Goal: Task Accomplishment & Management: Use online tool/utility

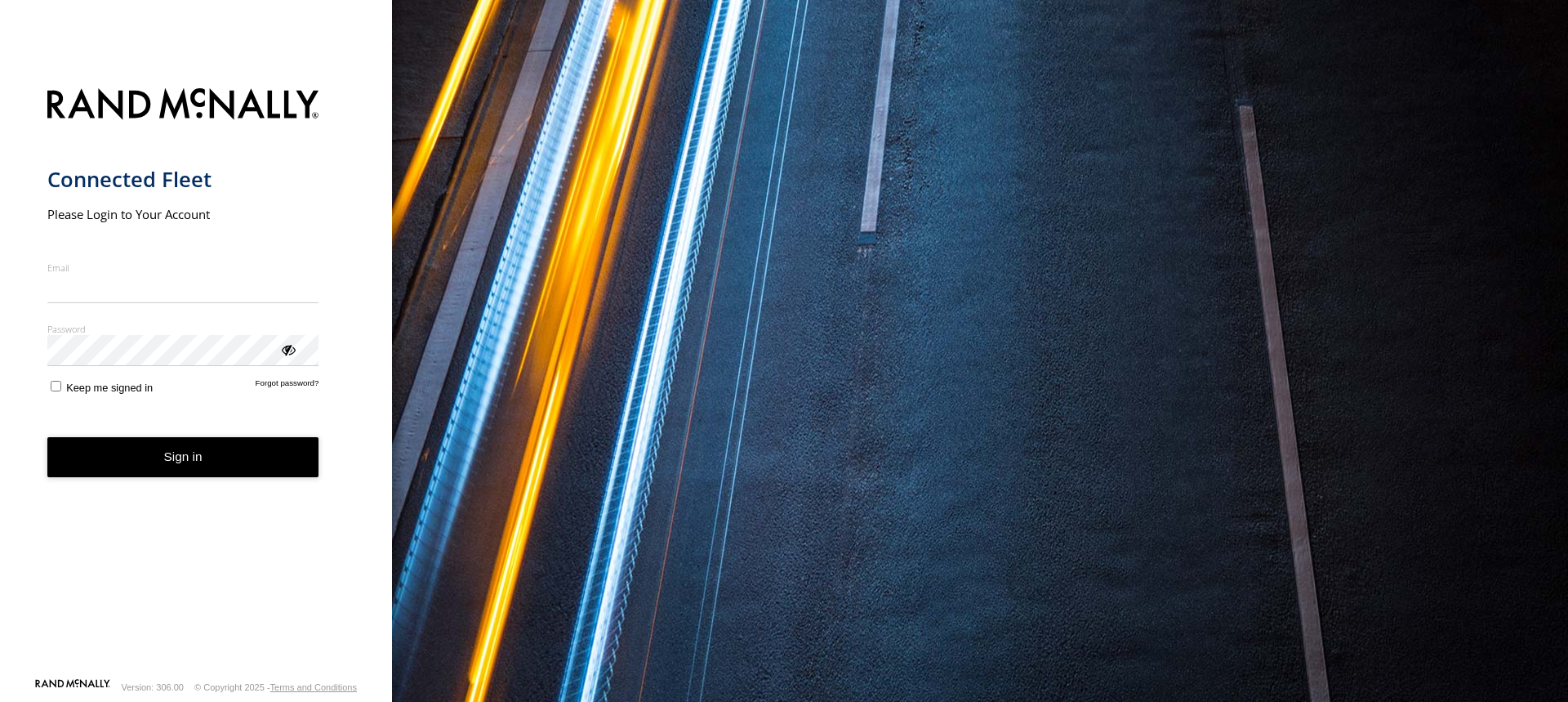
type input "**********"
click at [166, 469] on button "Sign in" at bounding box center [183, 456] width 272 height 40
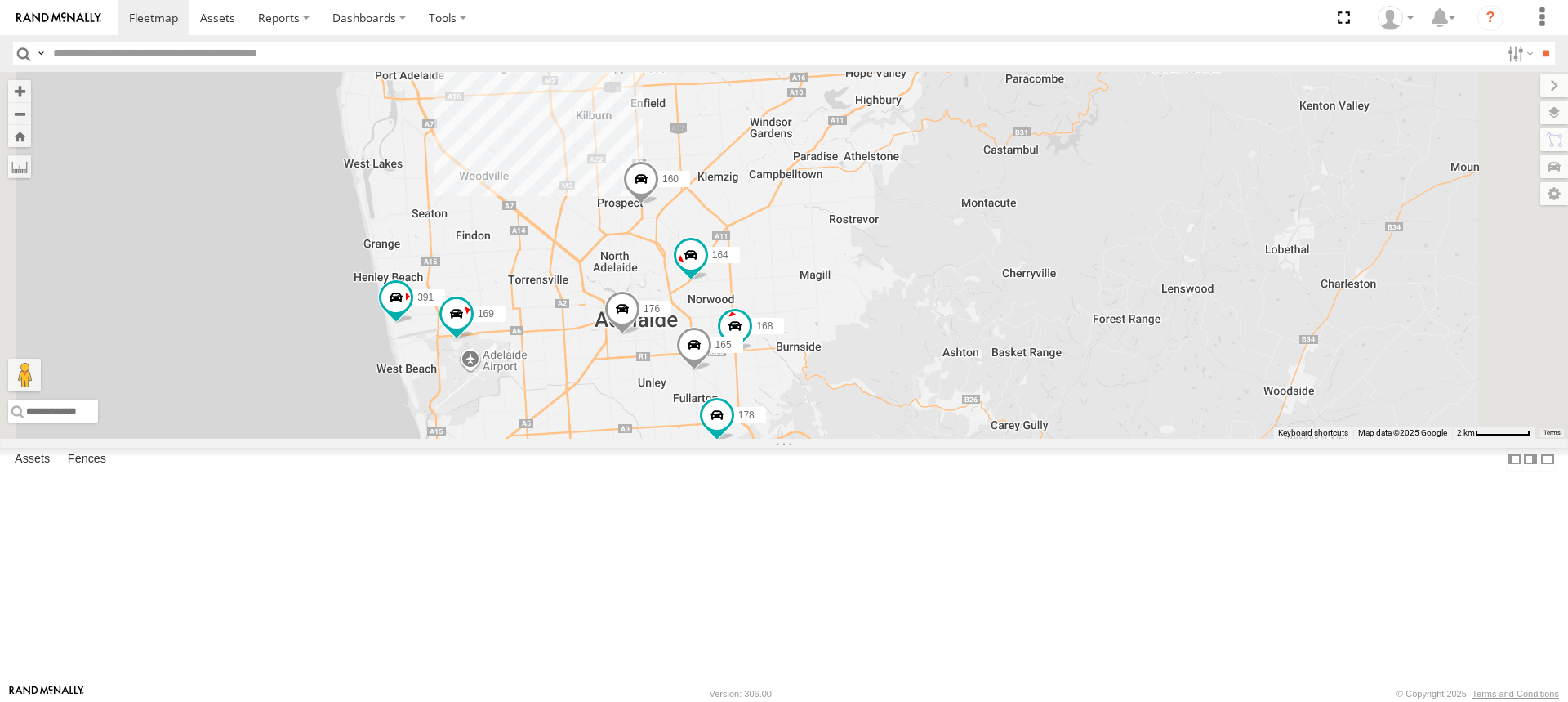
drag, startPoint x: 985, startPoint y: 412, endPoint x: 1059, endPoint y: 267, distance: 162.8
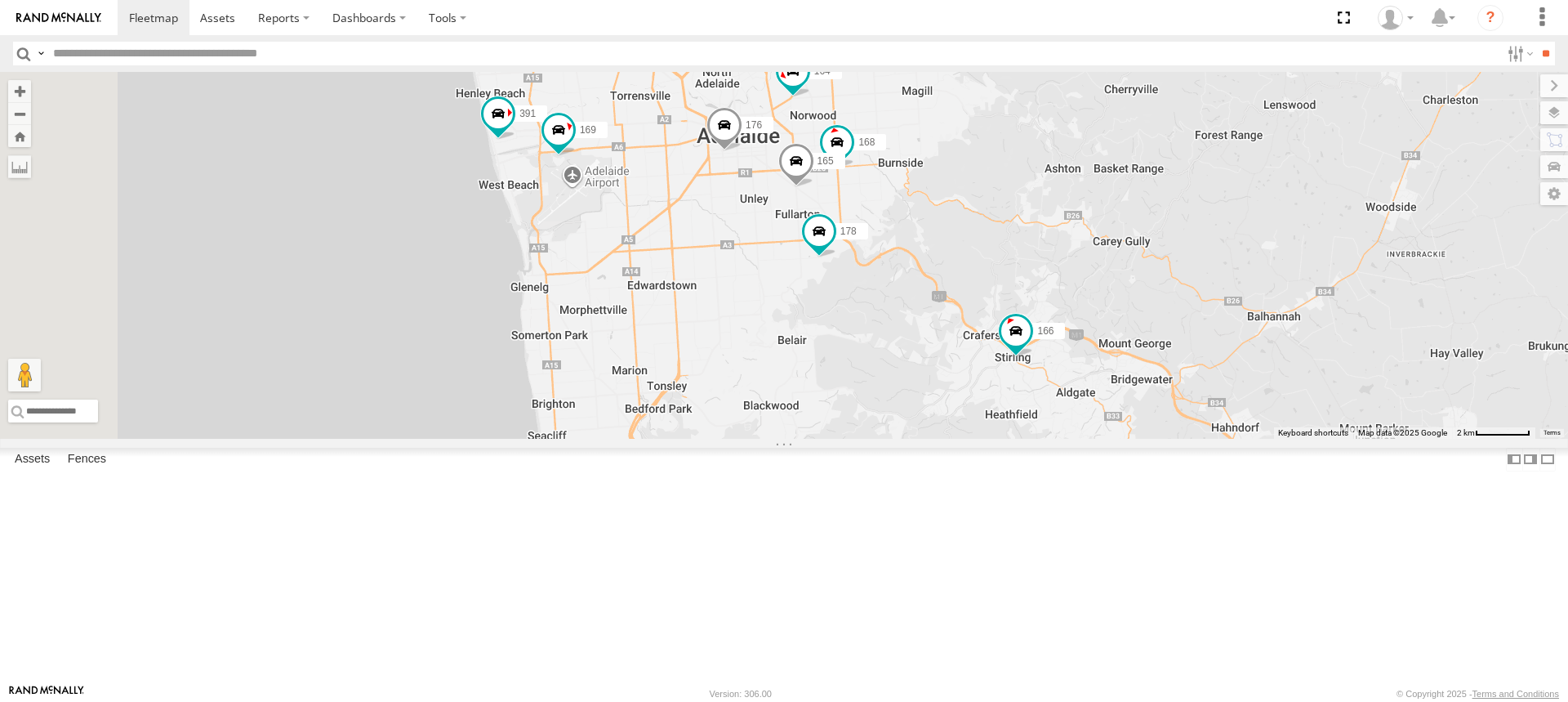
drag, startPoint x: 931, startPoint y: 413, endPoint x: 931, endPoint y: 464, distance: 51.0
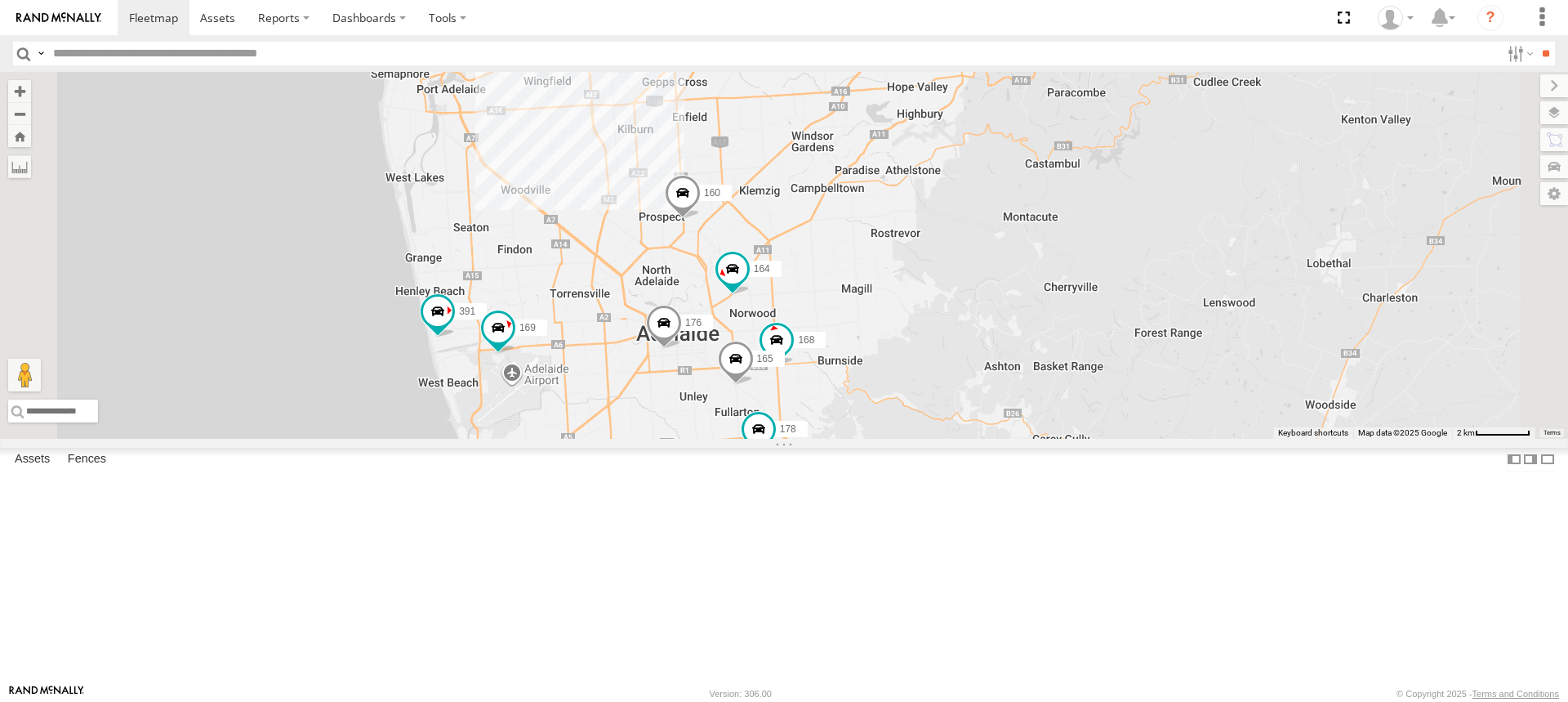
drag, startPoint x: 860, startPoint y: 145, endPoint x: 799, endPoint y: 340, distance: 204.3
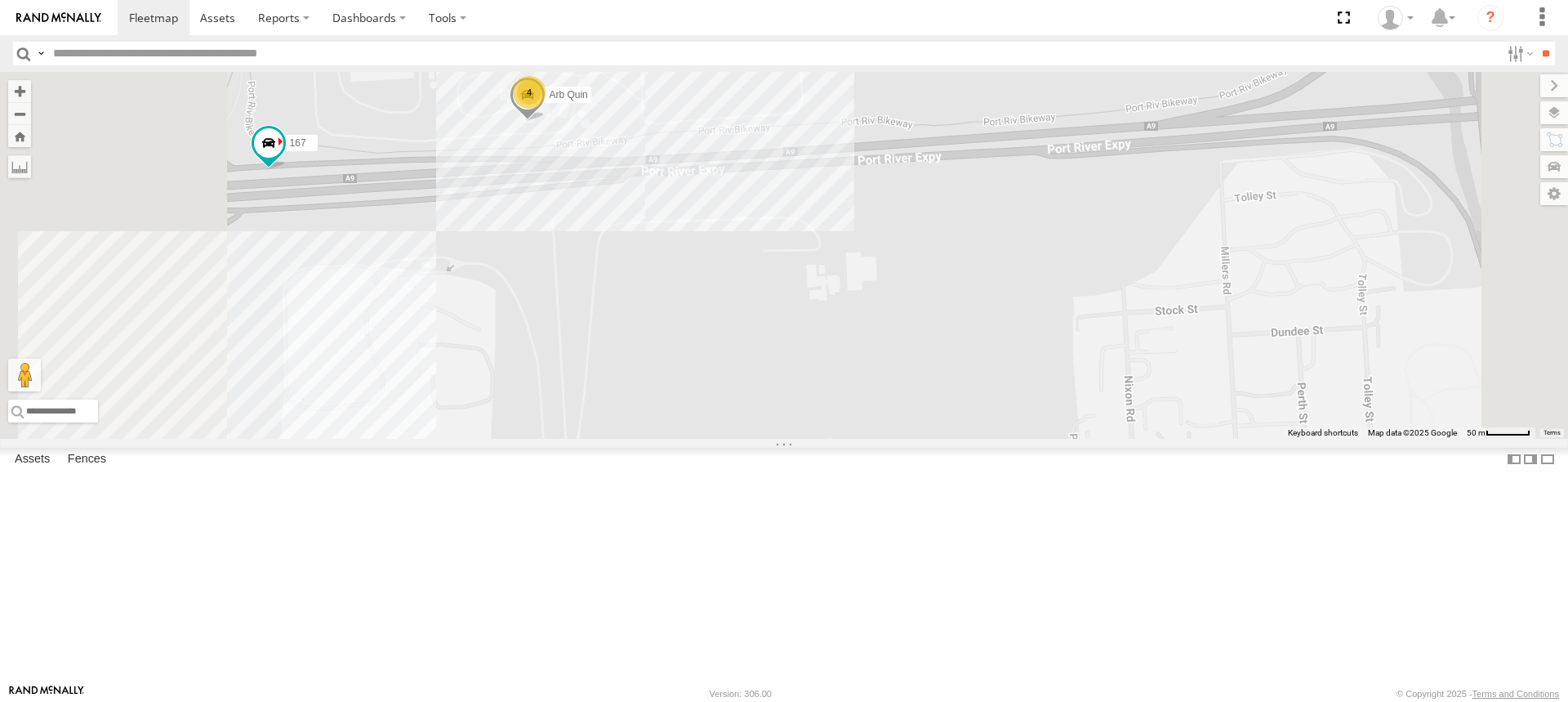
drag, startPoint x: 563, startPoint y: 265, endPoint x: 729, endPoint y: 290, distance: 167.9
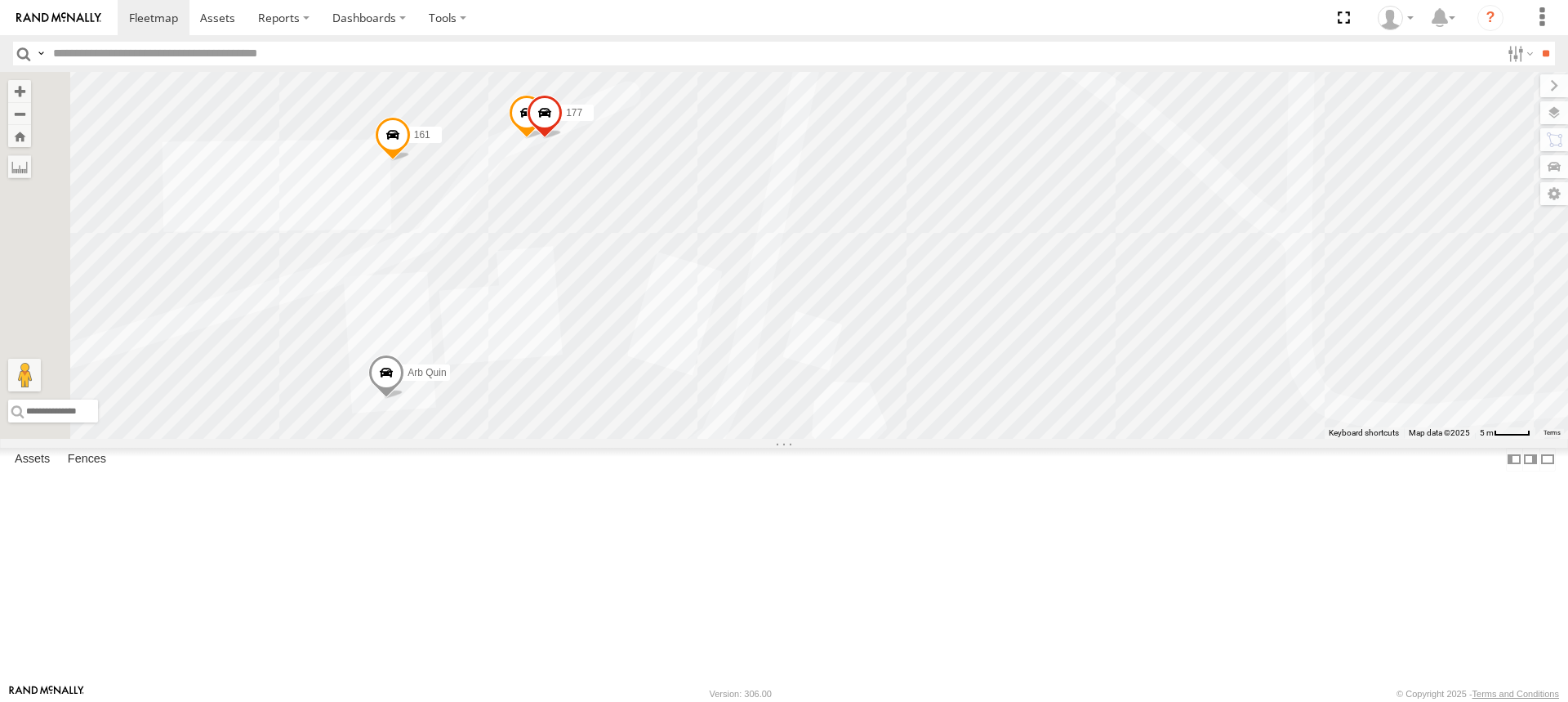
drag, startPoint x: 688, startPoint y: 338, endPoint x: 757, endPoint y: 346, distance: 69.5
click at [565, 120] on span at bounding box center [547, 98] width 36 height 44
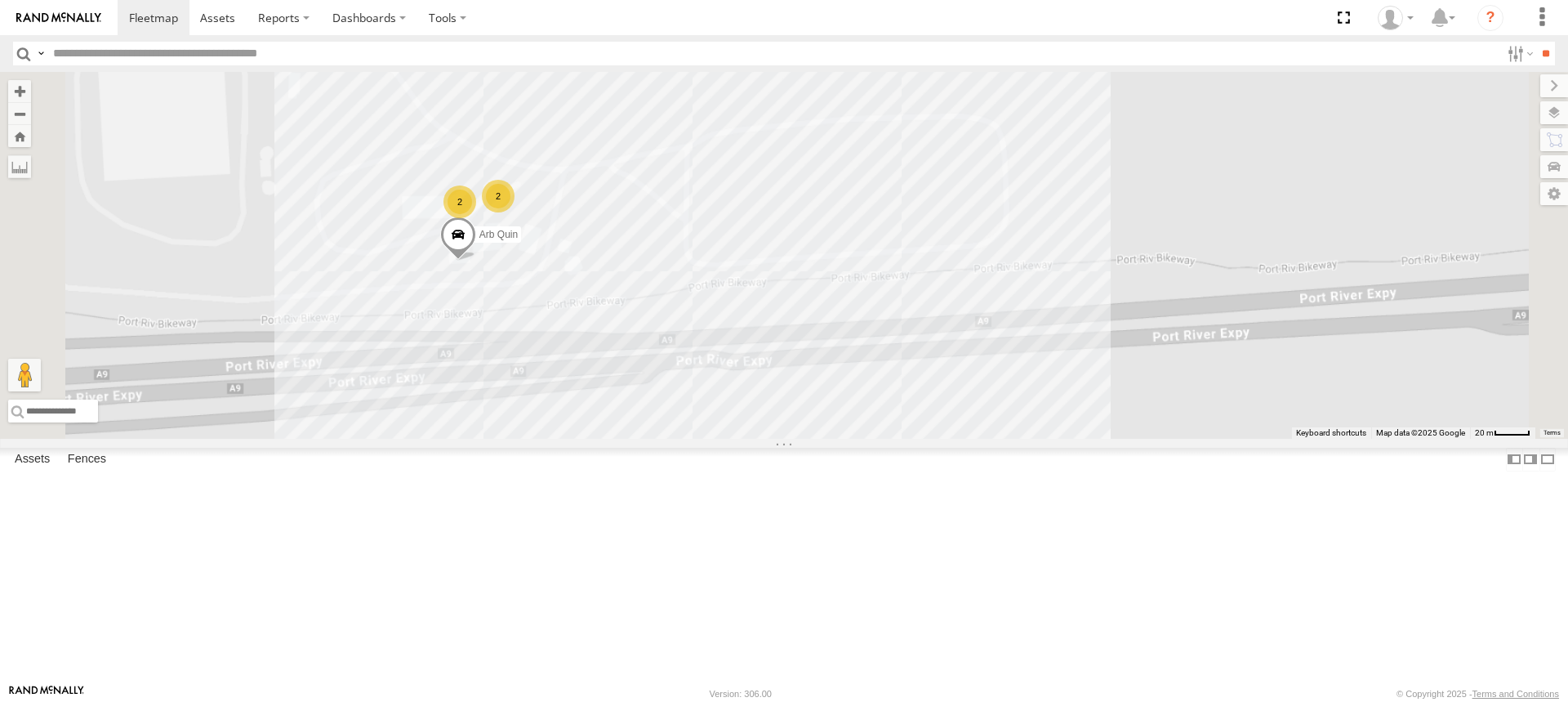
click at [845, 439] on div "153 176 166 178 169 391 168 160 164 165 167 Arb Quin 2 2" at bounding box center [784, 255] width 1568 height 367
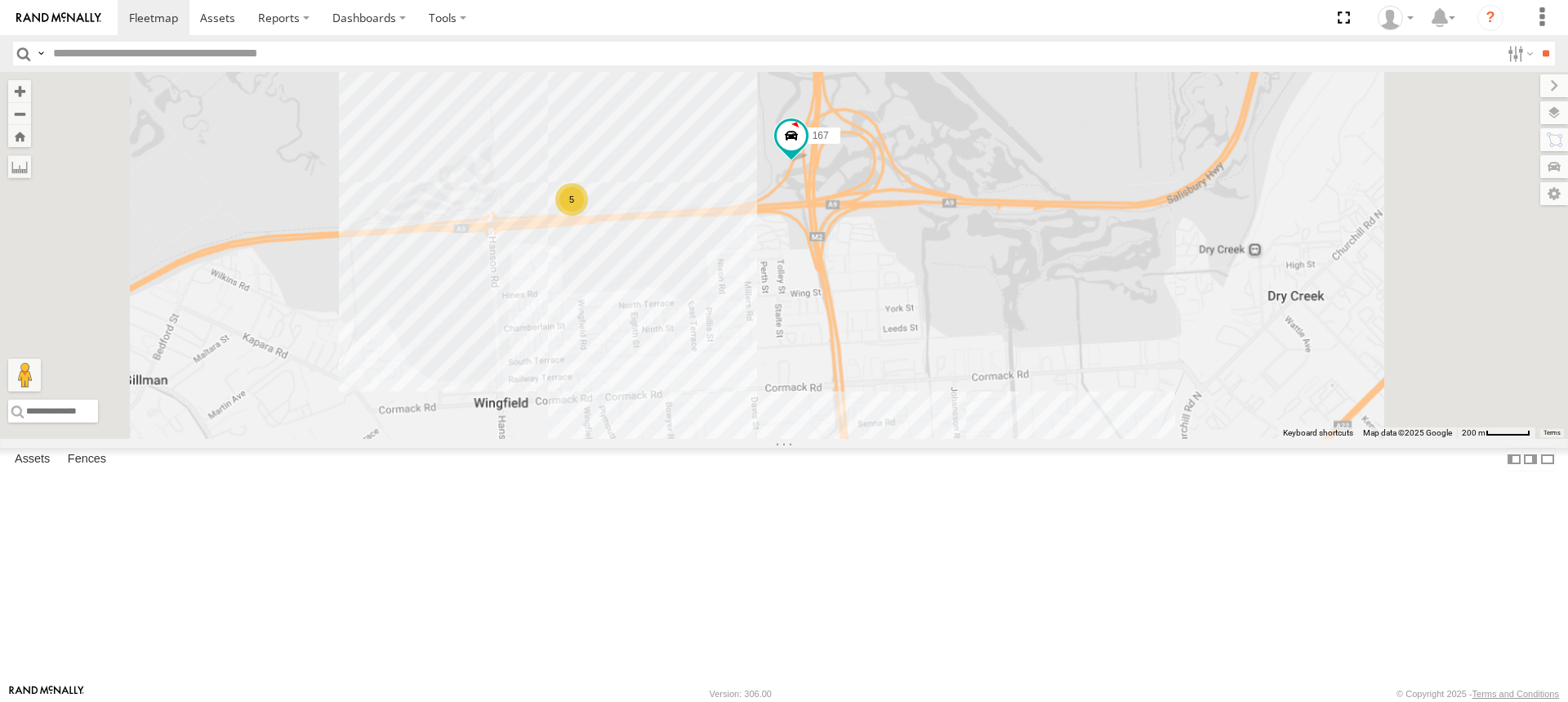
drag, startPoint x: 844, startPoint y: 579, endPoint x: 791, endPoint y: 255, distance: 328.3
click at [791, 267] on div "153 176 166 178 169 391 168 160 164 165 167 5" at bounding box center [784, 255] width 1568 height 367
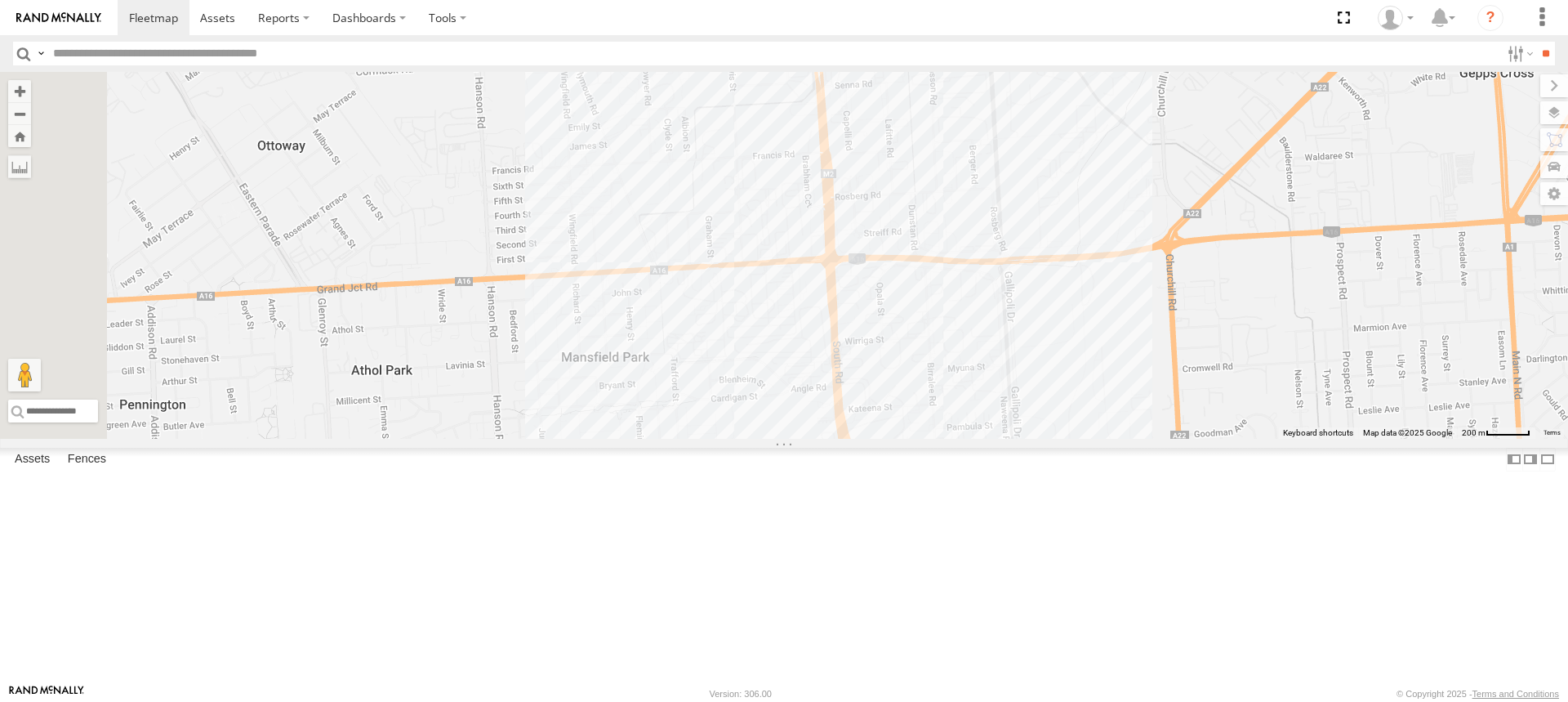
drag, startPoint x: 795, startPoint y: 228, endPoint x: 764, endPoint y: 418, distance: 192.5
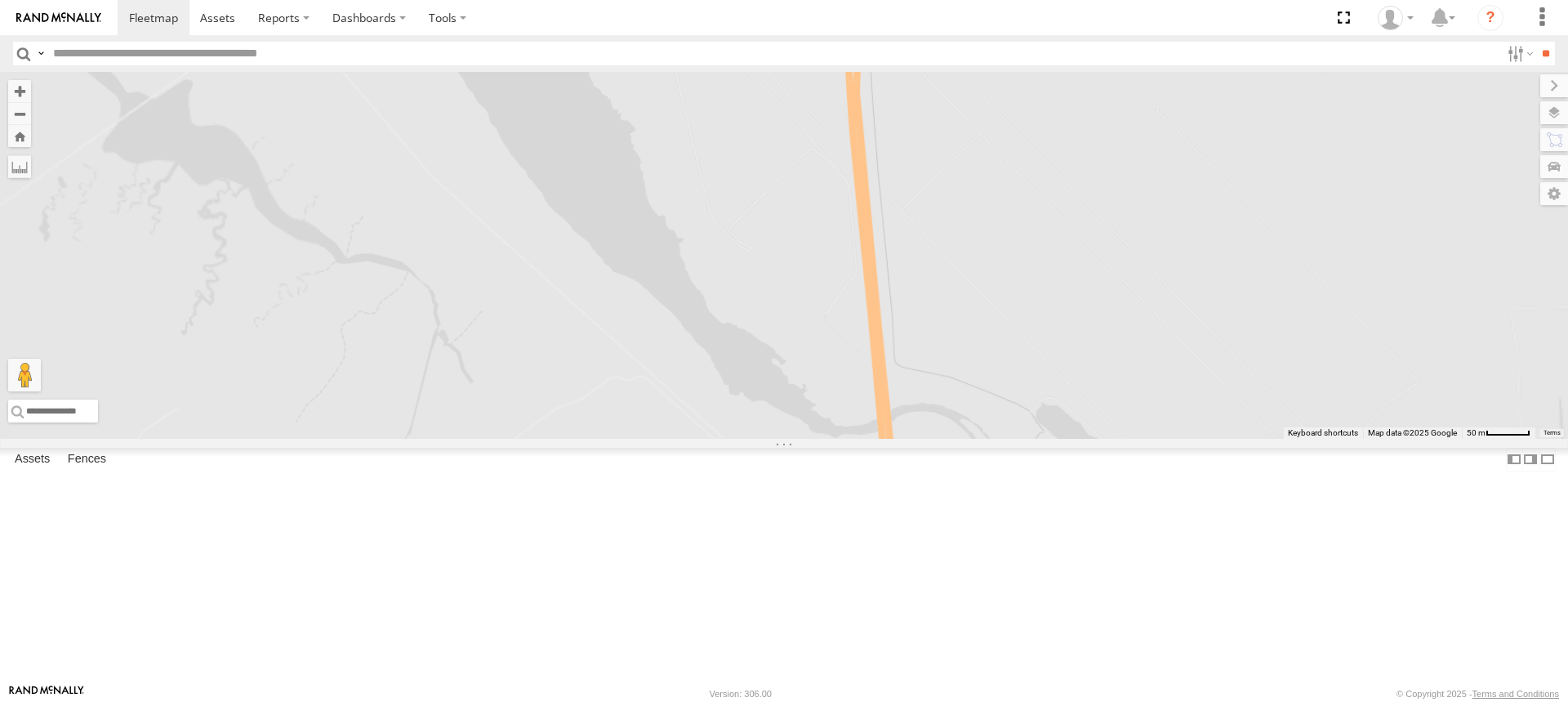
drag, startPoint x: 711, startPoint y: 413, endPoint x: 804, endPoint y: 127, distance: 300.7
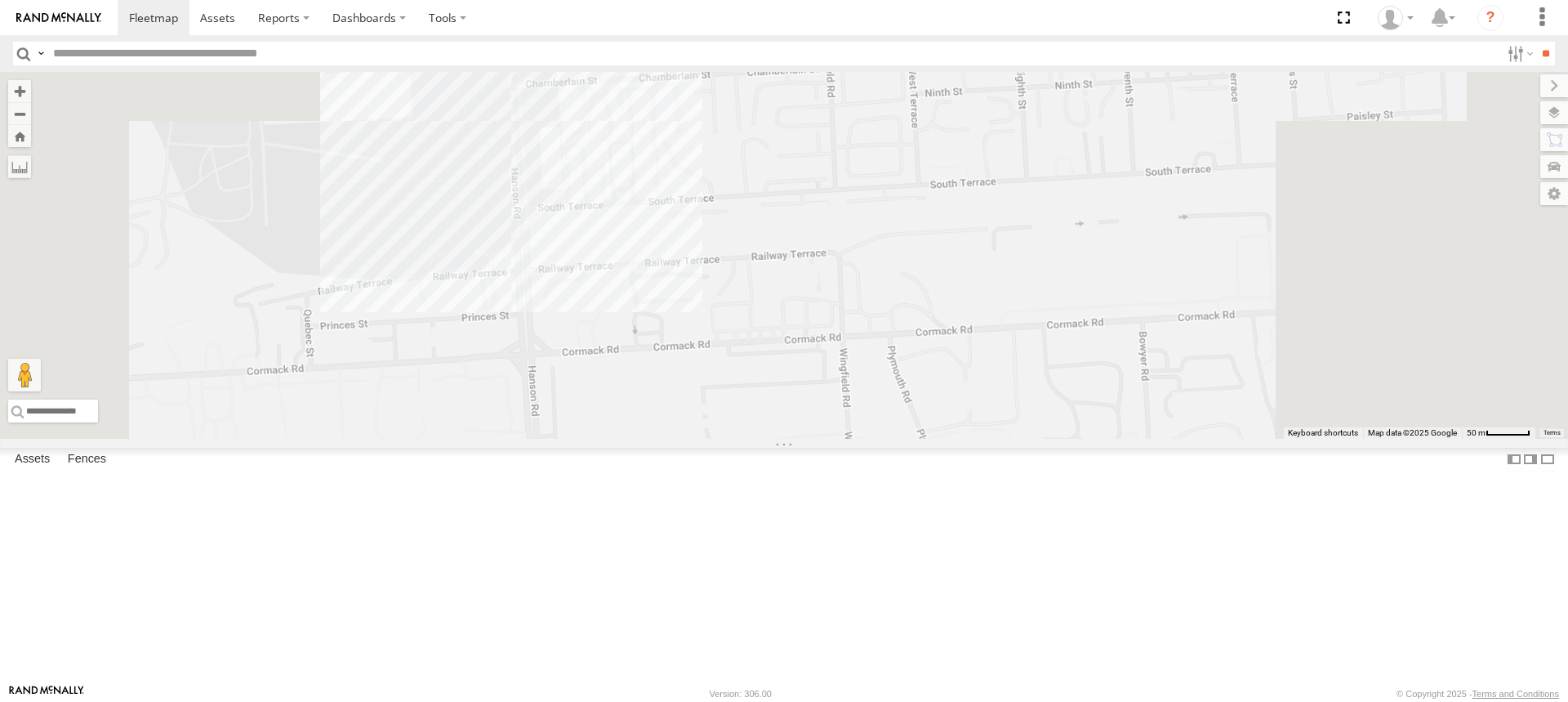
drag, startPoint x: 824, startPoint y: 307, endPoint x: 775, endPoint y: 454, distance: 155.0
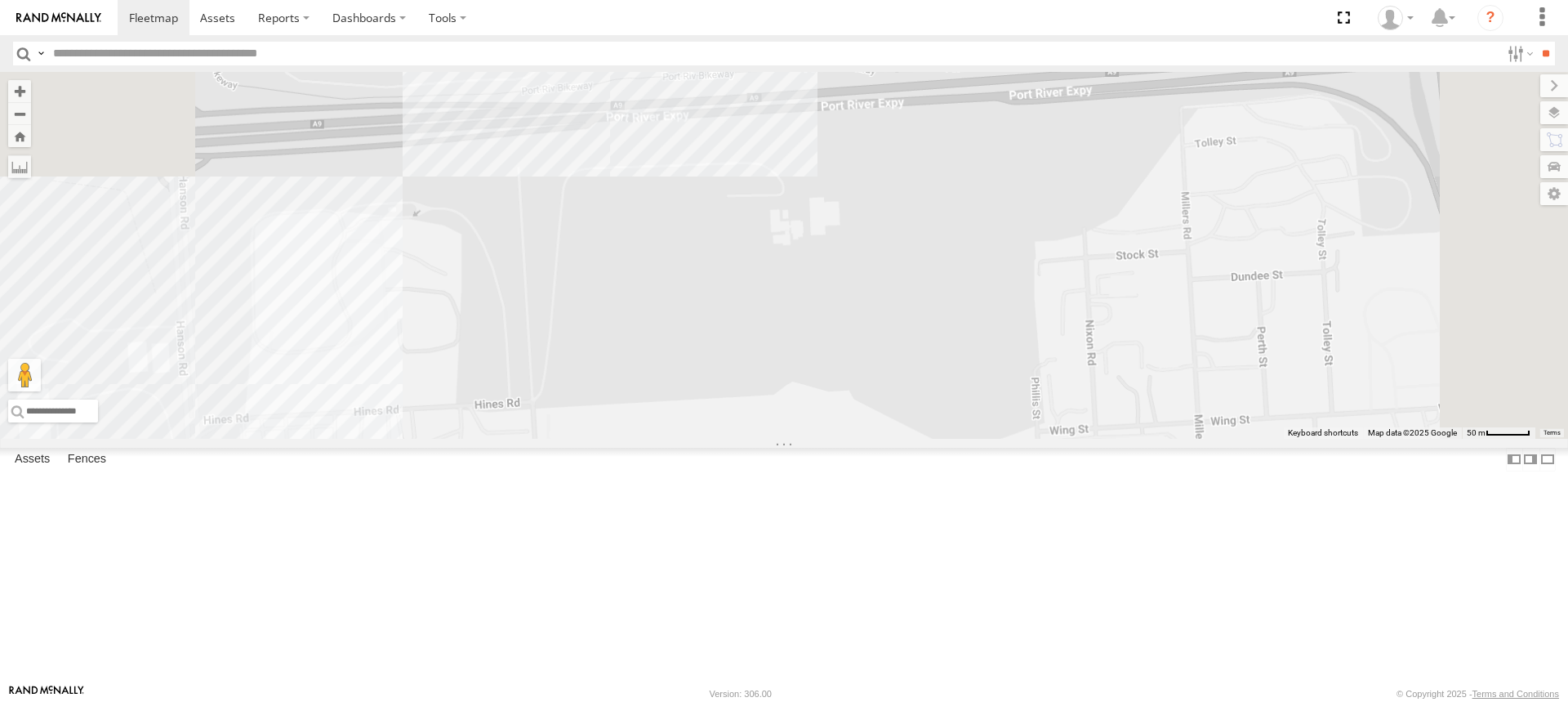
drag, startPoint x: 777, startPoint y: 344, endPoint x: 767, endPoint y: 415, distance: 71.7
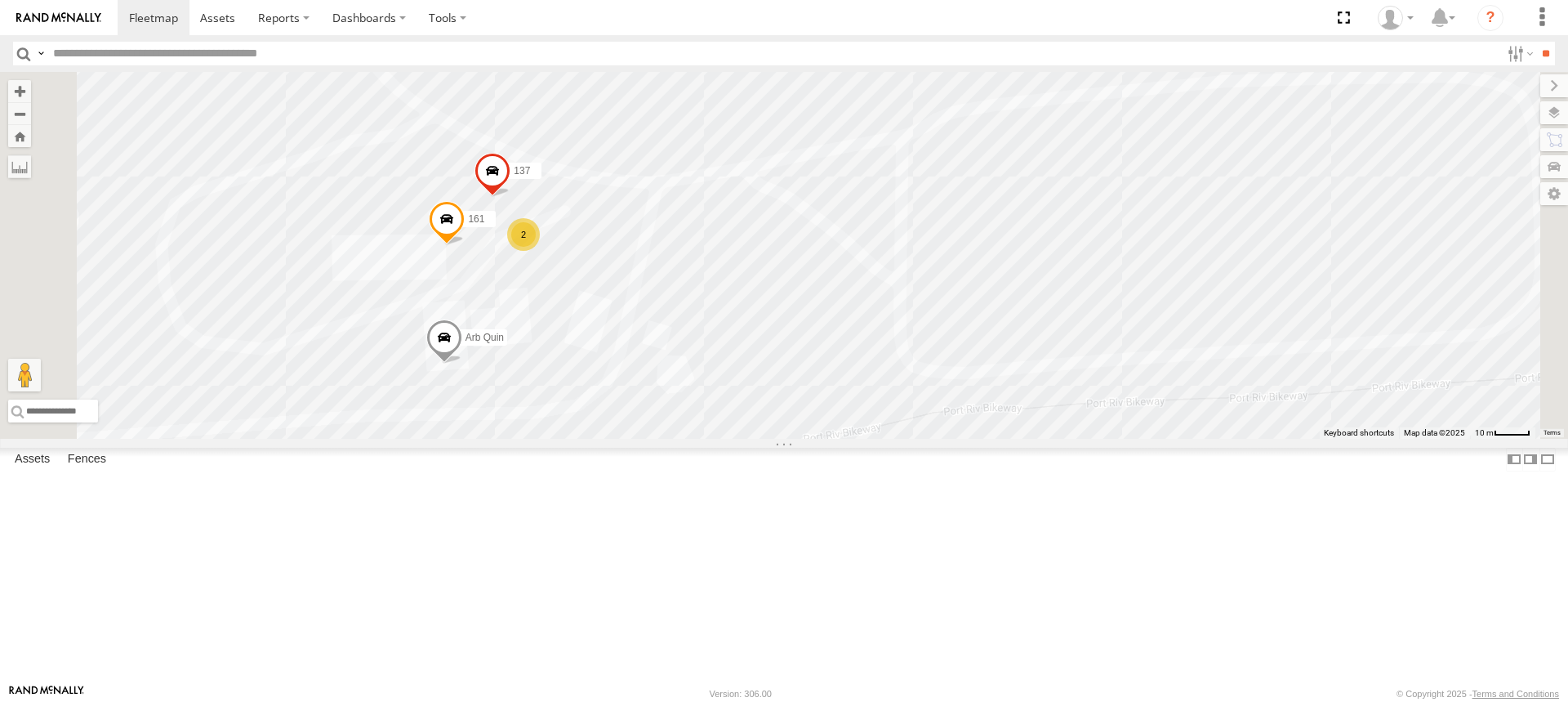
drag, startPoint x: 834, startPoint y: 359, endPoint x: 899, endPoint y: 358, distance: 65.0
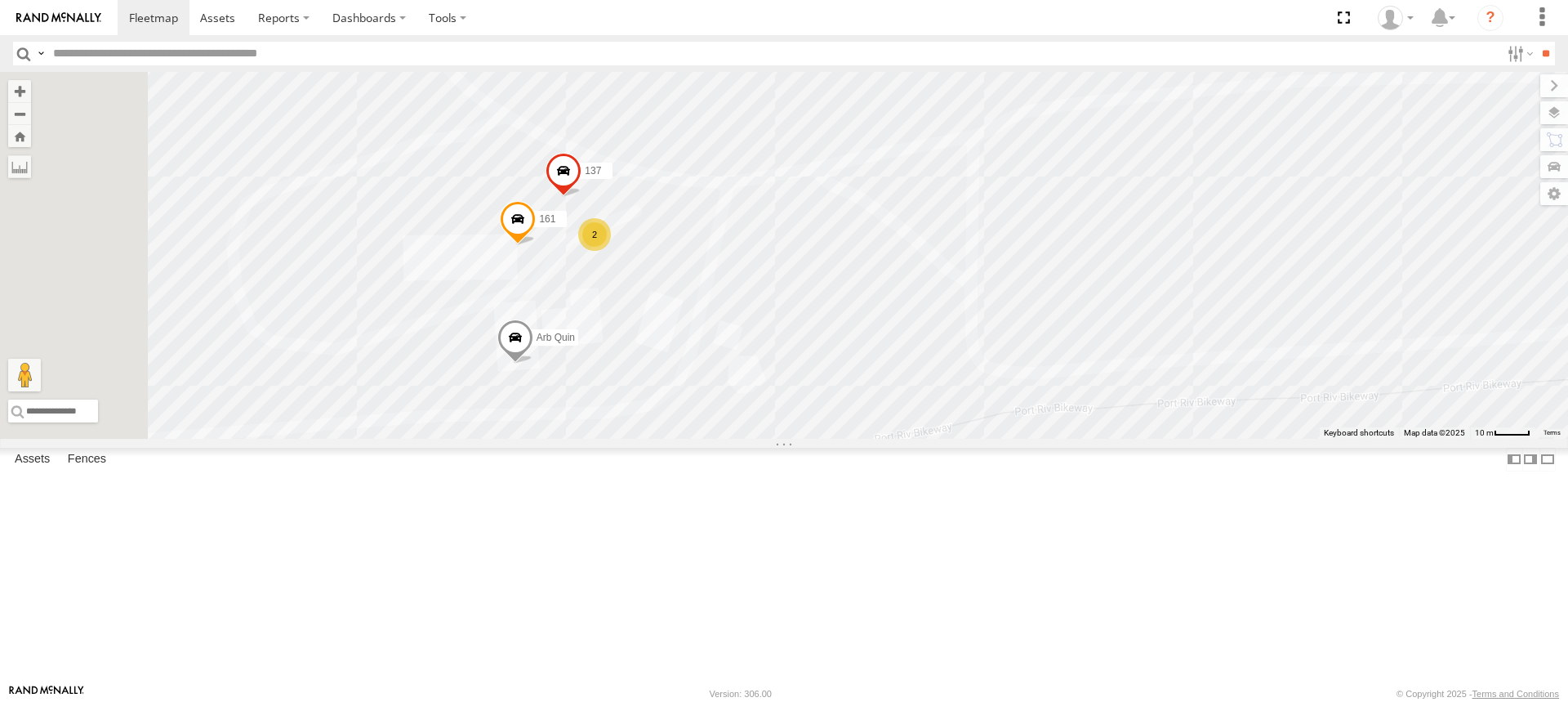
click at [611, 251] on div "2" at bounding box center [594, 234] width 33 height 33
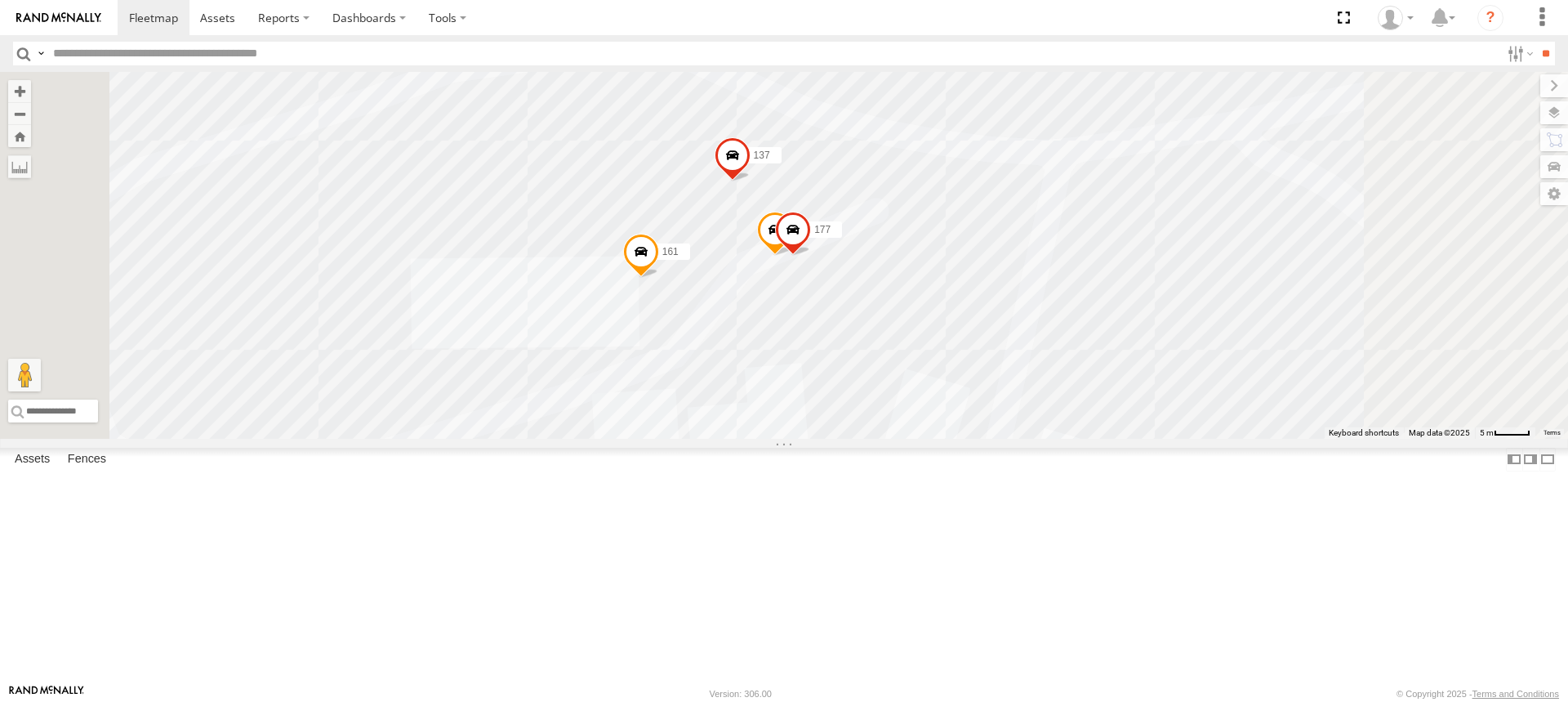
click at [793, 255] on span at bounding box center [775, 233] width 36 height 44
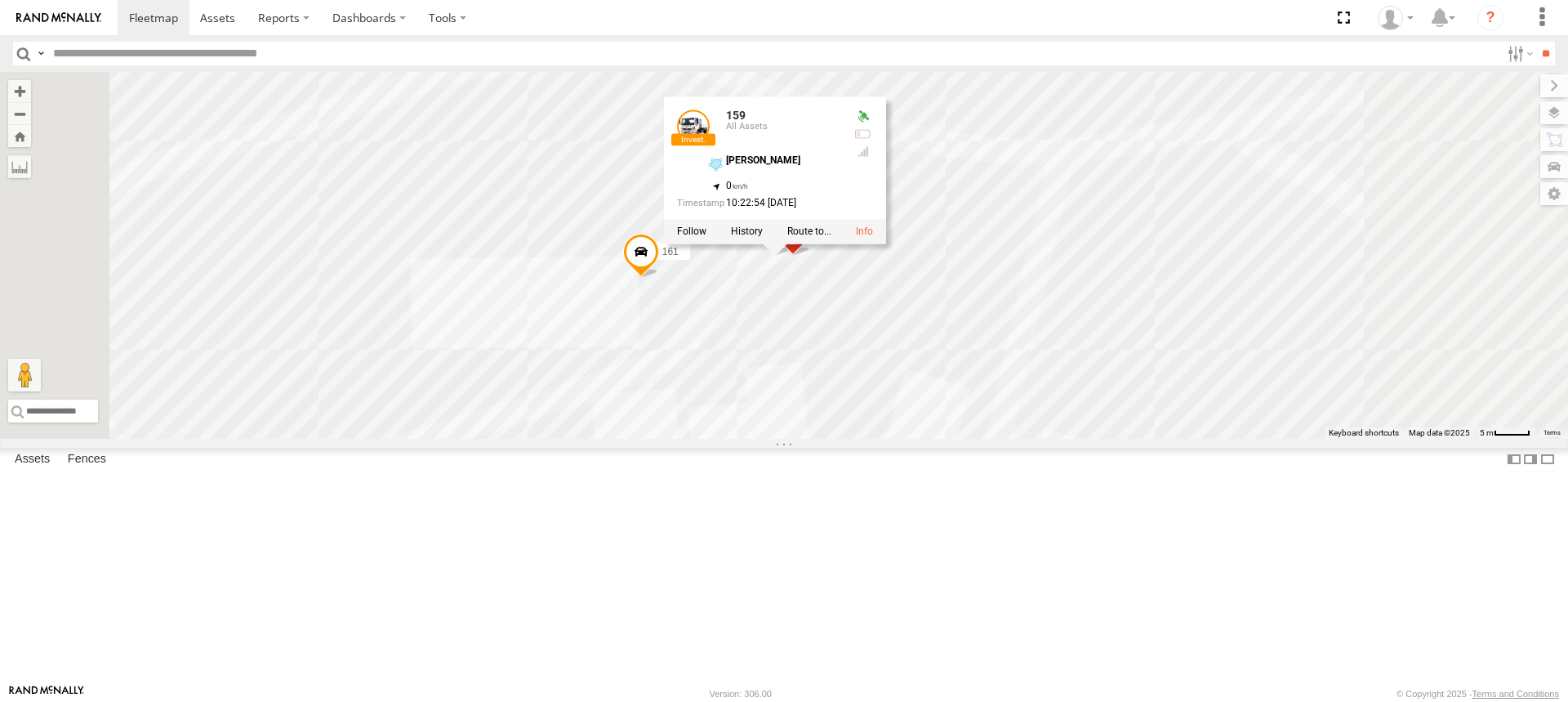
click at [887, 243] on div "159 All Assets Wingfield -34.83256 , 138.55002 0 10:22:54 19/08/2025" at bounding box center [775, 169] width 222 height 147
click at [811, 255] on span at bounding box center [792, 233] width 36 height 44
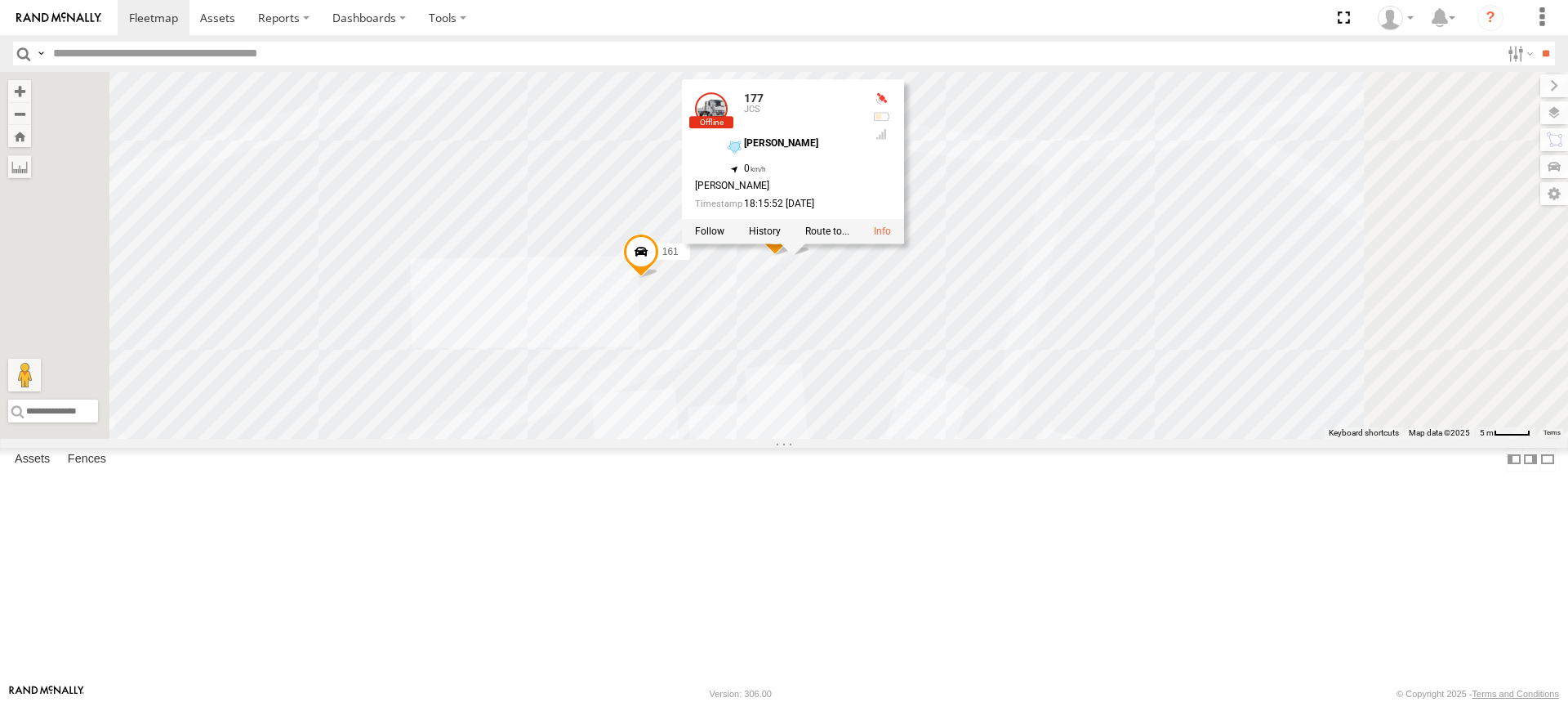
click at [1012, 419] on div "153 176 166 178 169 391 168 160 164 165 167 161 137 Arb Quin 177 159 177 JCS Wi…" at bounding box center [784, 255] width 1568 height 367
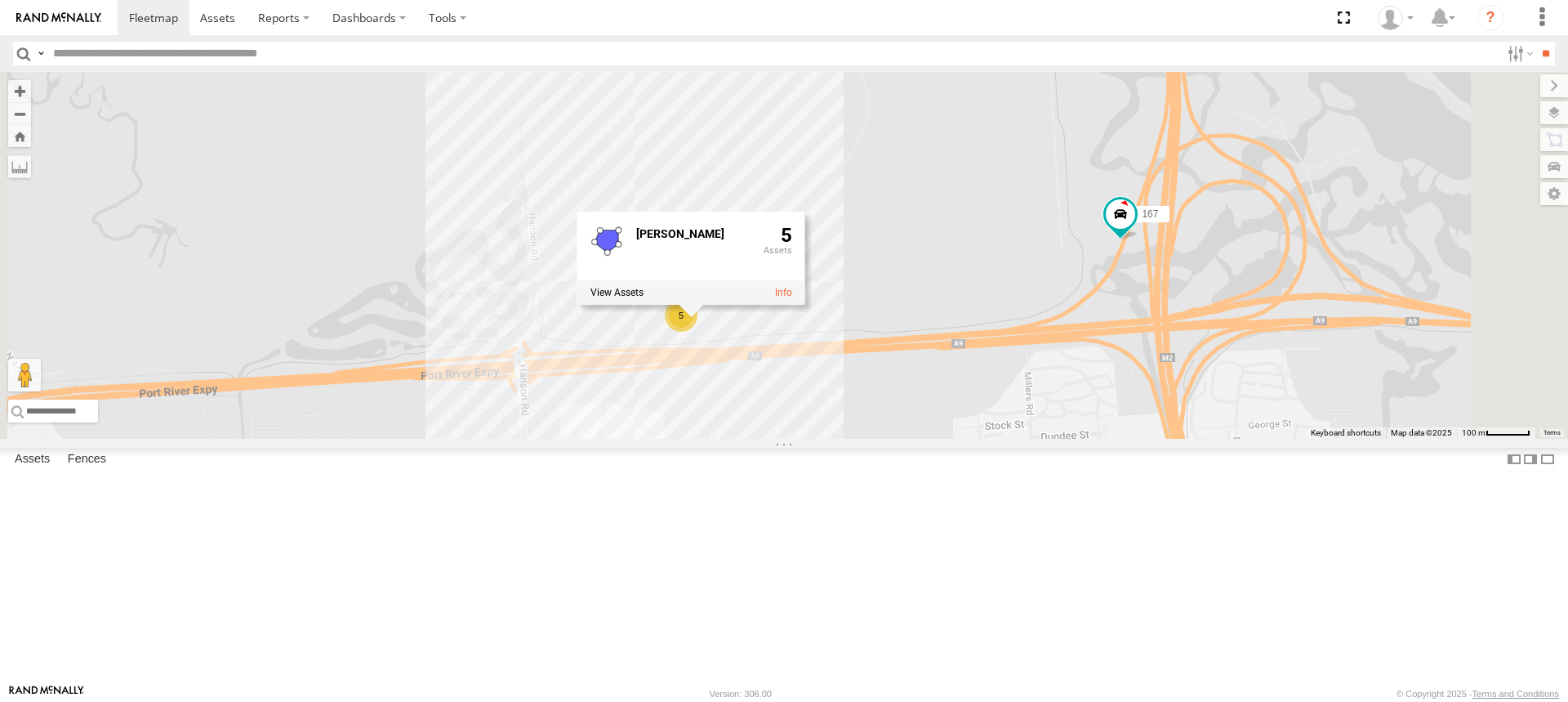
drag, startPoint x: 965, startPoint y: 601, endPoint x: 931, endPoint y: 357, distance: 246.4
click at [933, 361] on div "153 176 166 178 169 391 168 160 164 165 167 5 Wingfield 5" at bounding box center [784, 255] width 1568 height 367
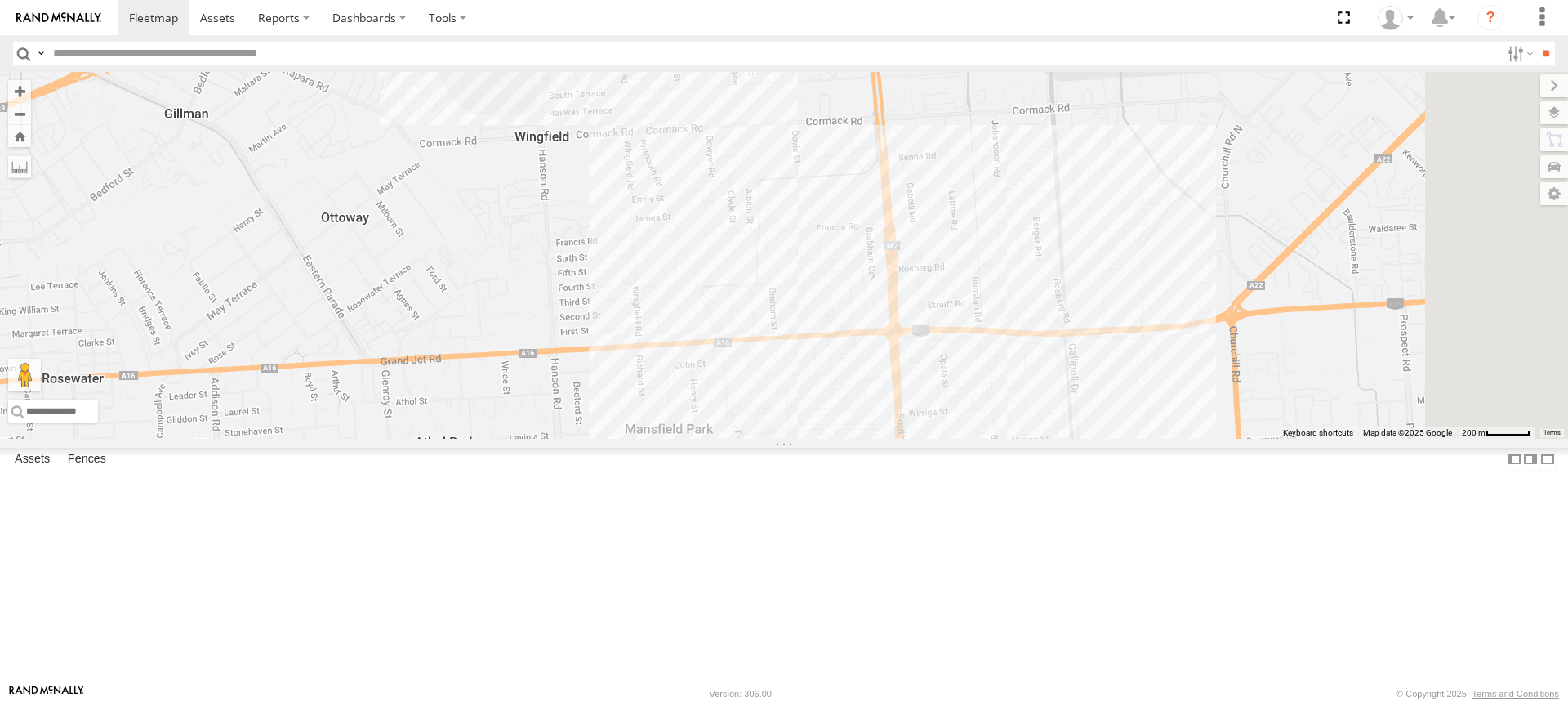
drag, startPoint x: 1050, startPoint y: 511, endPoint x: 925, endPoint y: 384, distance: 178.2
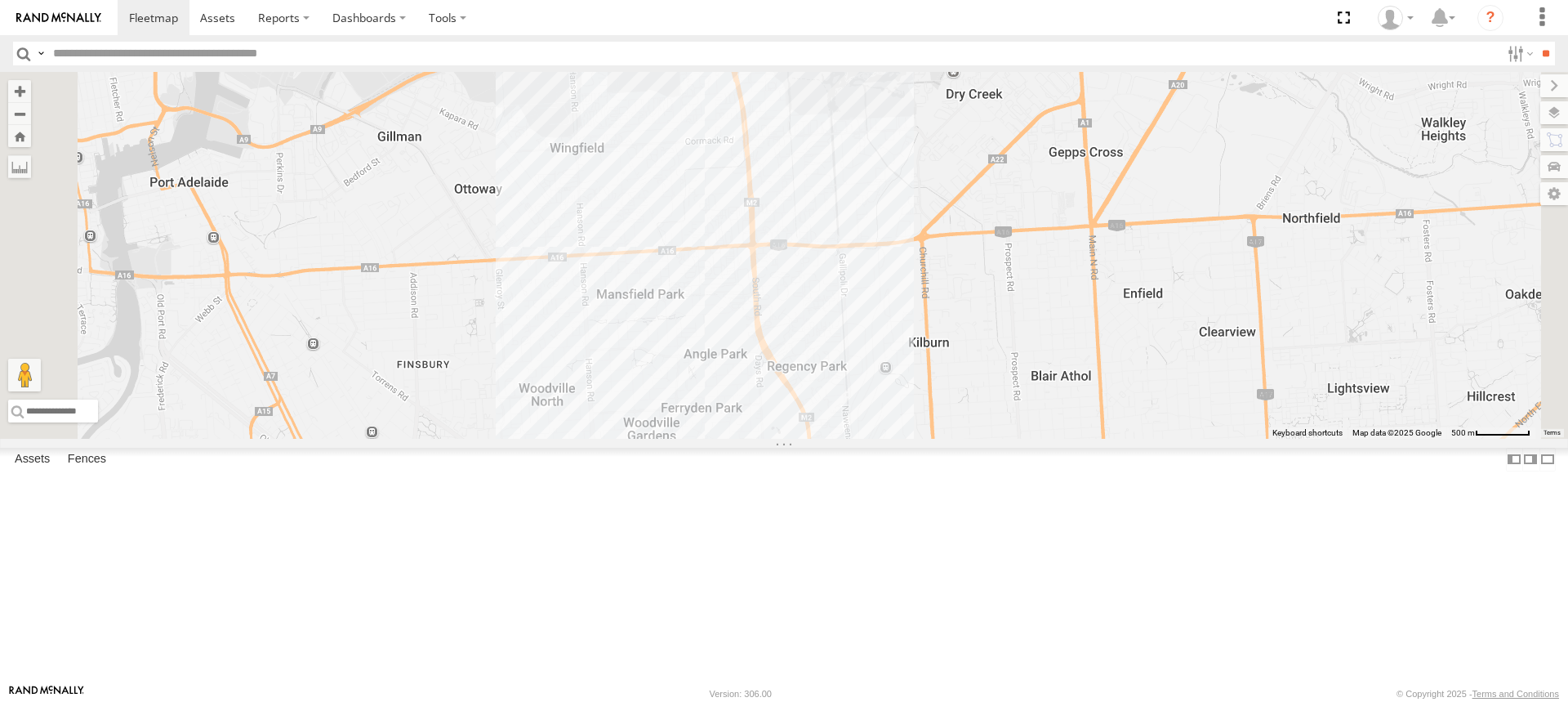
drag, startPoint x: 975, startPoint y: 472, endPoint x: 831, endPoint y: 426, distance: 151.2
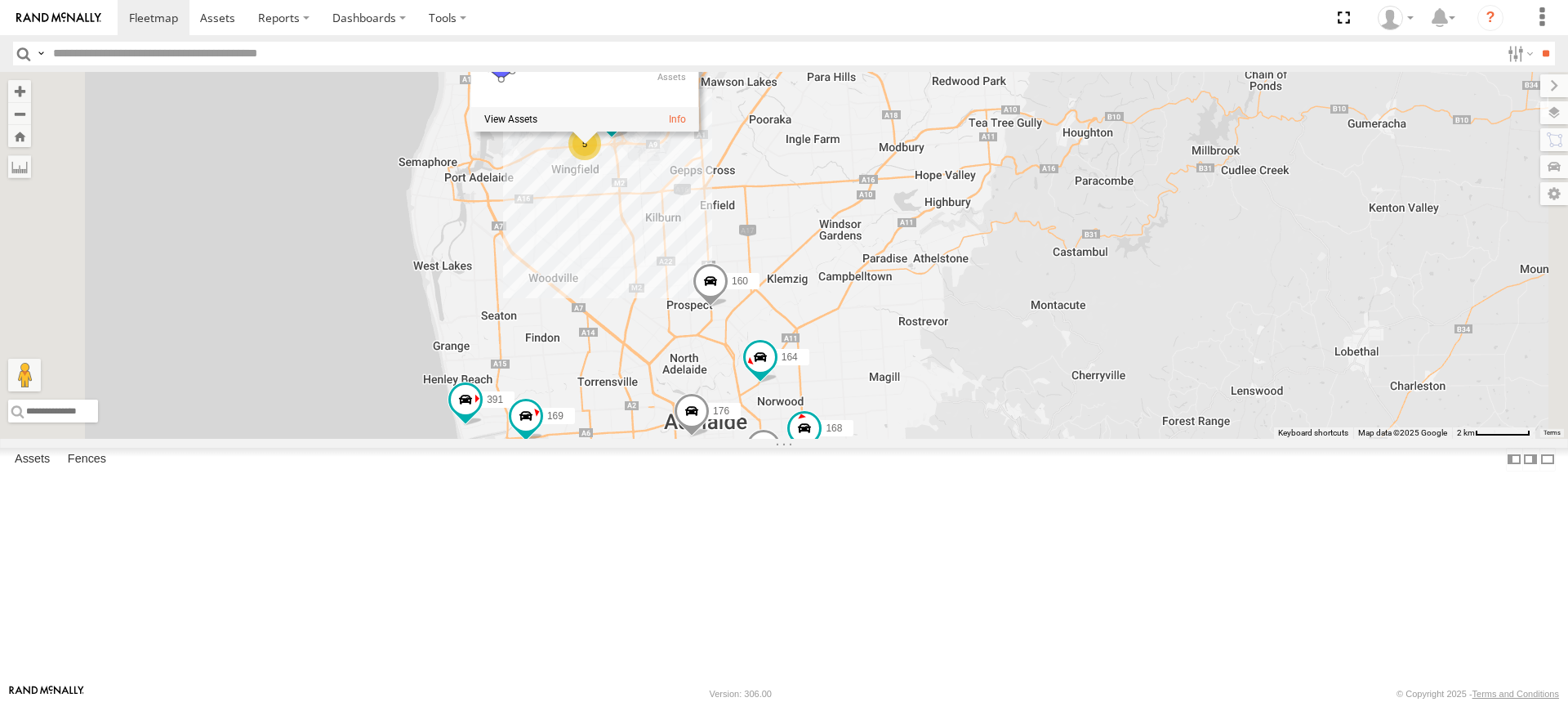
drag, startPoint x: 1046, startPoint y: 425, endPoint x: 1035, endPoint y: 359, distance: 66.9
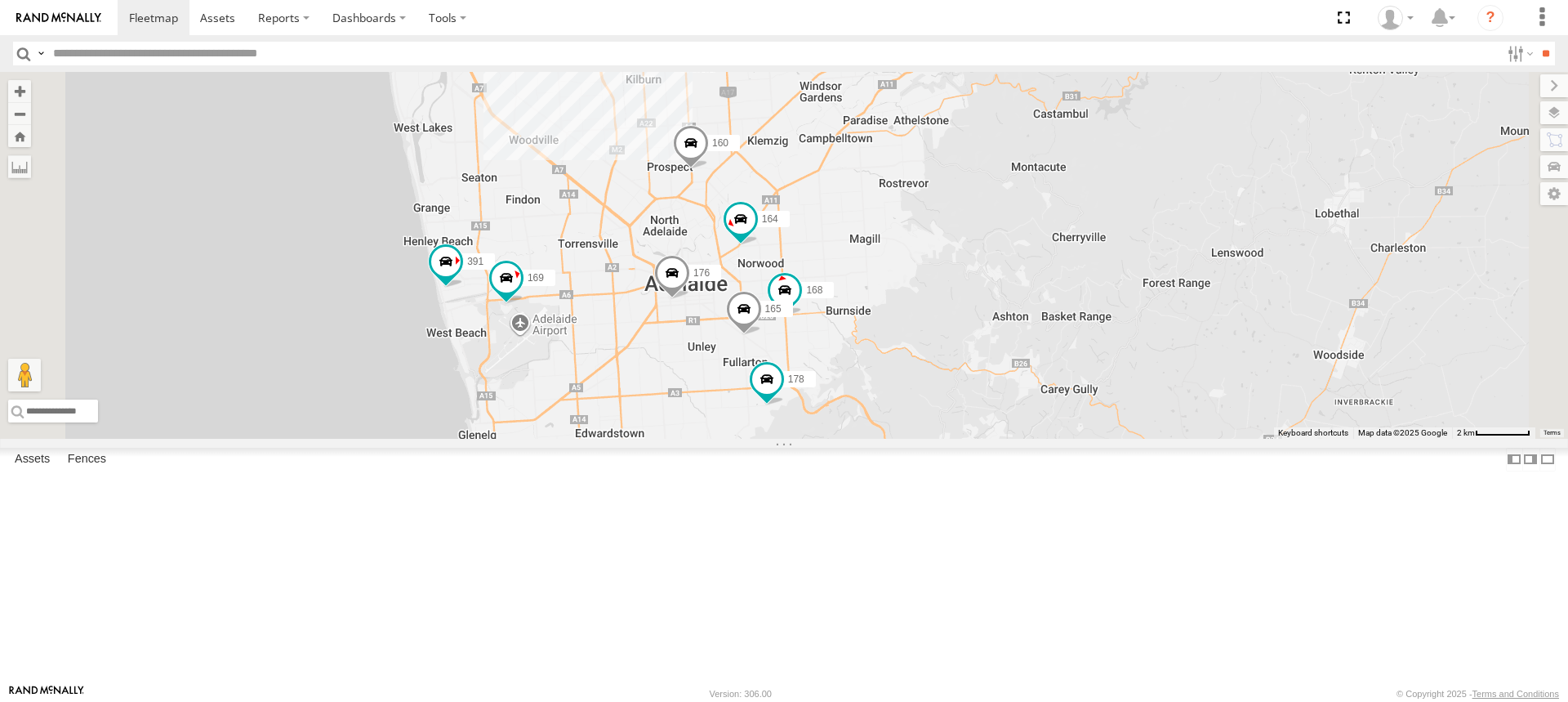
click at [978, 492] on span at bounding box center [963, 477] width 29 height 29
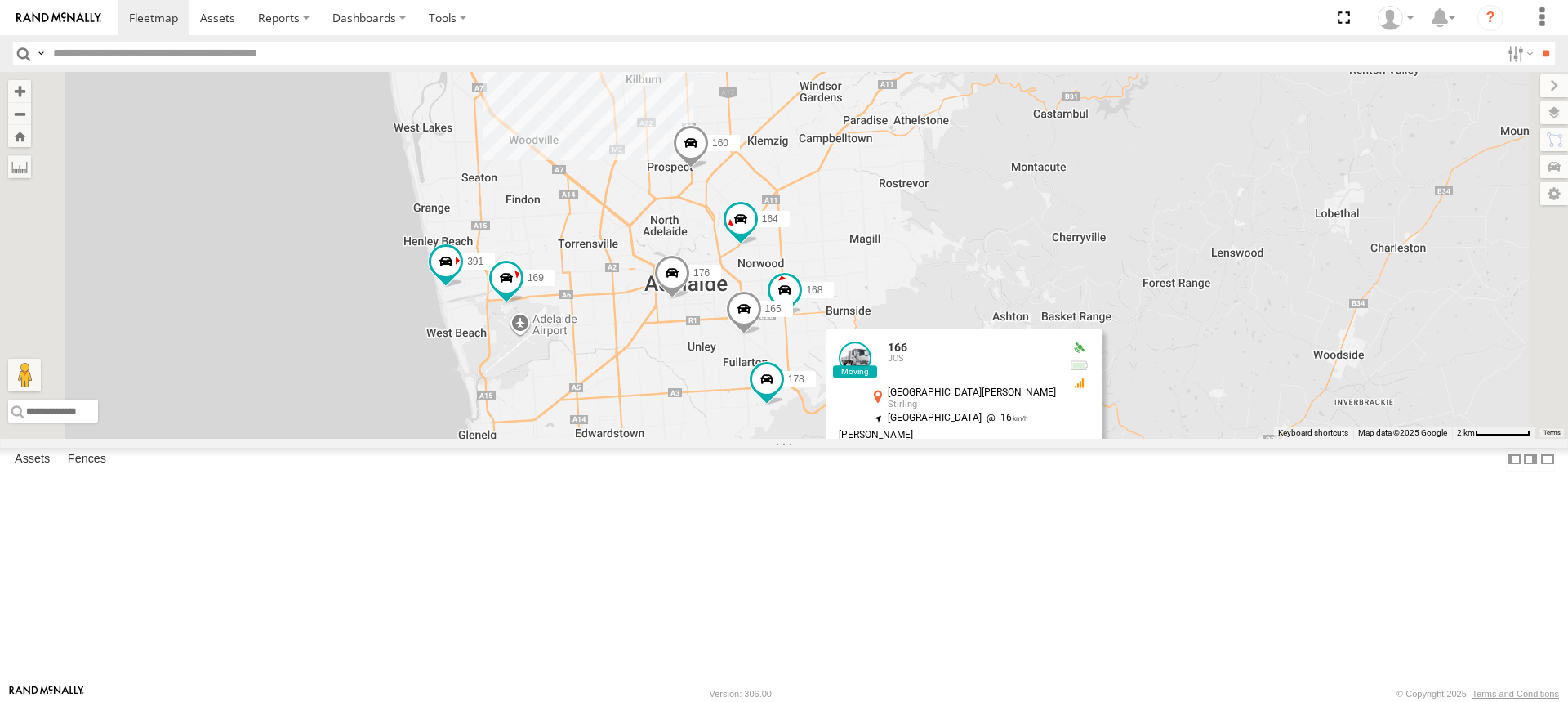
click at [943, 485] on label at bounding box center [926, 479] width 32 height 11
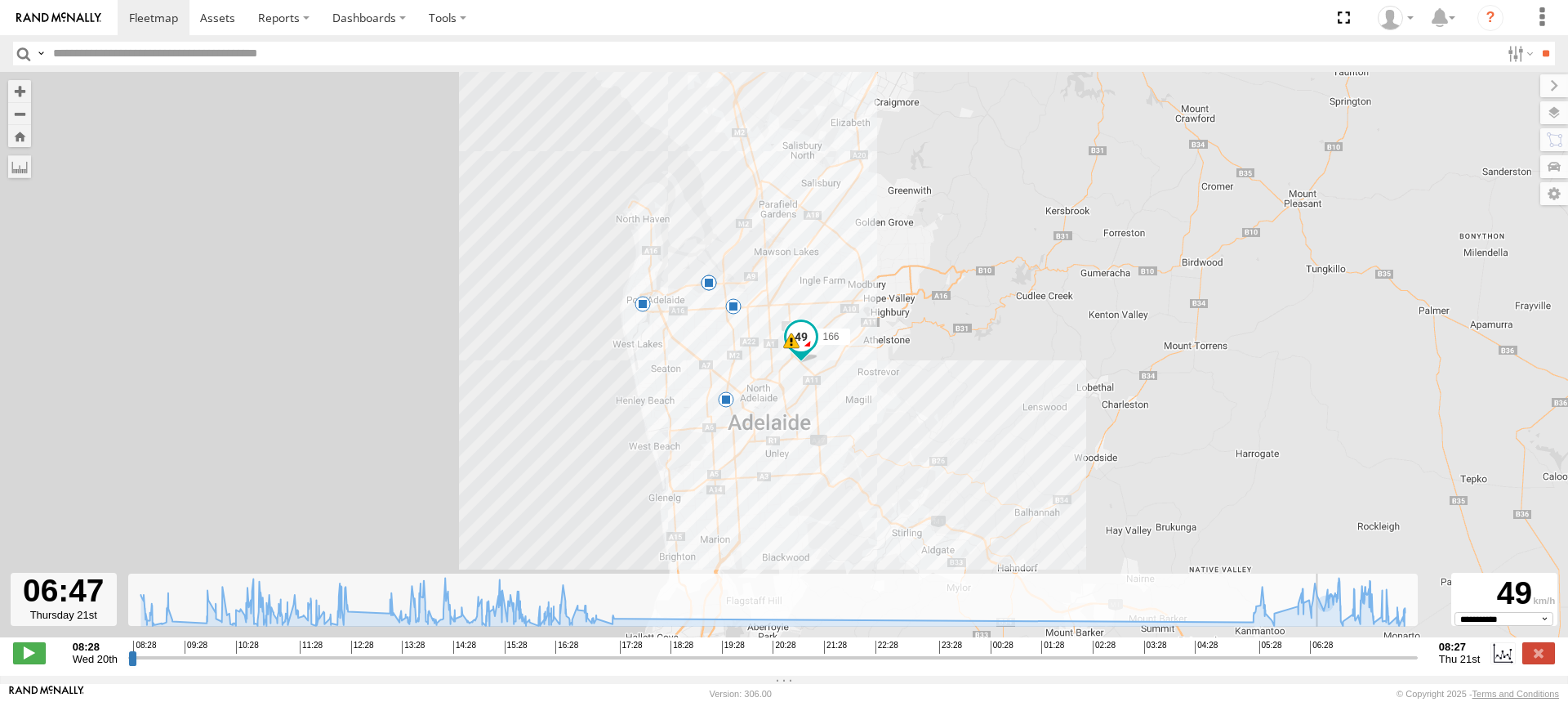
drag, startPoint x: 131, startPoint y: 669, endPoint x: 1323, endPoint y: 654, distance: 1192.1
click at [1323, 654] on input "range" at bounding box center [773, 658] width 1290 height 16
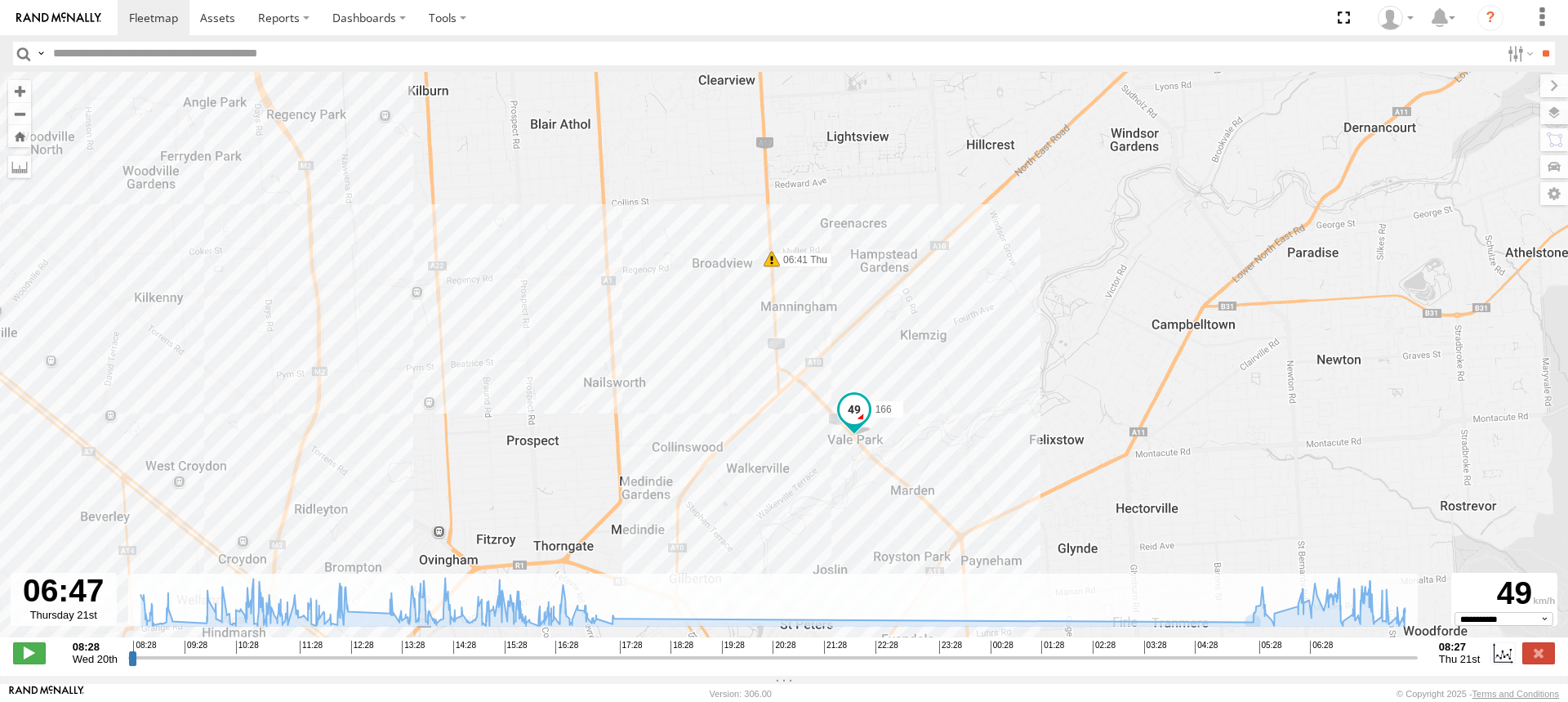
drag, startPoint x: 937, startPoint y: 240, endPoint x: 649, endPoint y: 213, distance: 289.3
click at [649, 213] on div "166 09:12 Wed 12:26 Wed 16:59 Wed 17:30 Wed 05:51 Thu 06:41 Thu" at bounding box center [784, 363] width 1568 height 582
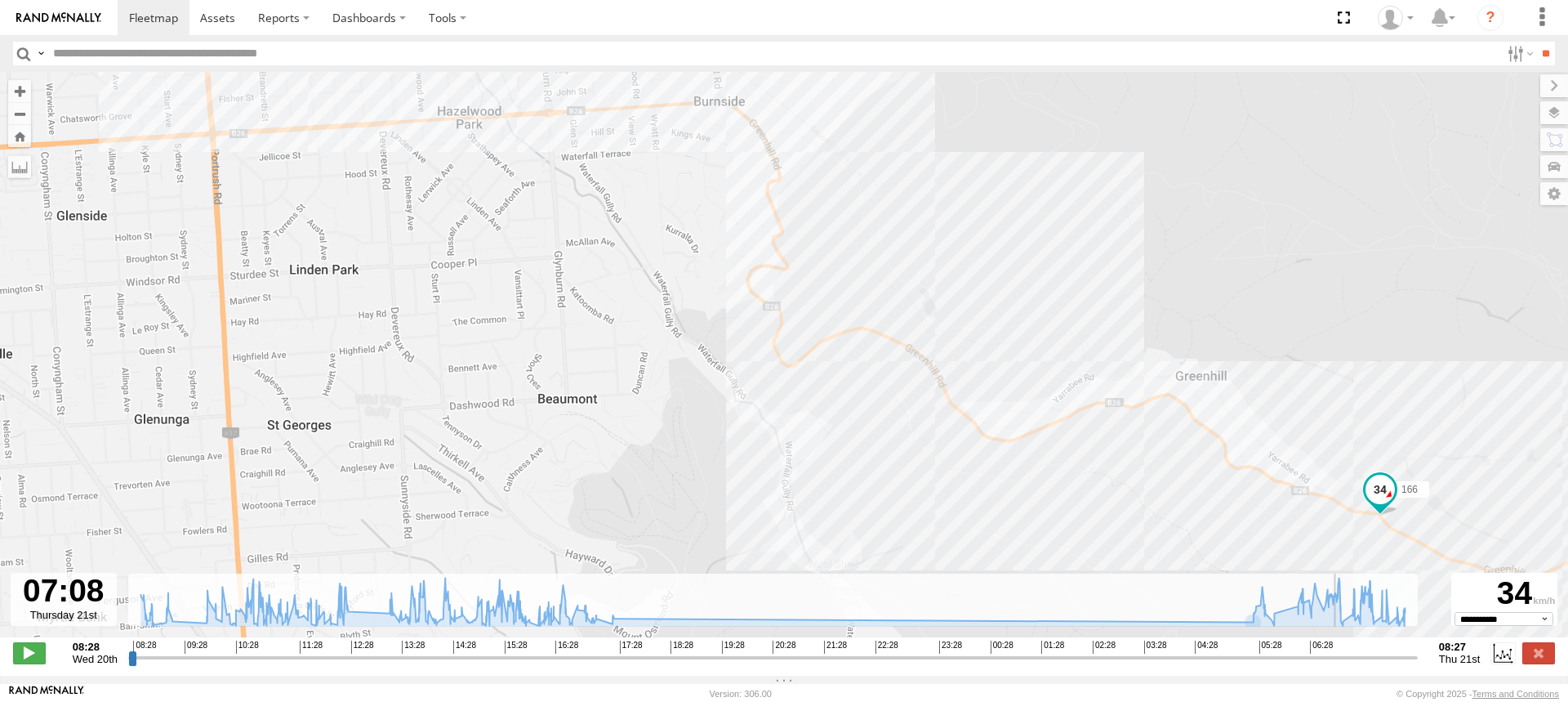
drag, startPoint x: 1328, startPoint y: 669, endPoint x: 1343, endPoint y: 663, distance: 16.2
click at [1343, 663] on input "range" at bounding box center [773, 658] width 1290 height 16
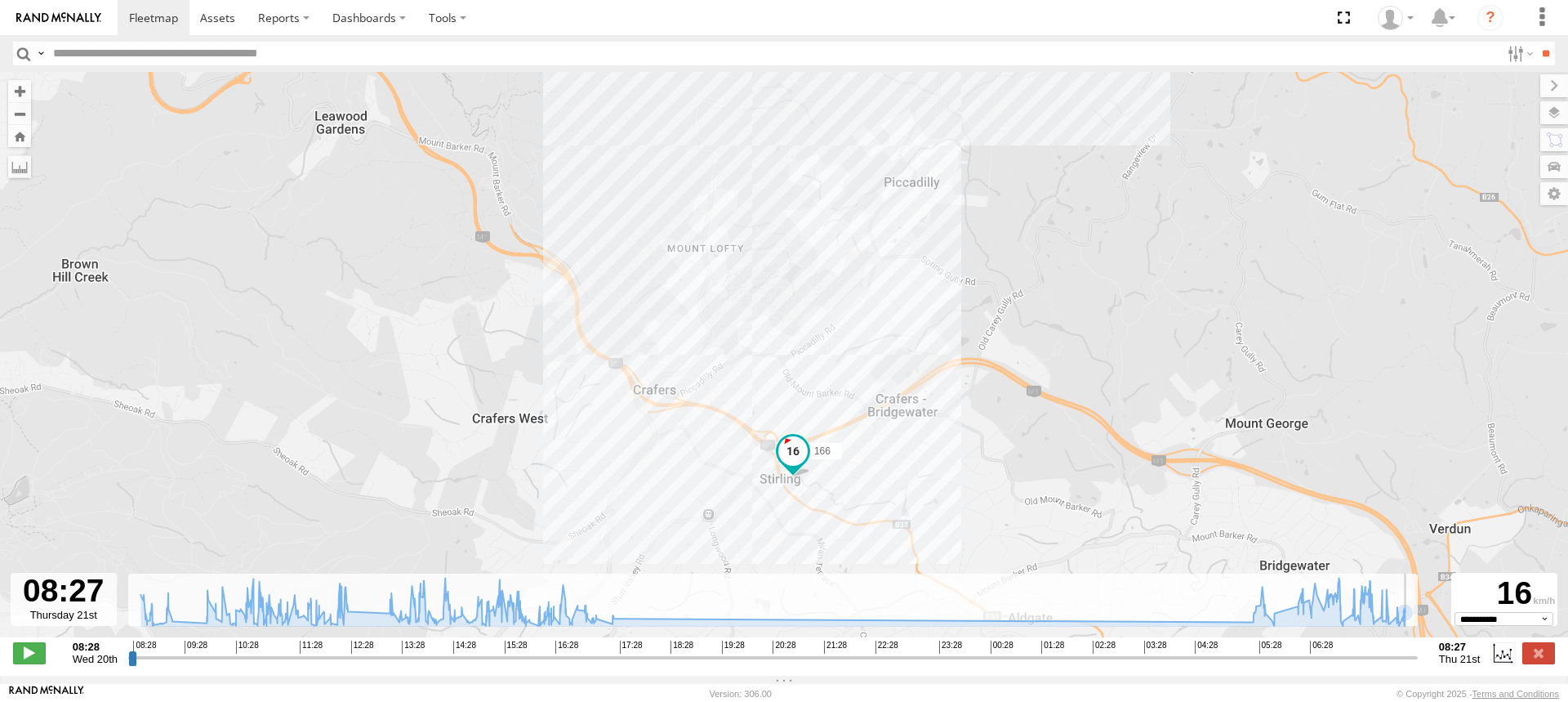
drag, startPoint x: 1348, startPoint y: 667, endPoint x: 1445, endPoint y: 648, distance: 98.8
type input "**********"
click at [1418, 651] on input "range" at bounding box center [773, 658] width 1290 height 16
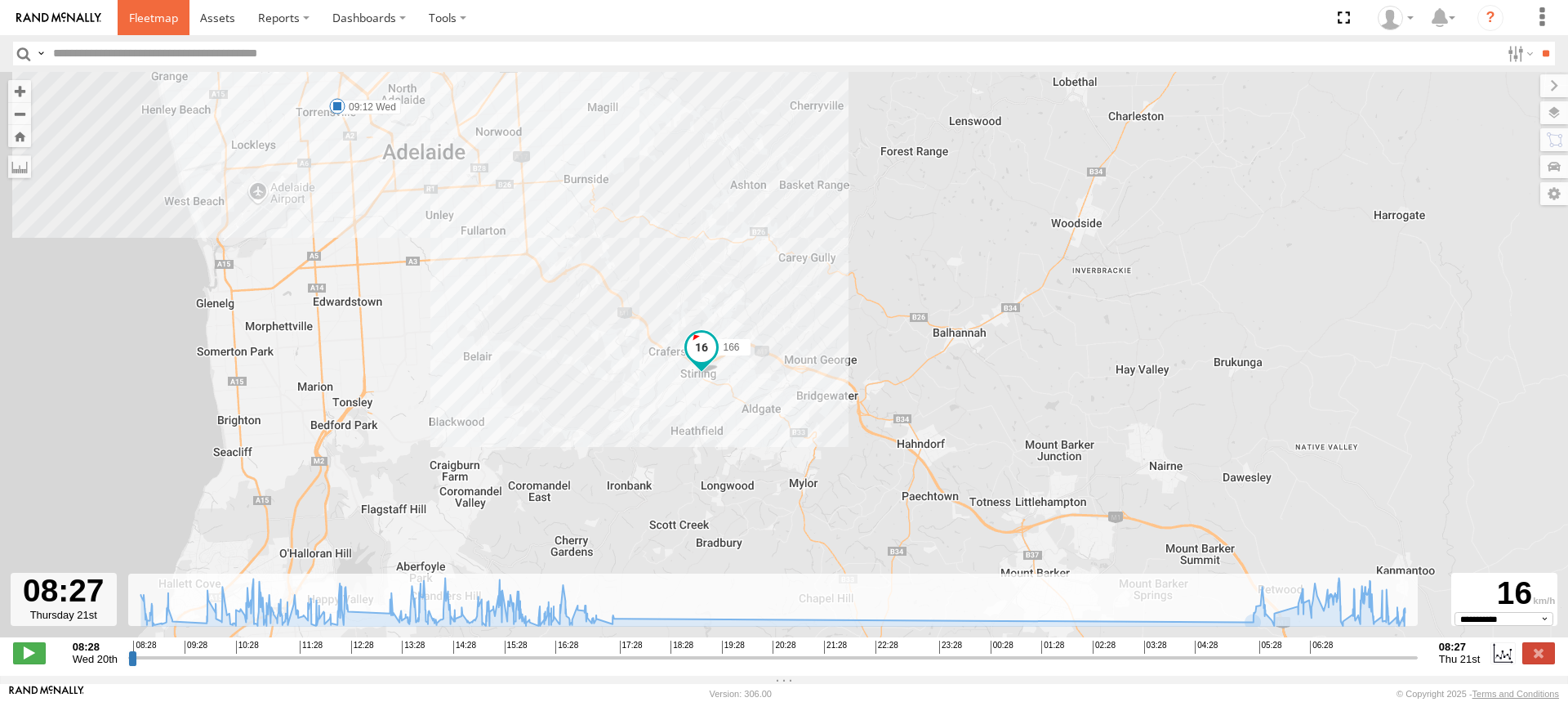
click at [164, 17] on span at bounding box center [154, 18] width 49 height 16
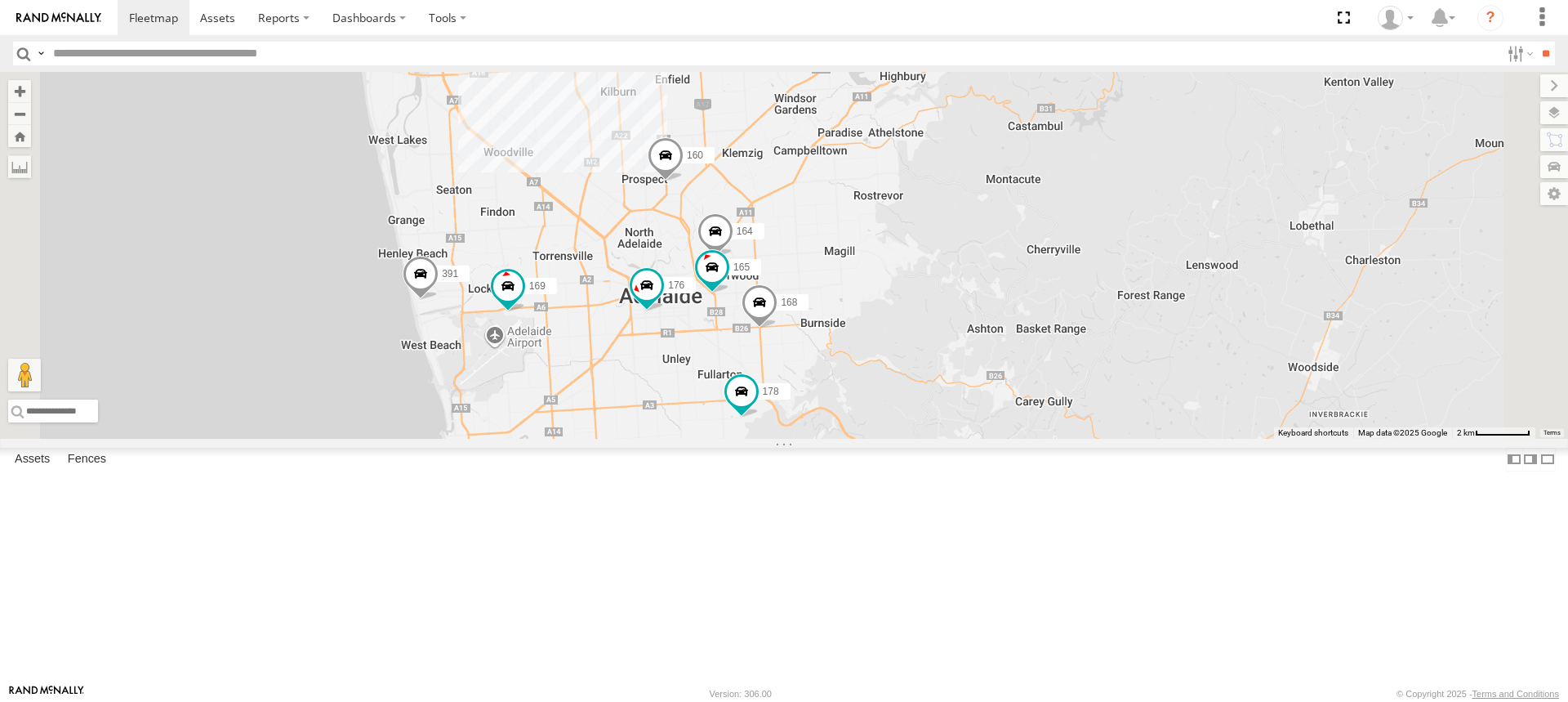
drag, startPoint x: 956, startPoint y: 367, endPoint x: 960, endPoint y: 344, distance: 23.3
click at [960, 344] on div "153 166 178 169 391 167 168 160 176 5 164 165" at bounding box center [784, 255] width 1568 height 367
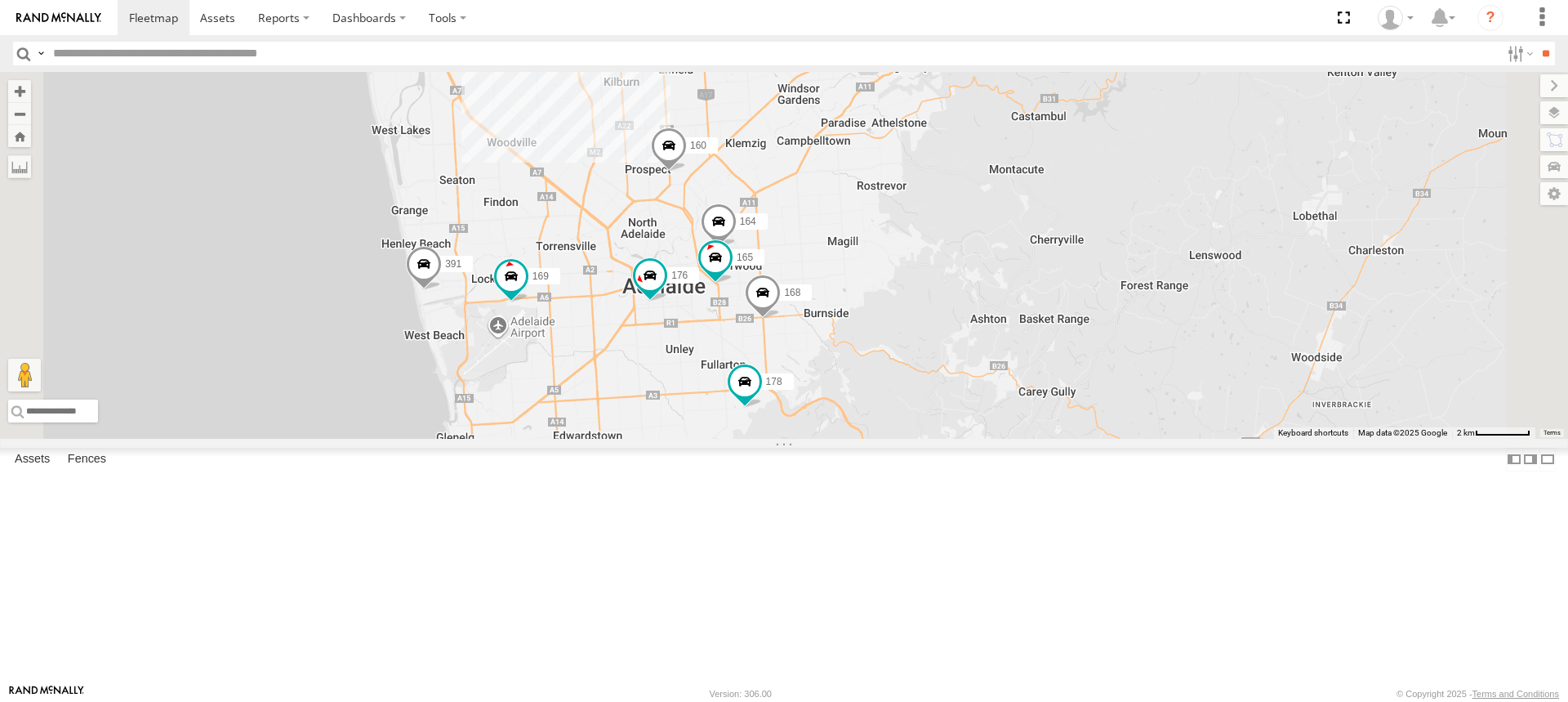
drag, startPoint x: 737, startPoint y: 387, endPoint x: 757, endPoint y: 244, distance: 144.4
click at [757, 244] on div "153 166 178 169 391 167 168 160 176 5 164 165" at bounding box center [784, 255] width 1568 height 367
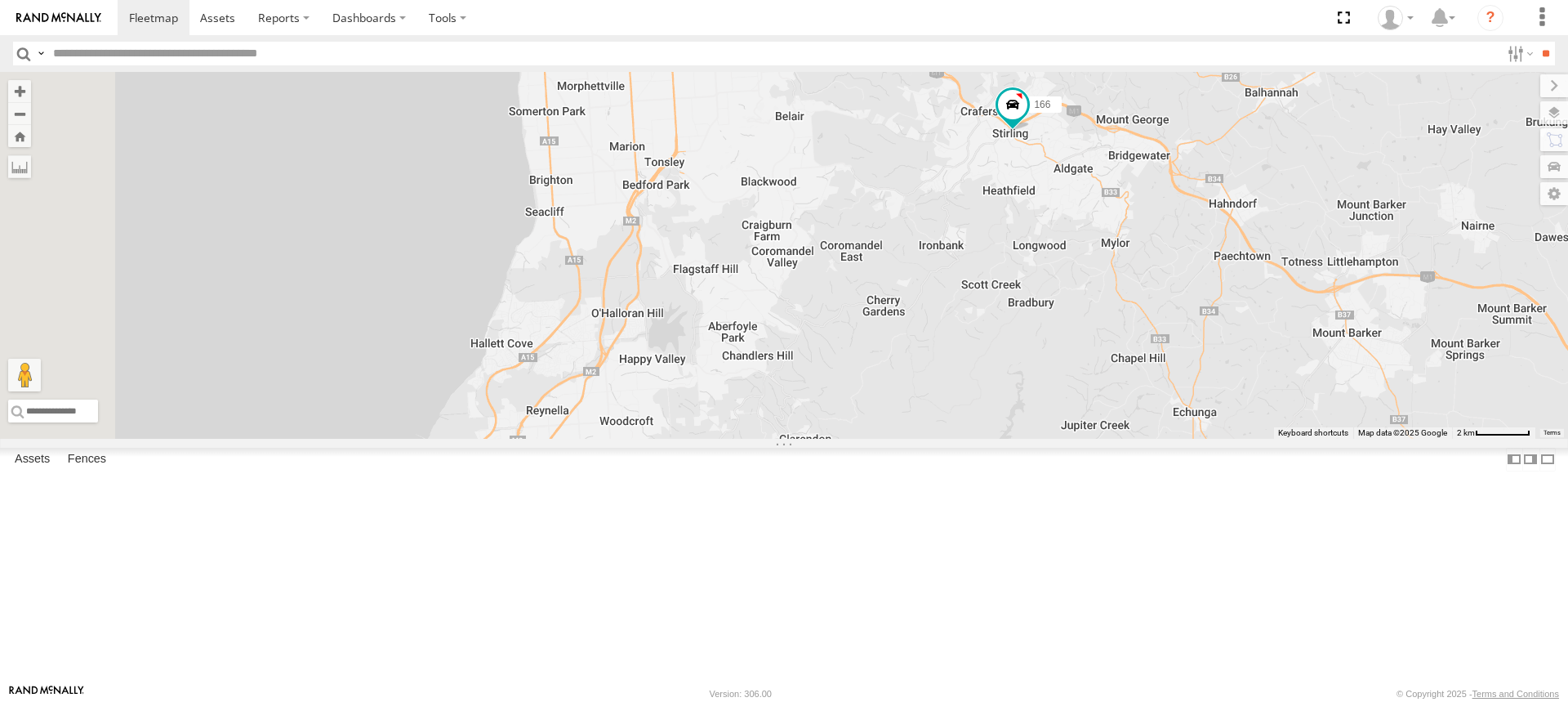
drag, startPoint x: 868, startPoint y: 209, endPoint x: 868, endPoint y: 278, distance: 69.0
click at [868, 202] on div "153 166 178 169 391 167 168 160 176 5 164 165" at bounding box center [784, 255] width 1568 height 367
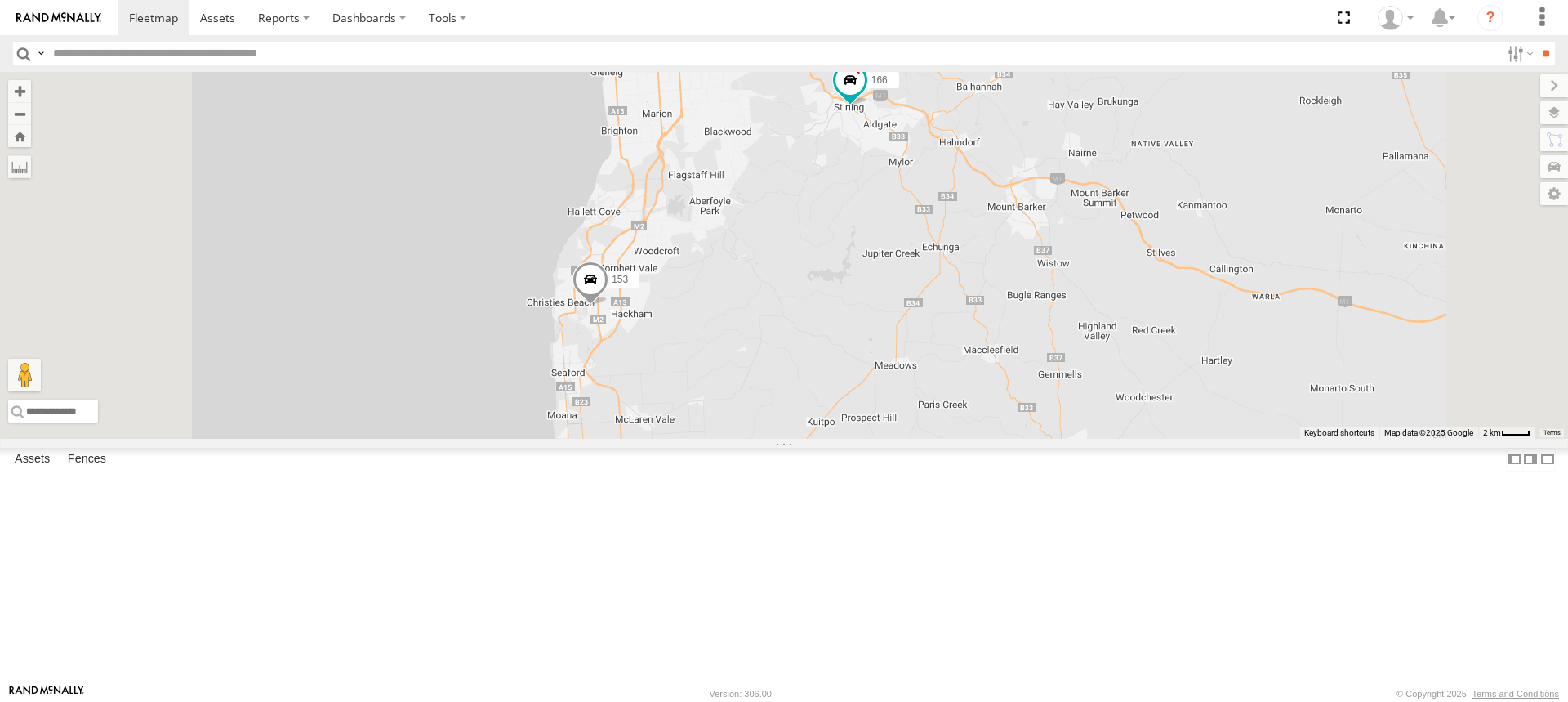
click at [608, 306] on span at bounding box center [590, 284] width 36 height 44
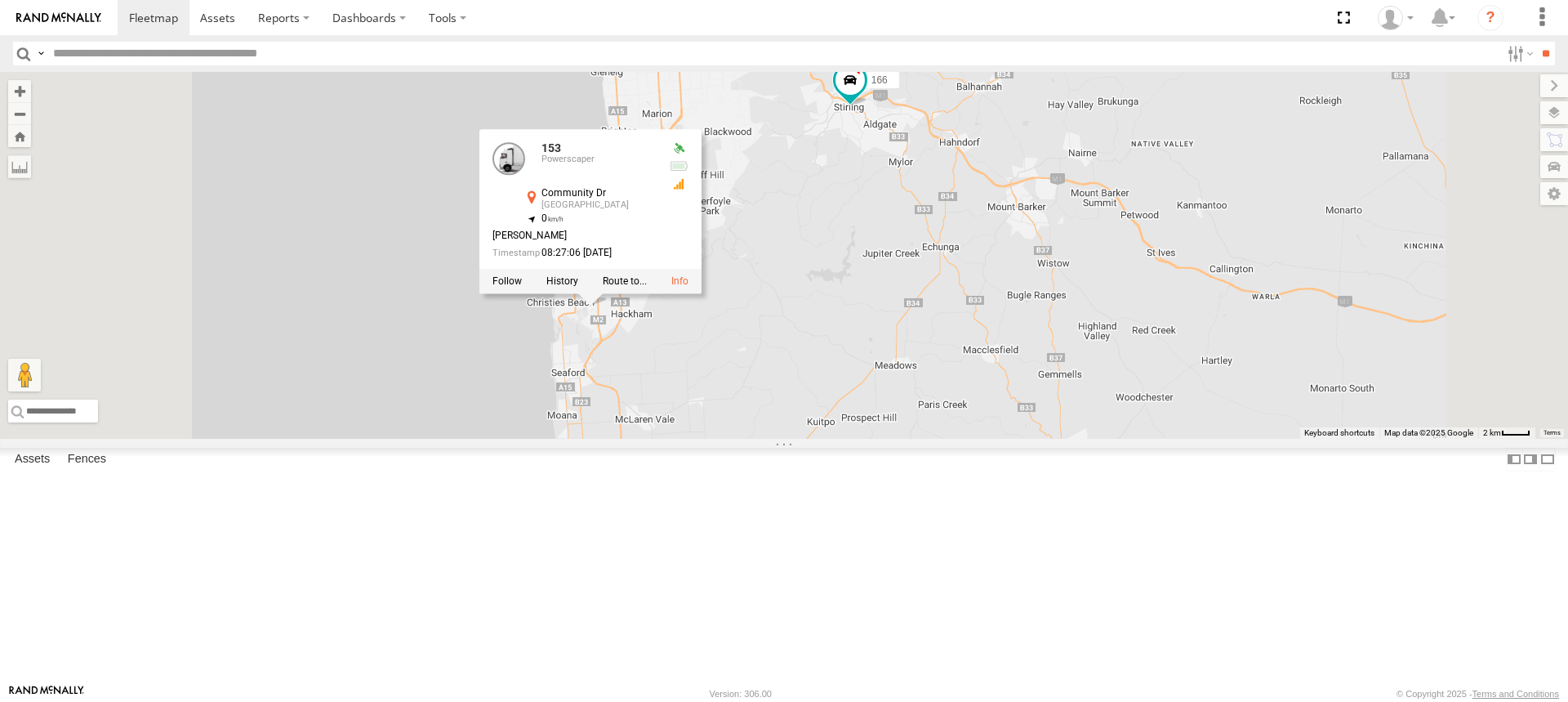
click at [1254, 413] on div "153 166 178 169 391 167 168 160 176 2 153 Powerscaper Community Dr Noarlunga Ce…" at bounding box center [784, 255] width 1568 height 367
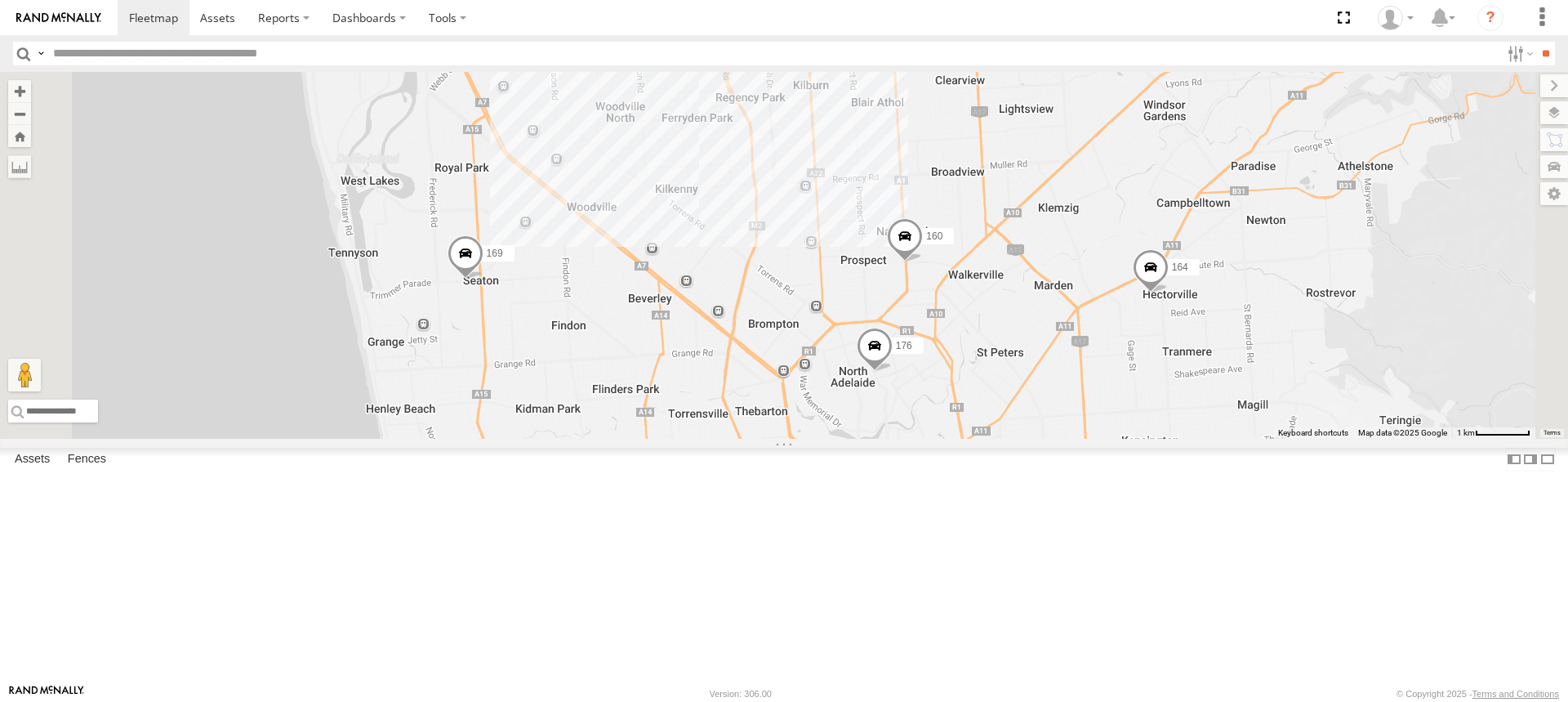
drag, startPoint x: 889, startPoint y: 136, endPoint x: 882, endPoint y: 197, distance: 61.4
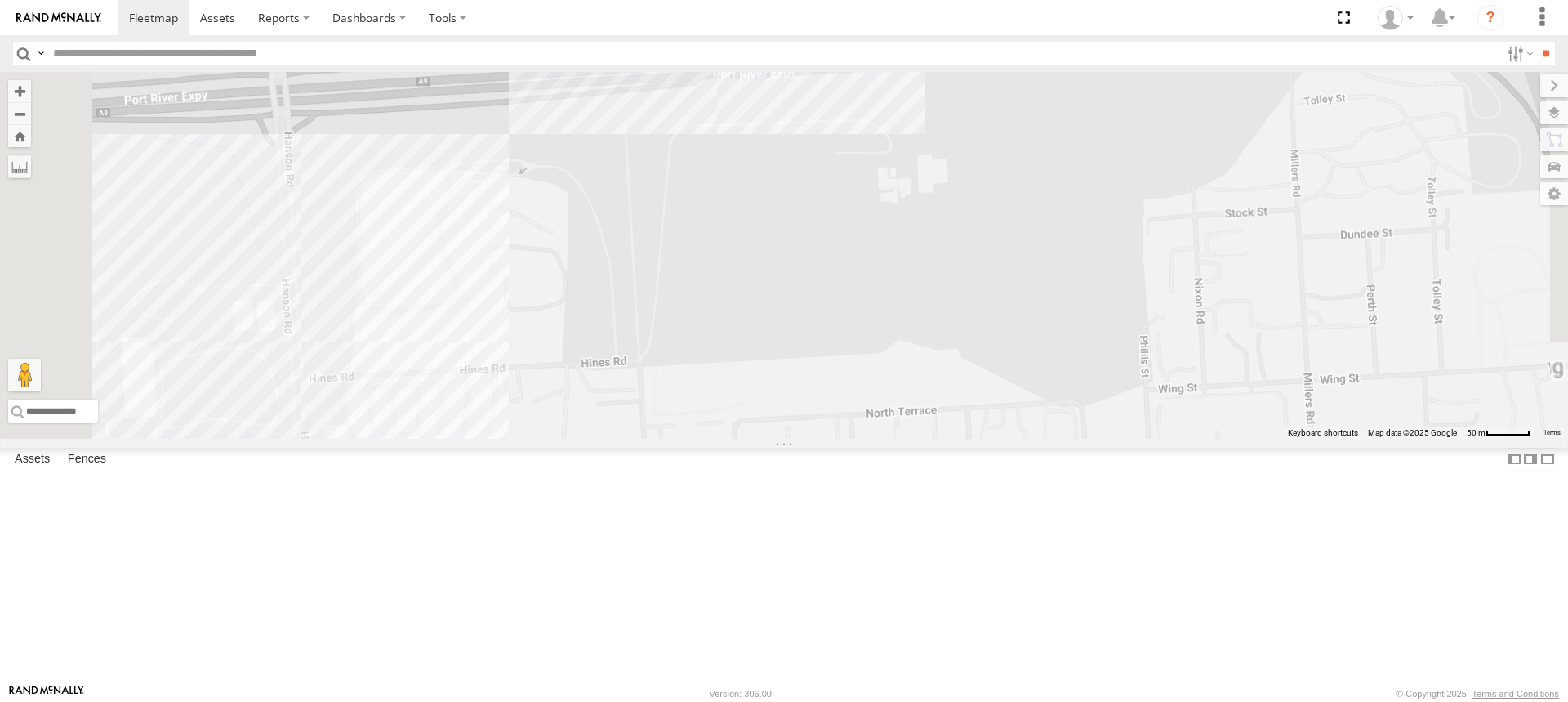
drag, startPoint x: 871, startPoint y: 130, endPoint x: 868, endPoint y: 242, distance: 112.0
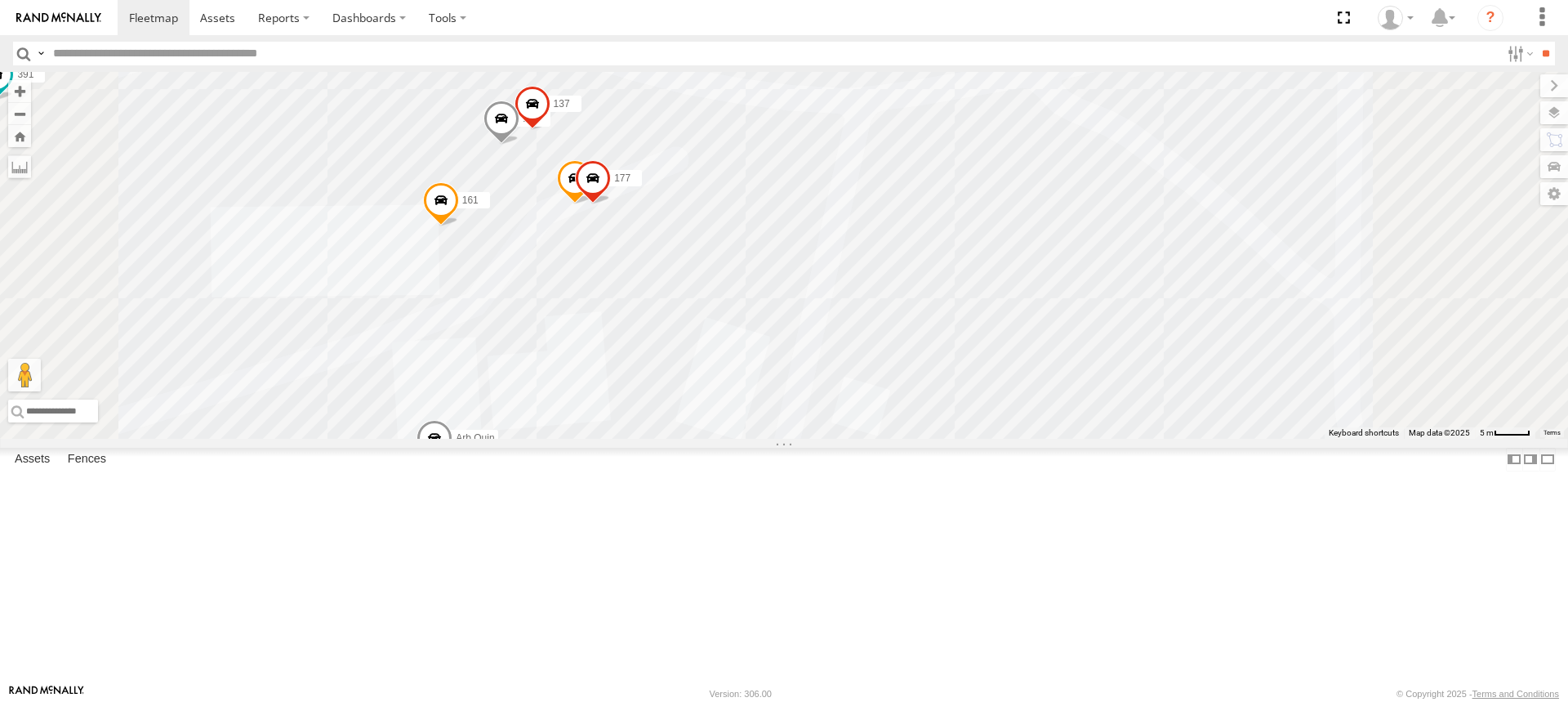
click at [519, 144] on span at bounding box center [501, 122] width 36 height 44
click at [990, 207] on div "178 169 167 160 164 176 391 Arb Quin 161 137 177 159 165 165 JCS Wingfield -34.…" at bounding box center [784, 255] width 1568 height 367
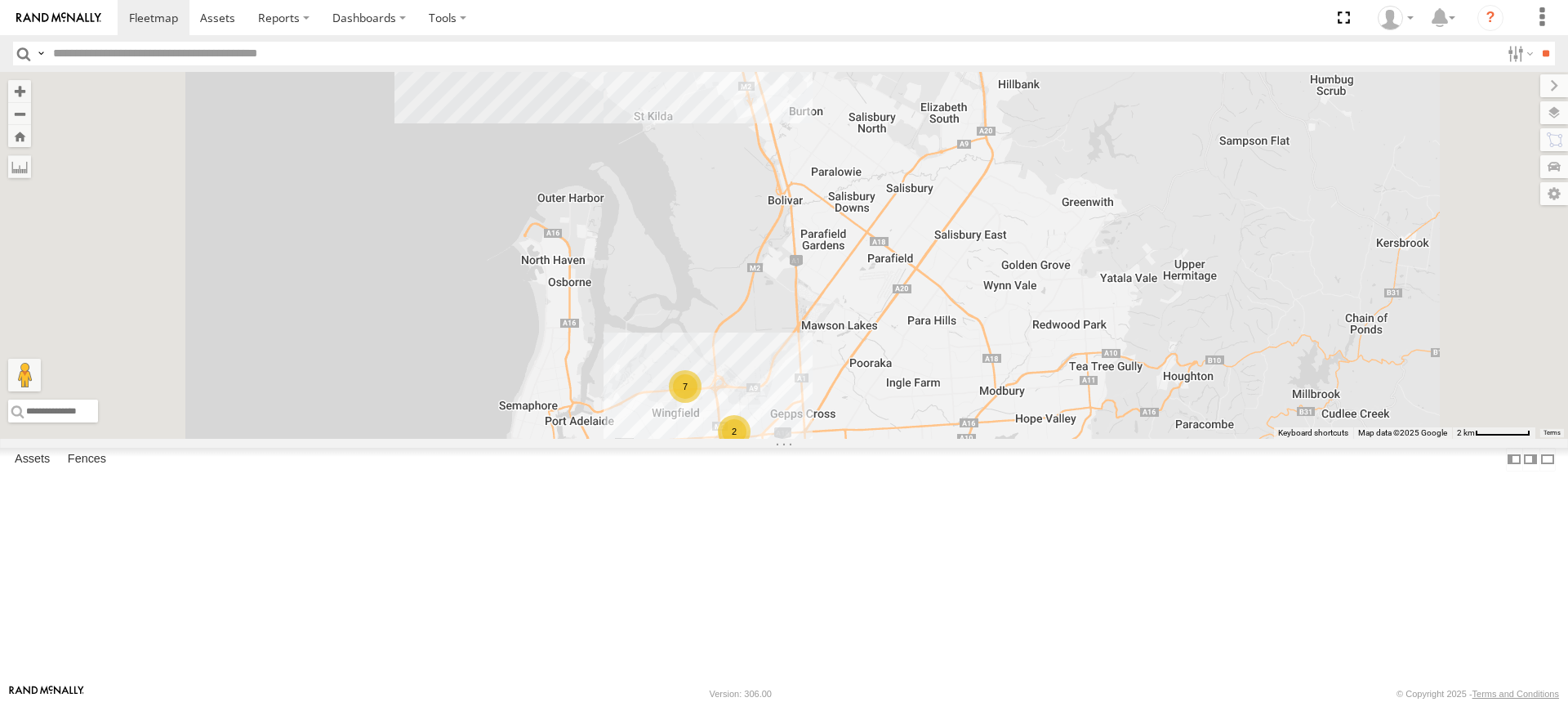
drag, startPoint x: 1005, startPoint y: 674, endPoint x: 961, endPoint y: 447, distance: 231.2
click at [961, 439] on div "178 169 153 172 166 7 2 2" at bounding box center [784, 255] width 1568 height 367
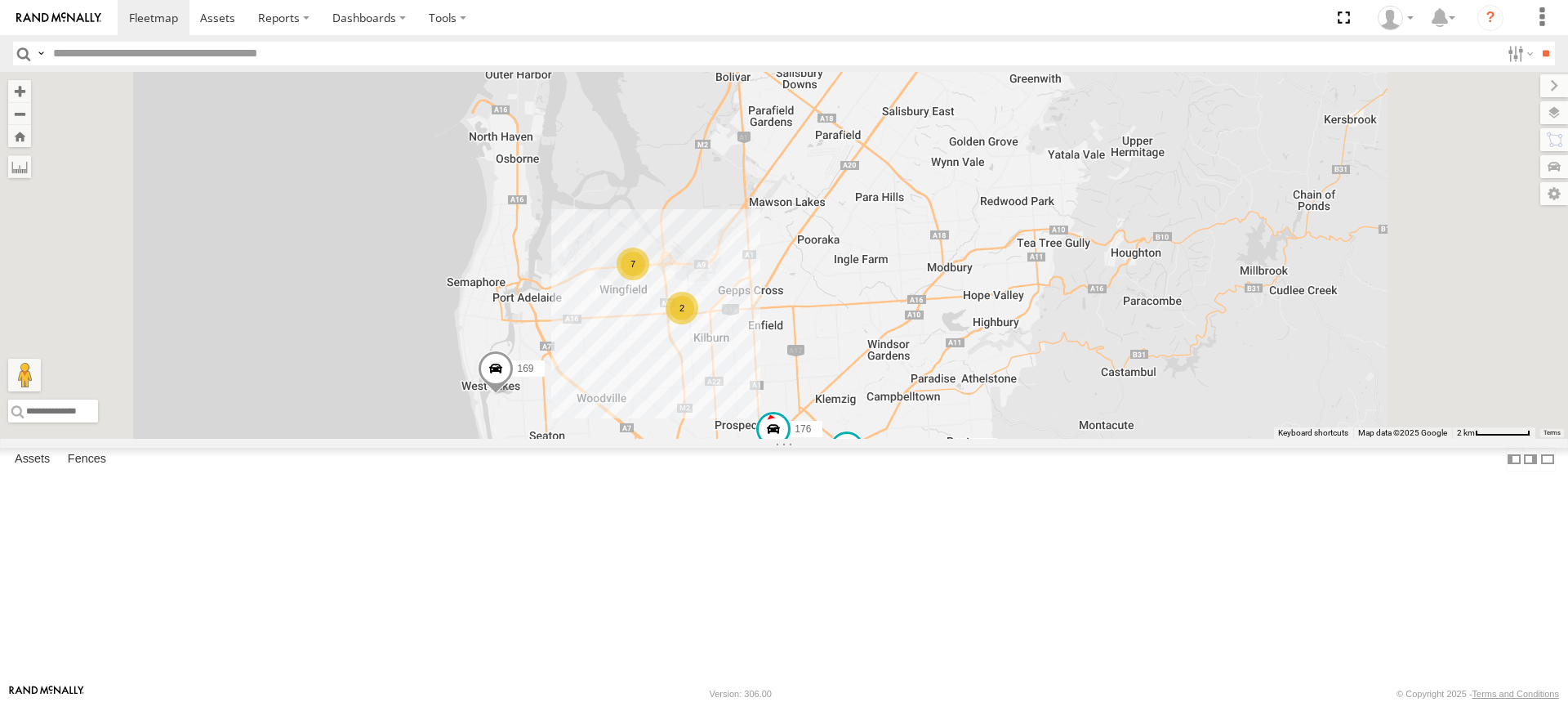
click at [650, 280] on div "7" at bounding box center [632, 263] width 33 height 33
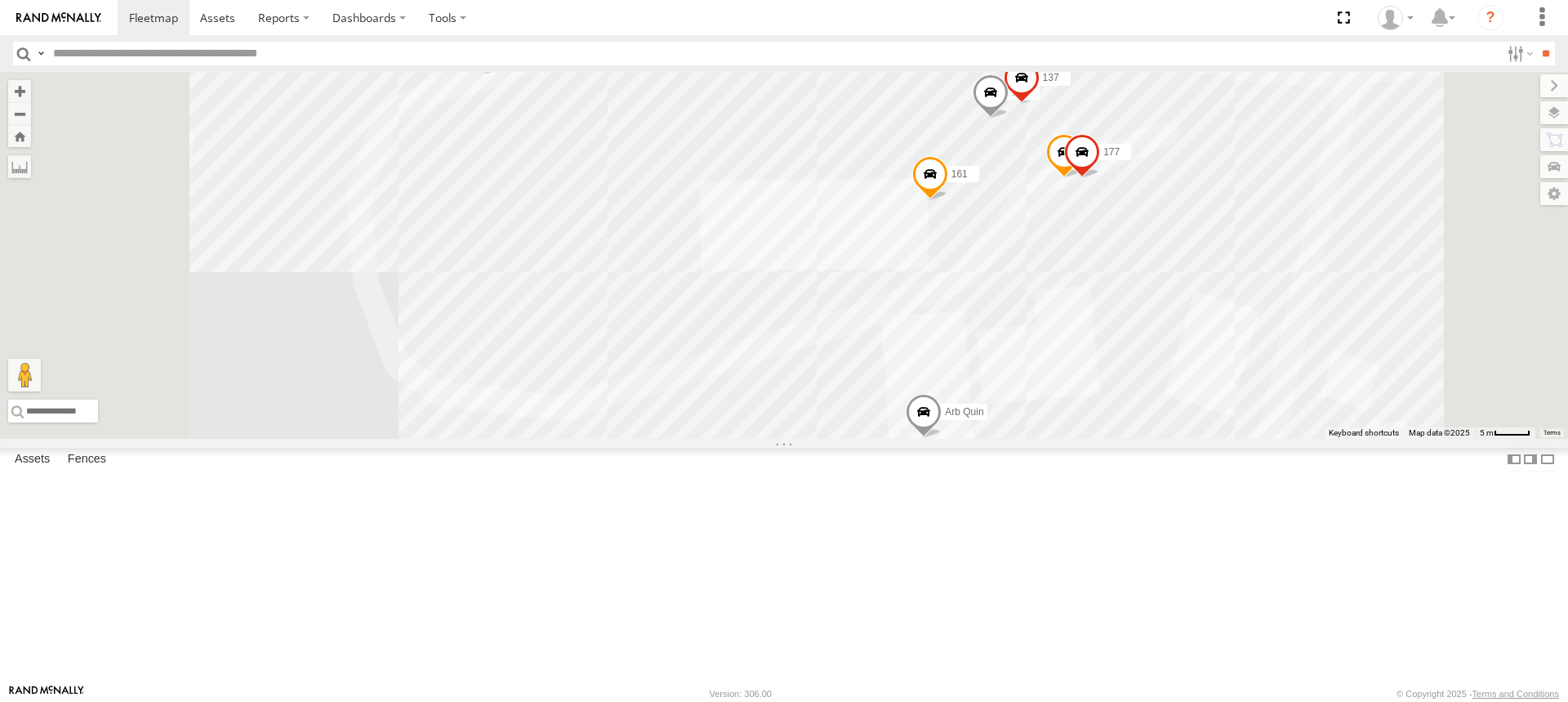
click at [1101, 178] on span at bounding box center [1082, 156] width 36 height 44
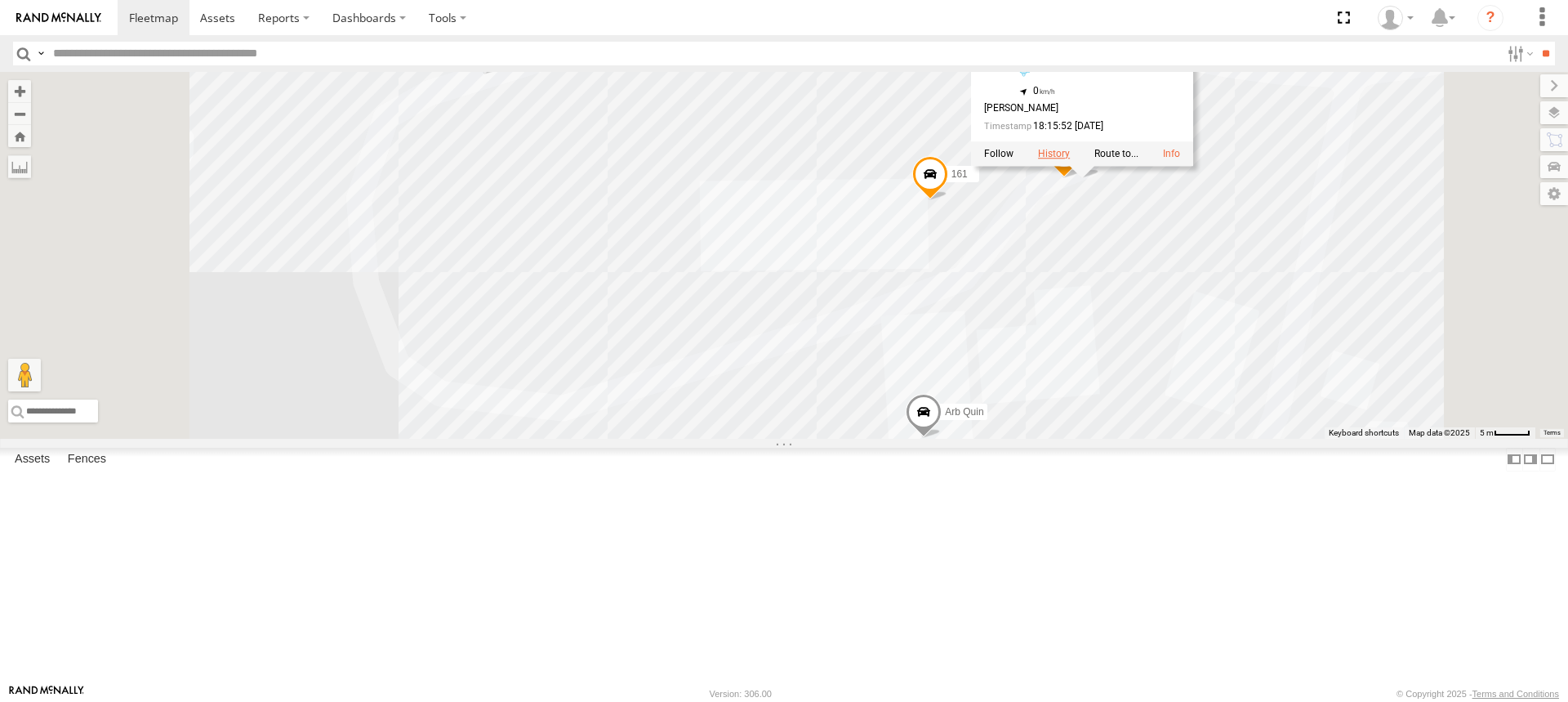
click at [1070, 159] on label at bounding box center [1054, 153] width 32 height 11
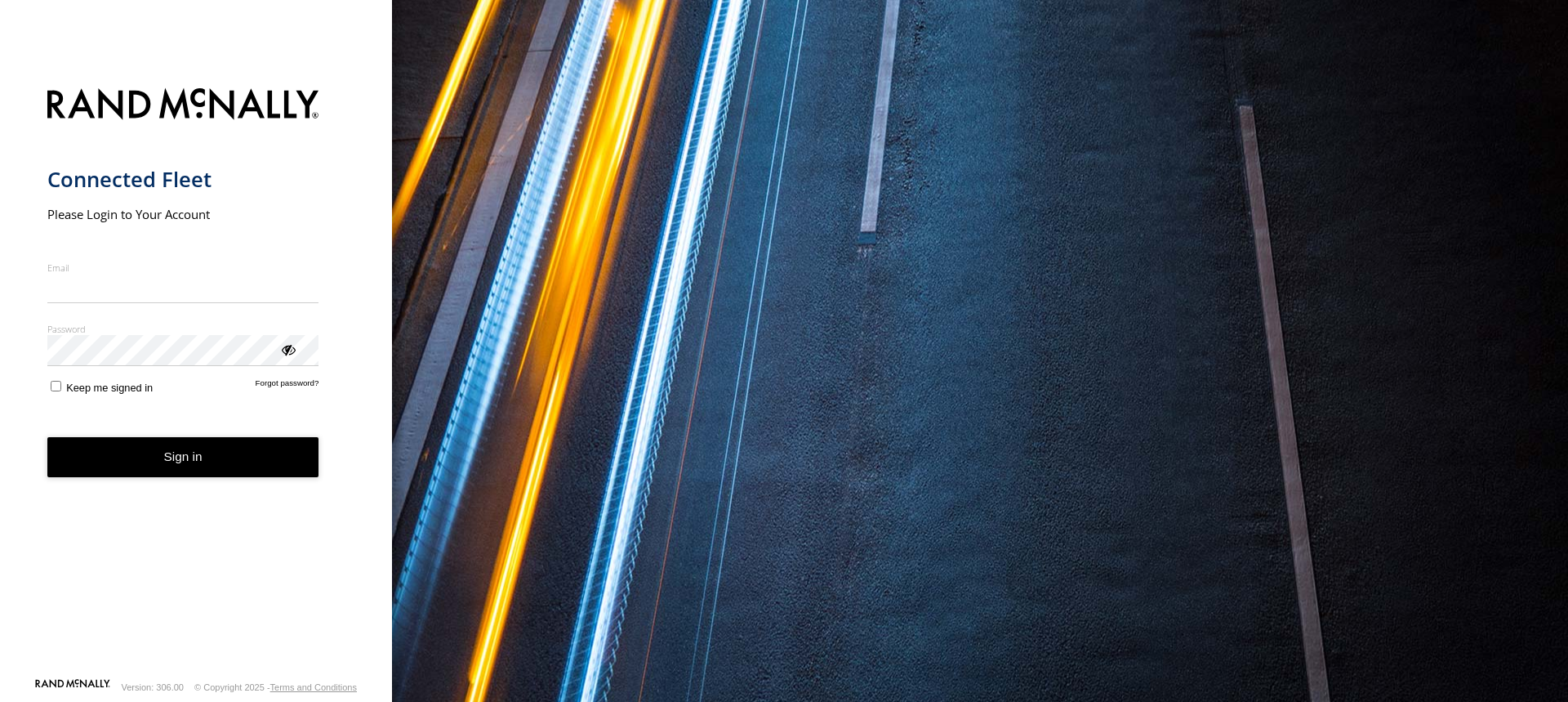
type input "**********"
click at [171, 459] on button "Sign in" at bounding box center [183, 456] width 272 height 40
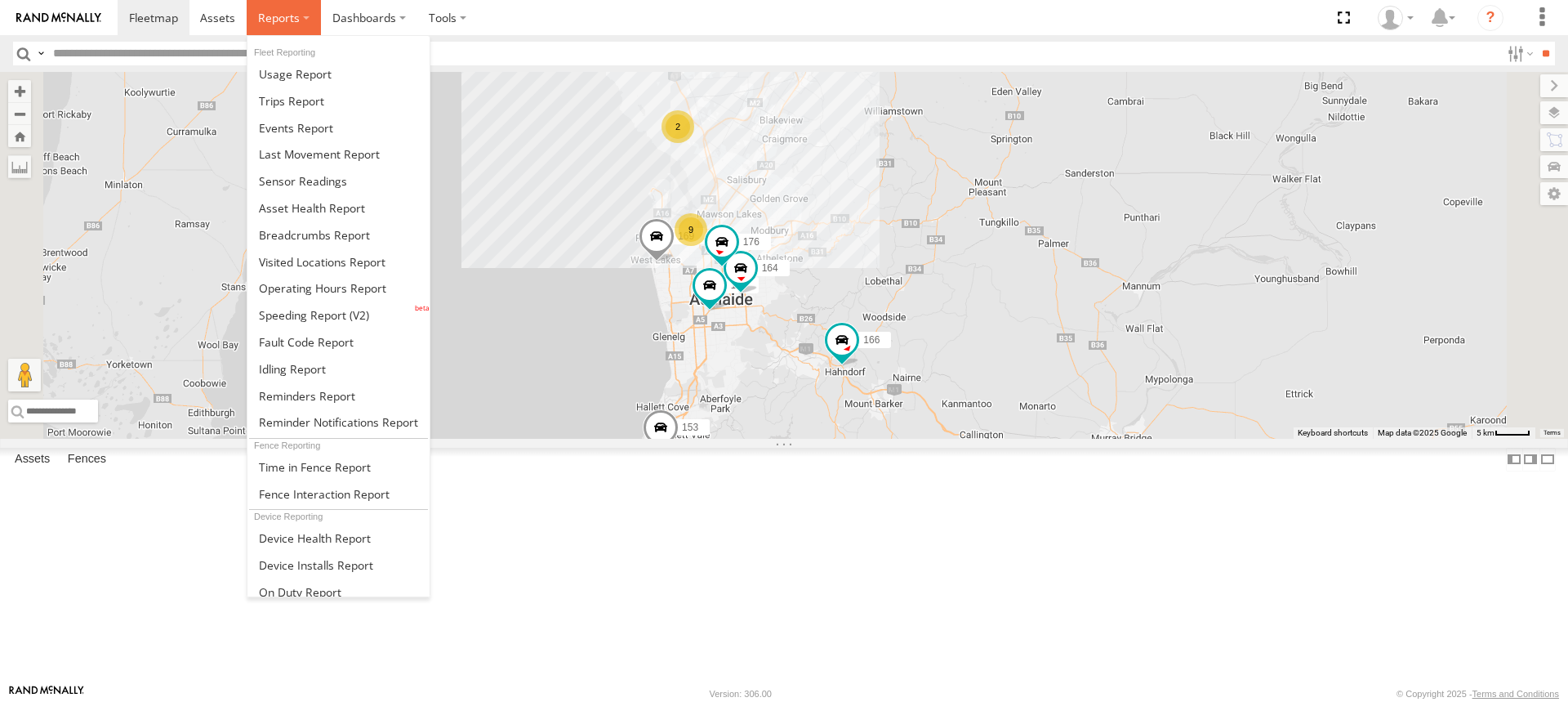
click at [302, 16] on label at bounding box center [283, 18] width 74 height 35
click at [302, 233] on span at bounding box center [314, 235] width 111 height 16
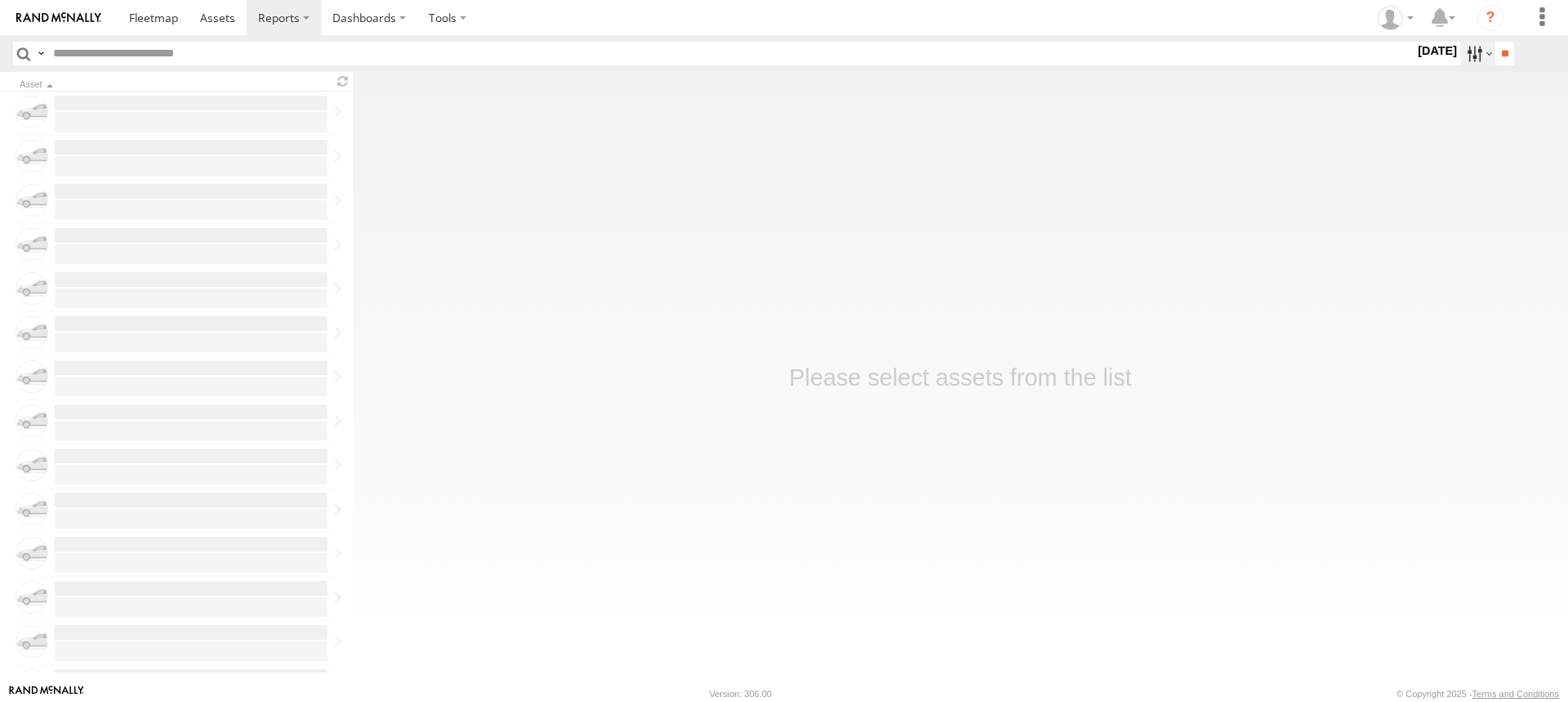
click at [1464, 62] on label at bounding box center [1478, 53] width 35 height 24
click at [0, 0] on label at bounding box center [0, 0] width 0 height 0
click at [1505, 55] on input "**" at bounding box center [1505, 53] width 18 height 24
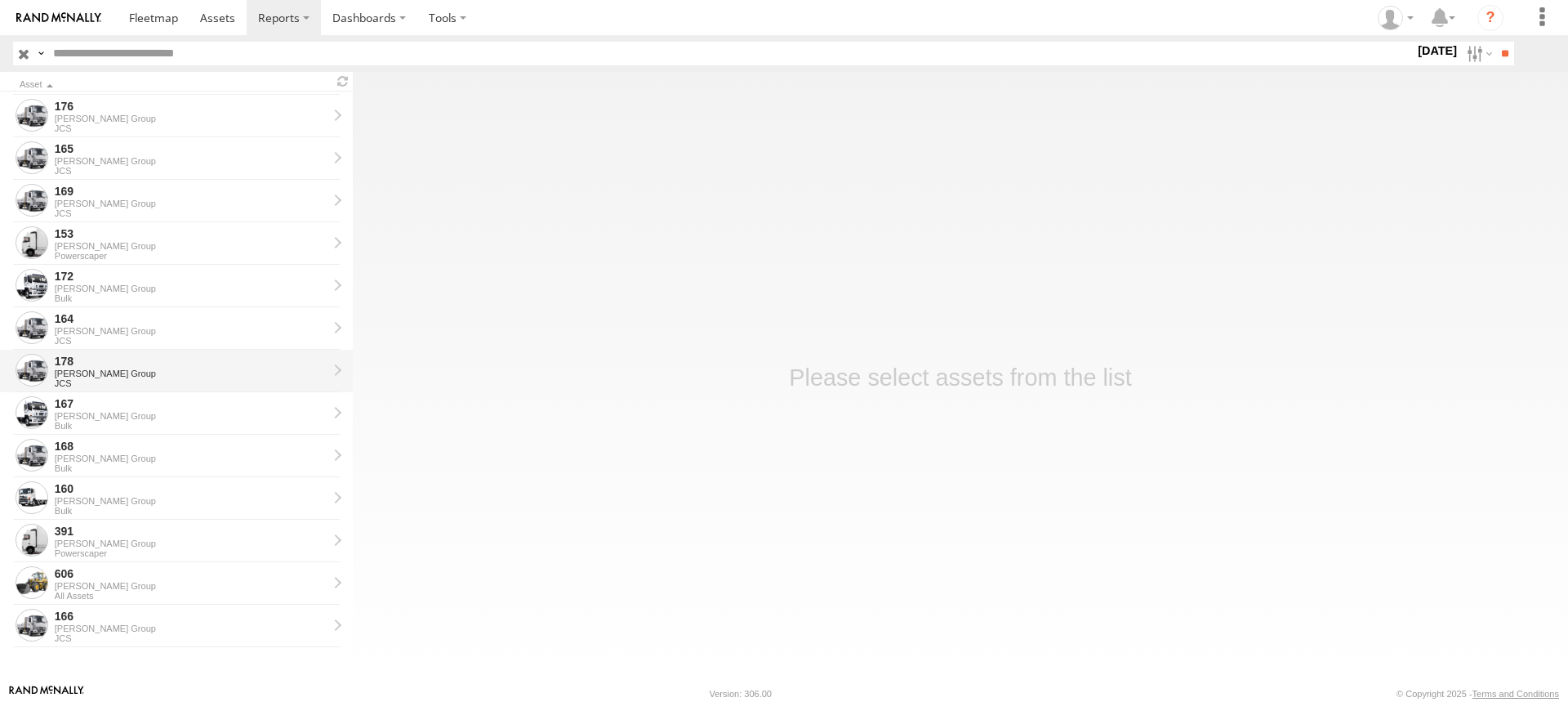
scroll to position [40, 0]
click at [115, 370] on div "[PERSON_NAME] Group" at bounding box center [191, 372] width 273 height 10
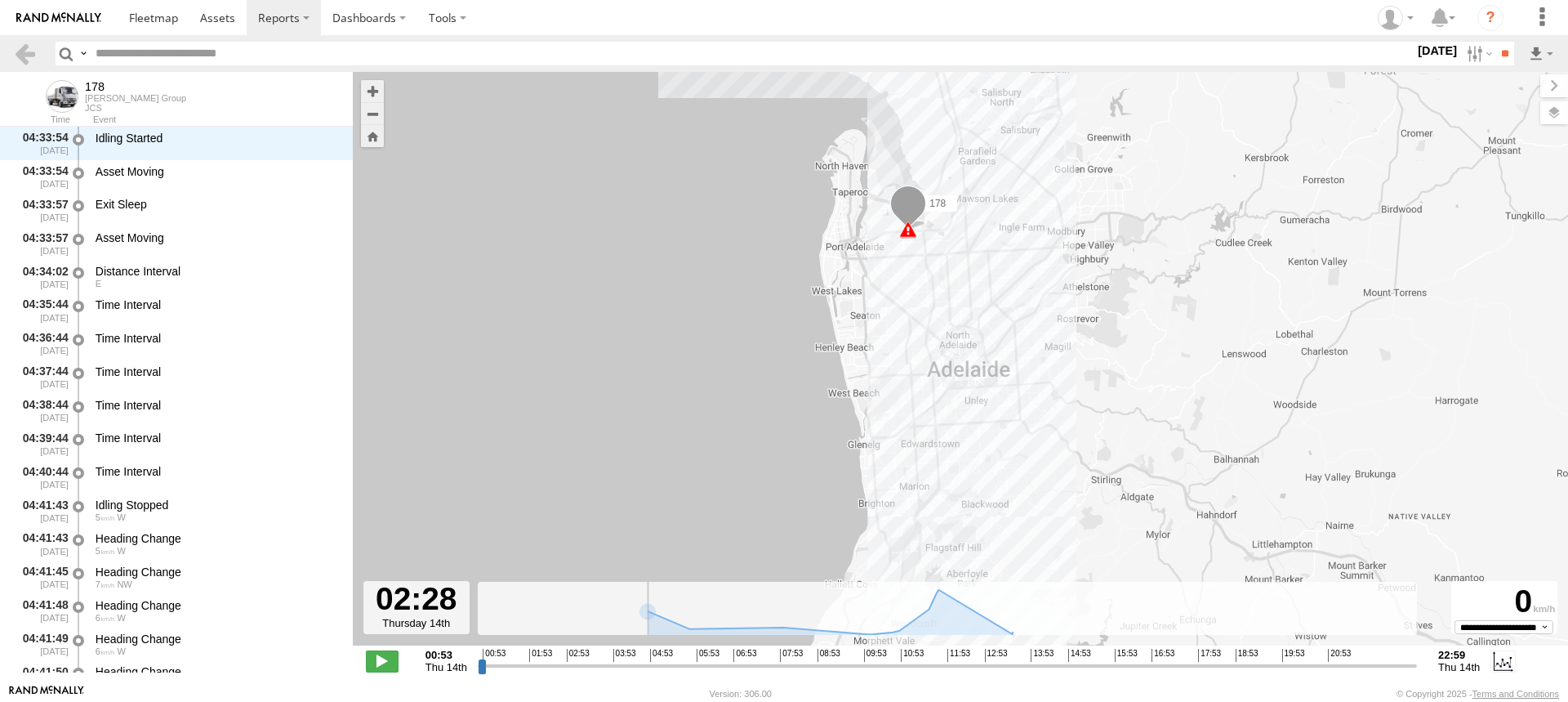
scroll to position [2819, 0]
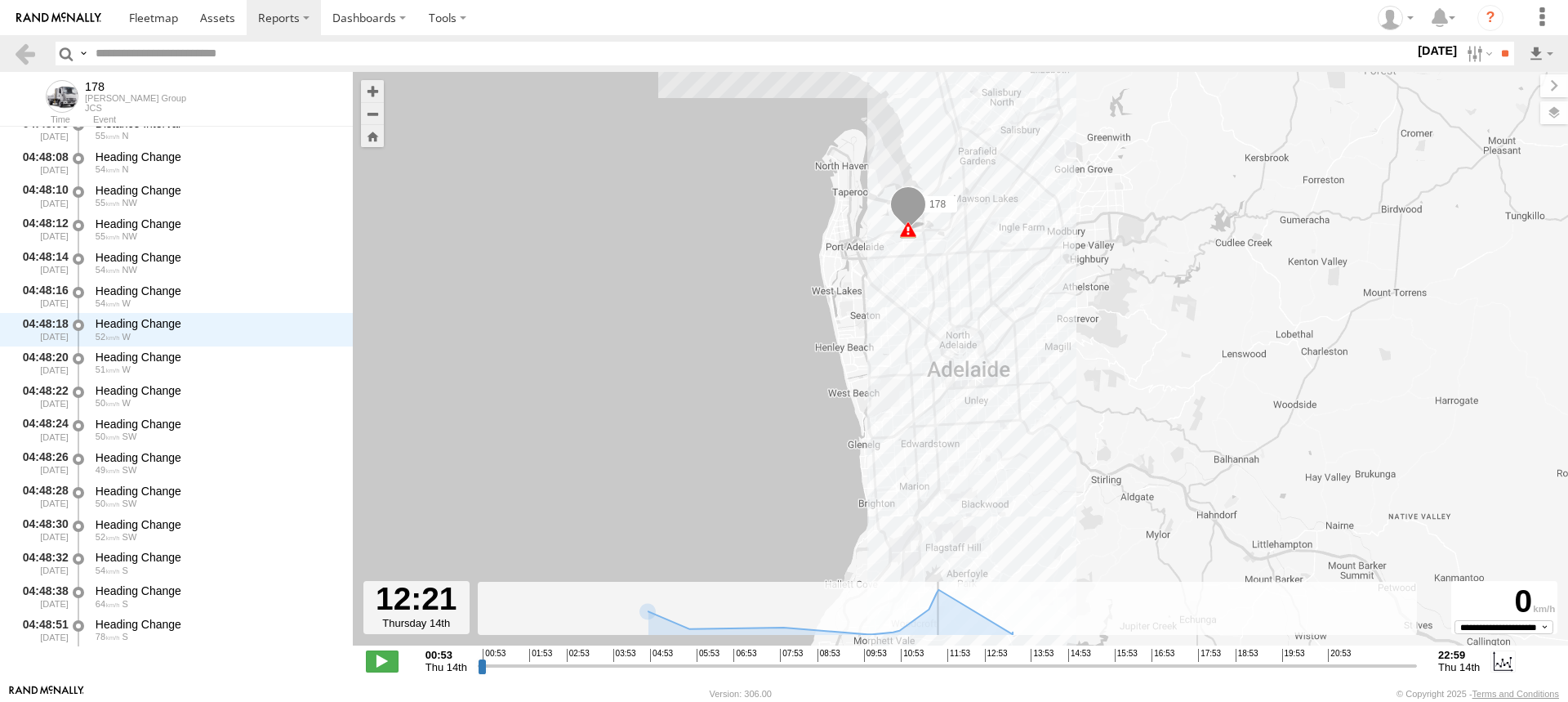
drag, startPoint x: 482, startPoint y: 670, endPoint x: 964, endPoint y: 658, distance: 482.1
click at [964, 658] on input "range" at bounding box center [947, 666] width 939 height 16
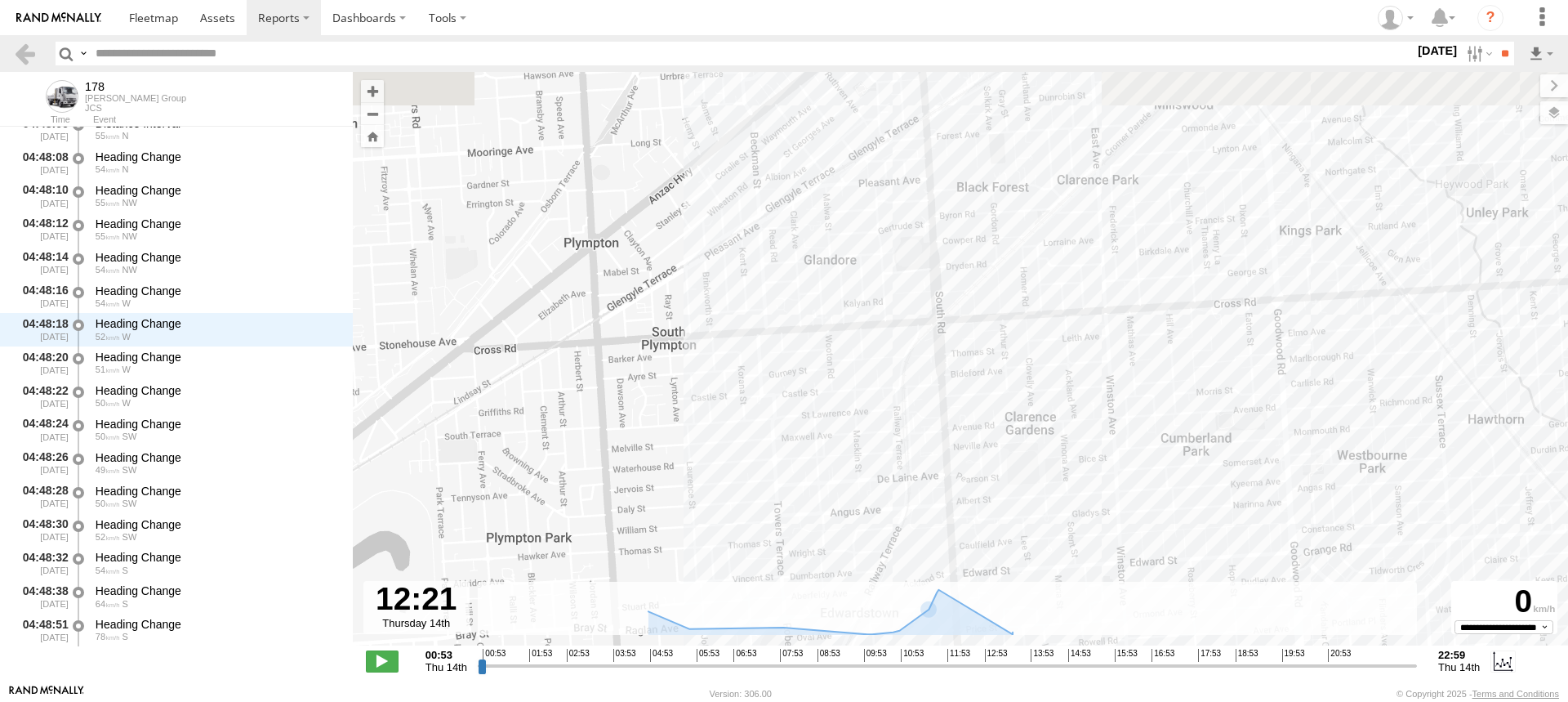
drag, startPoint x: 981, startPoint y: 308, endPoint x: 831, endPoint y: 521, distance: 260.5
click at [831, 521] on div "178 13:33 Thu 13:33 Thu 16:40 Thu 16:40 Thu" at bounding box center [961, 367] width 1216 height 591
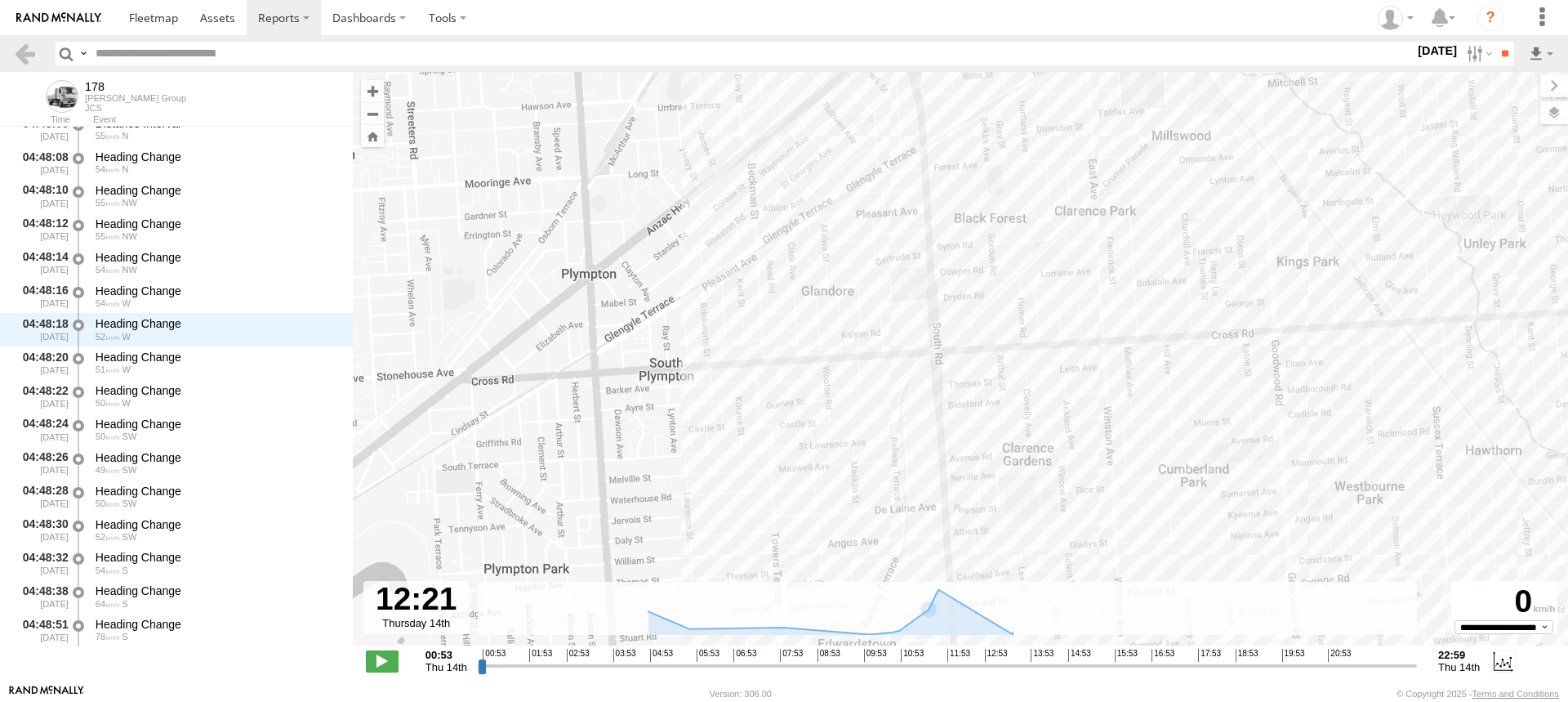
drag, startPoint x: 995, startPoint y: 459, endPoint x: 790, endPoint y: 359, distance: 228.1
click at [790, 359] on div "178 13:33 Thu 13:33 Thu 16:40 Thu 16:40 Thu" at bounding box center [961, 367] width 1216 height 591
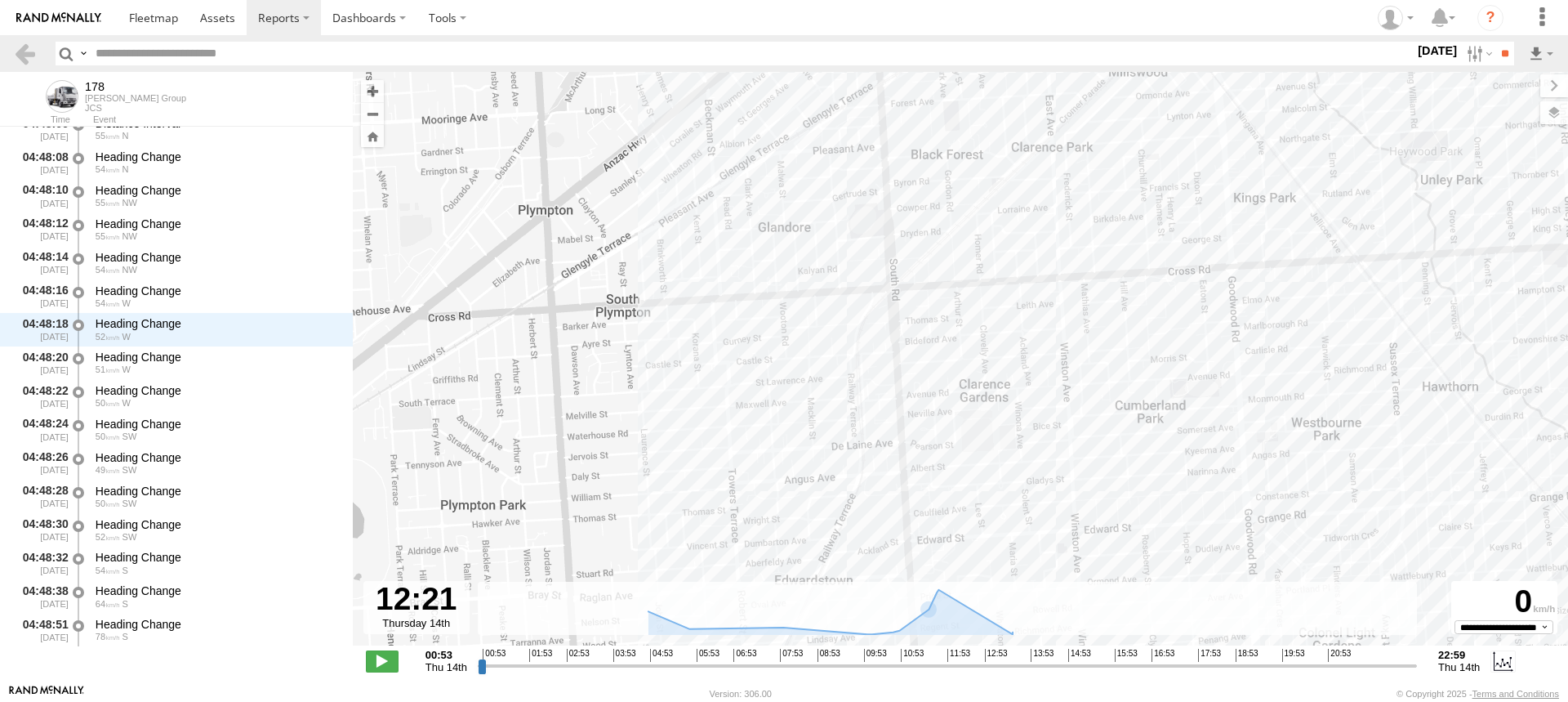
drag, startPoint x: 820, startPoint y: 397, endPoint x: 784, endPoint y: 271, distance: 131.0
click at [784, 271] on div "178 13:33 Thu 13:33 Thu 16:40 Thu 16:40 Thu" at bounding box center [961, 367] width 1216 height 591
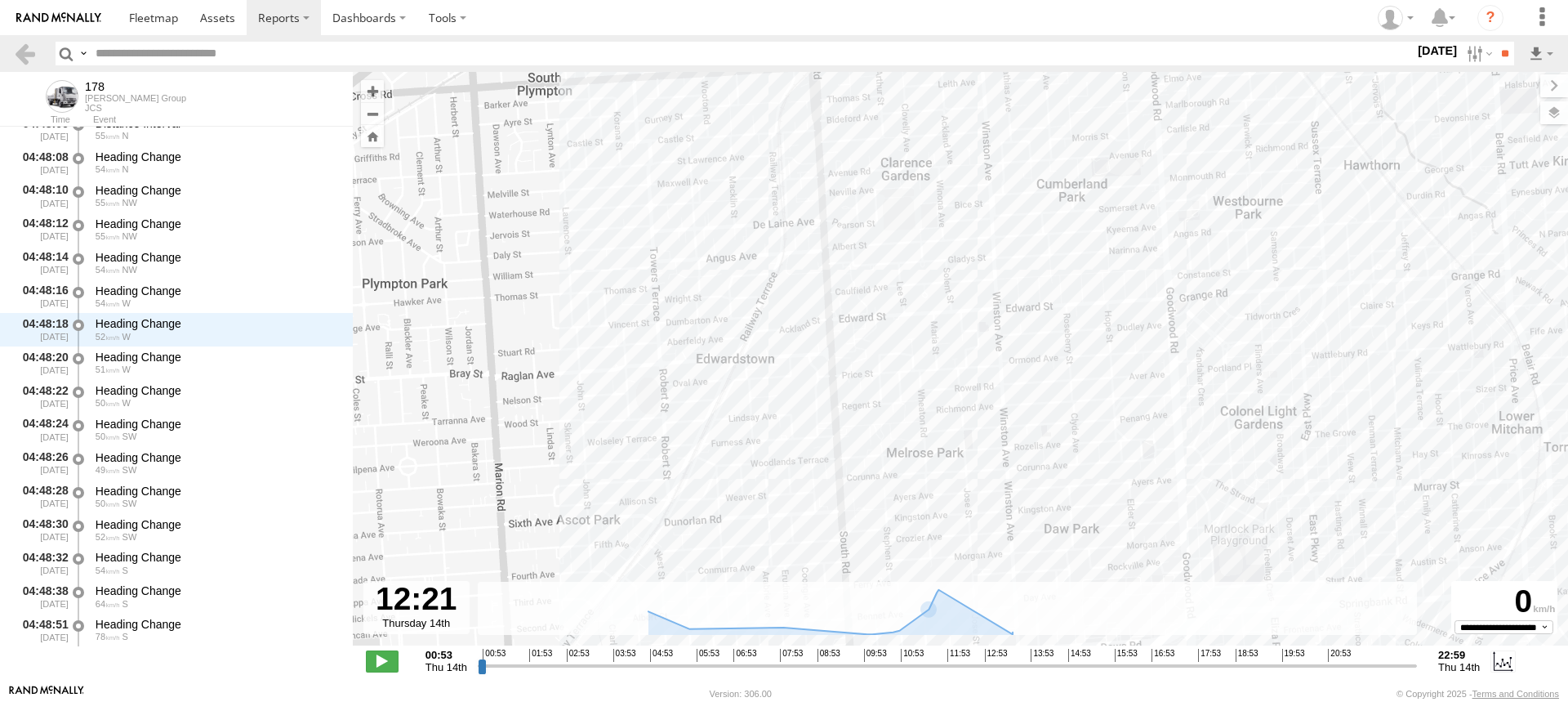
drag, startPoint x: 820, startPoint y: 387, endPoint x: 781, endPoint y: 306, distance: 89.9
click at [781, 306] on div "178 13:33 Thu 13:33 Thu 16:40 Thu 16:40 Thu" at bounding box center [961, 367] width 1216 height 591
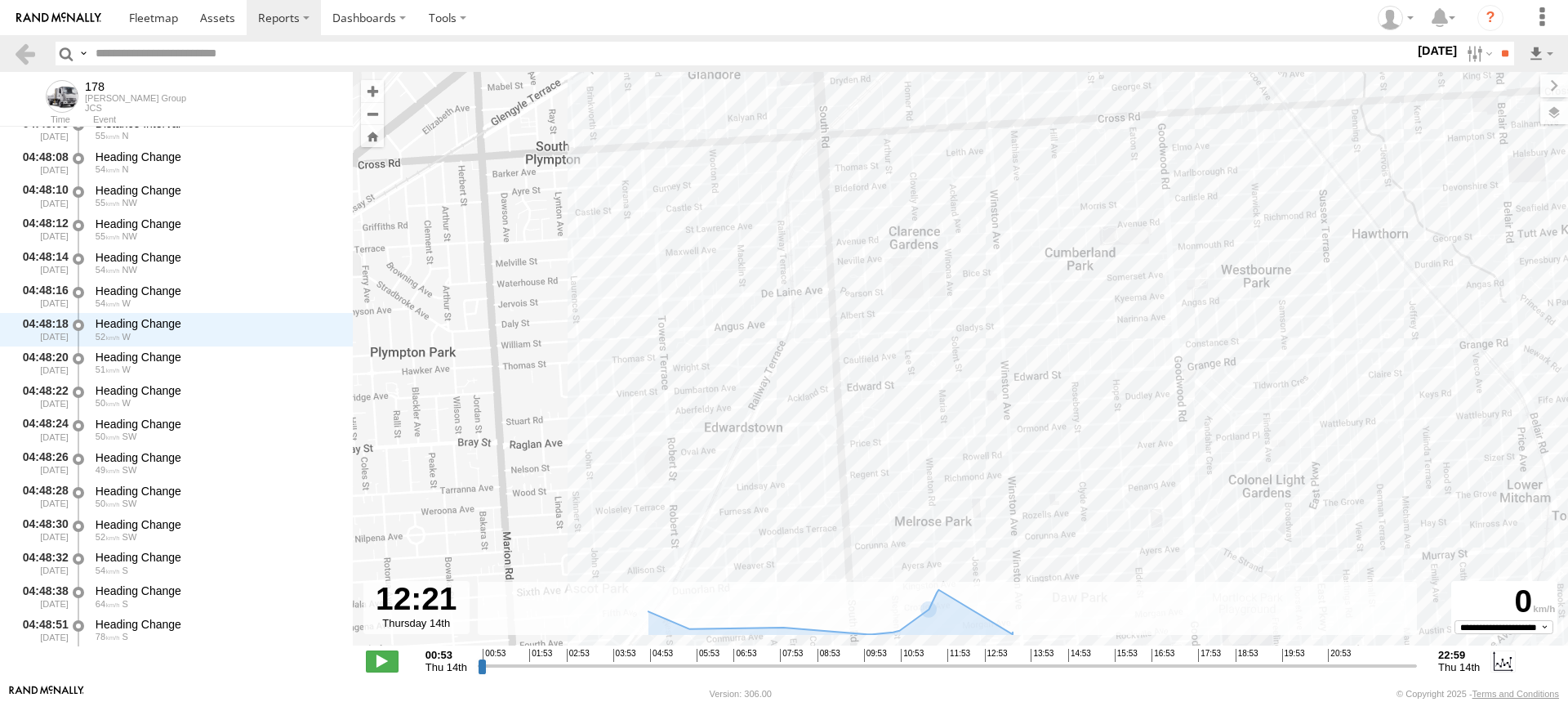
drag, startPoint x: 752, startPoint y: 293, endPoint x: 764, endPoint y: 371, distance: 78.9
click at [764, 371] on div "178 13:33 Thu 13:33 Thu 16:40 Thu 16:40 Thu" at bounding box center [961, 367] width 1216 height 591
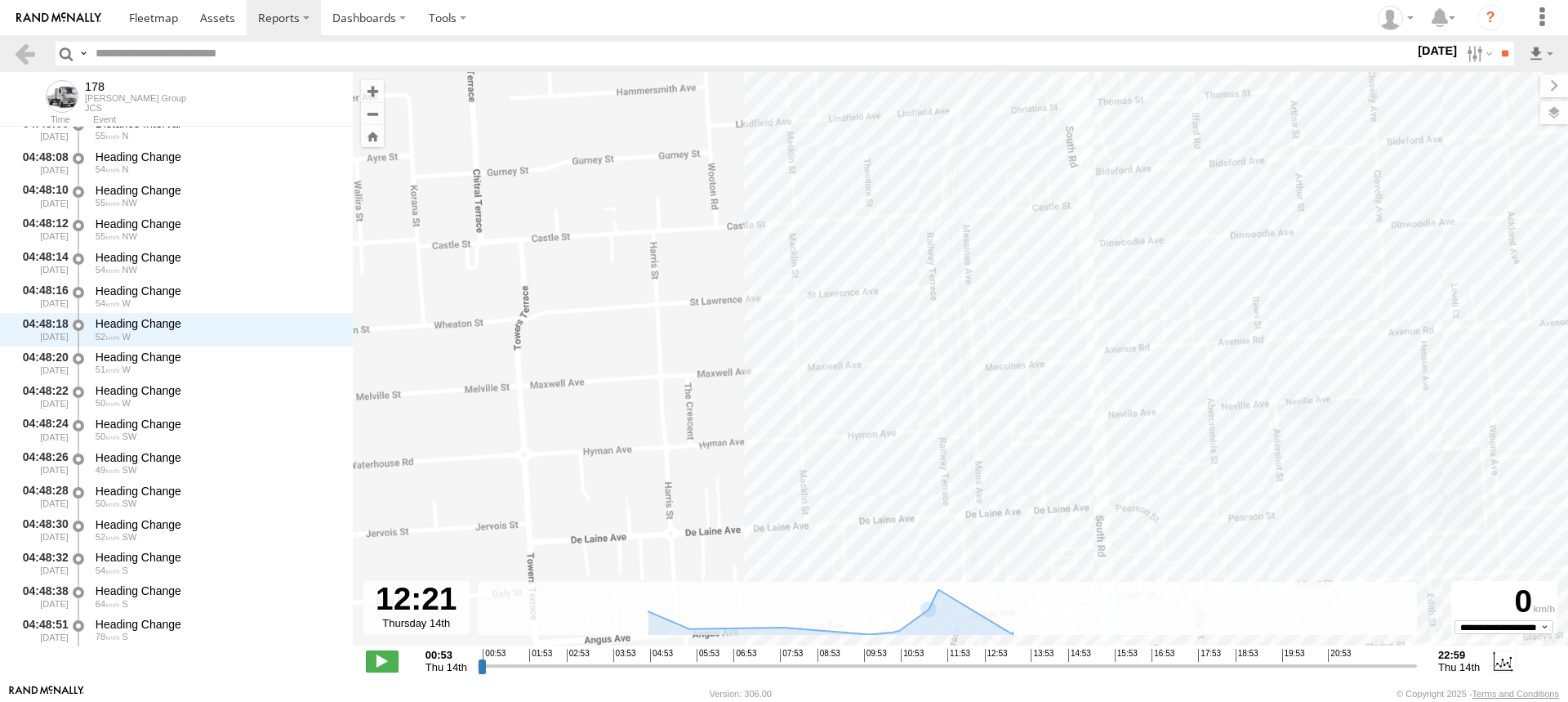
drag, startPoint x: 786, startPoint y: 245, endPoint x: 725, endPoint y: 333, distance: 107.1
click at [725, 333] on div "178 13:33 Thu 13:33 Thu 16:40 Thu 16:40 Thu" at bounding box center [961, 367] width 1216 height 591
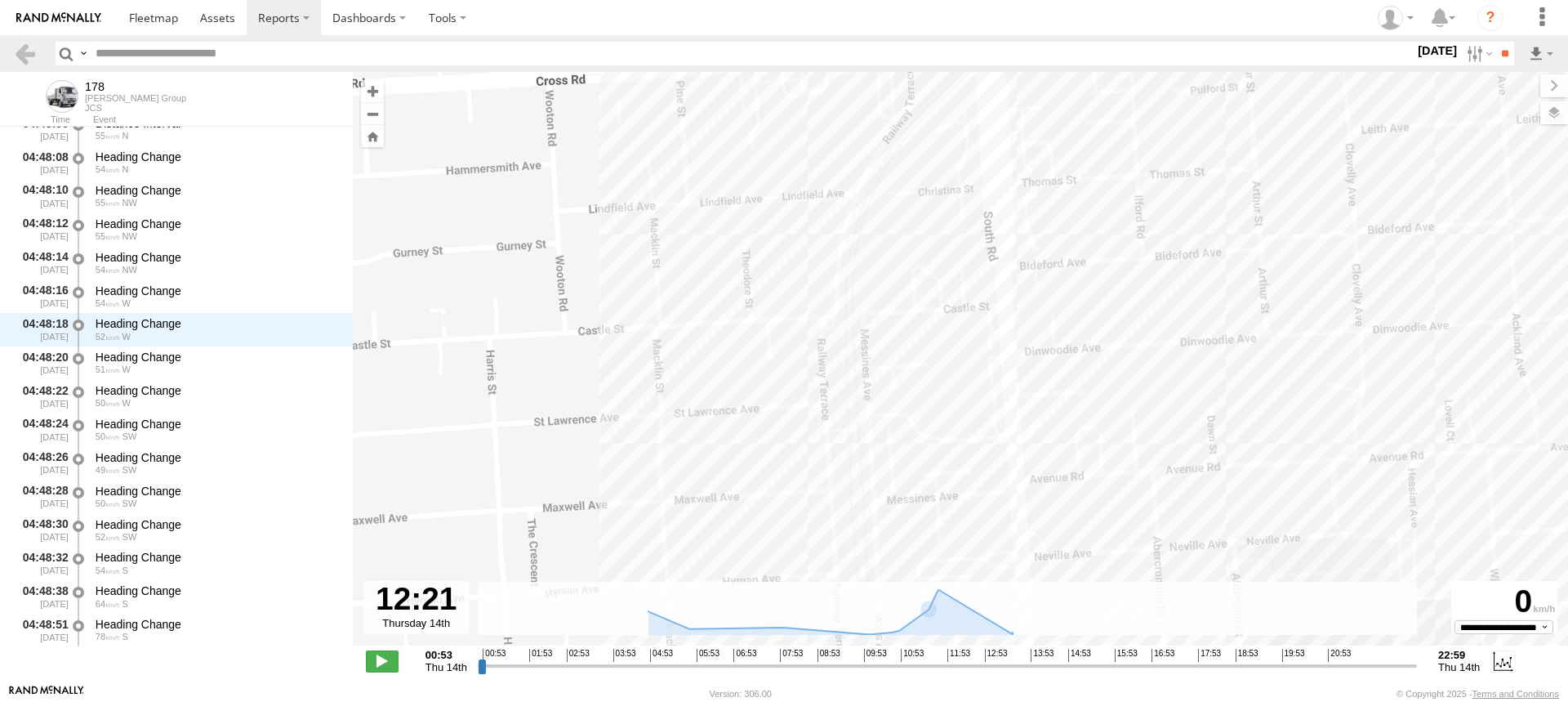
drag, startPoint x: 856, startPoint y: 264, endPoint x: 759, endPoint y: 401, distance: 167.9
click at [759, 404] on div "178 13:33 Thu 13:33 Thu 16:40 Thu 16:40 Thu" at bounding box center [961, 367] width 1216 height 591
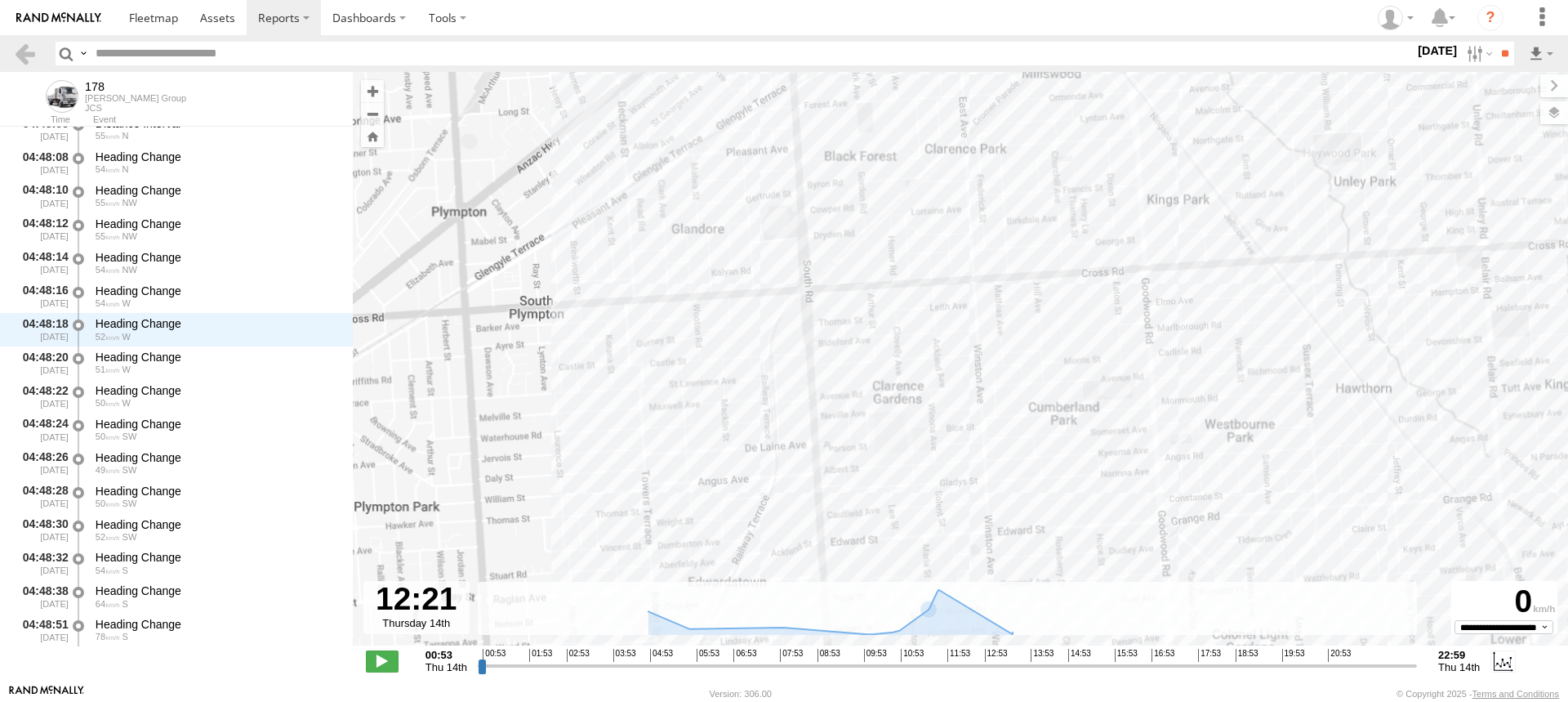
drag, startPoint x: 857, startPoint y: 432, endPoint x: 691, endPoint y: 166, distance: 313.5
click at [691, 166] on div "178 13:33 Thu 13:33 Thu 16:40 Thu 16:40 Thu" at bounding box center [961, 367] width 1216 height 591
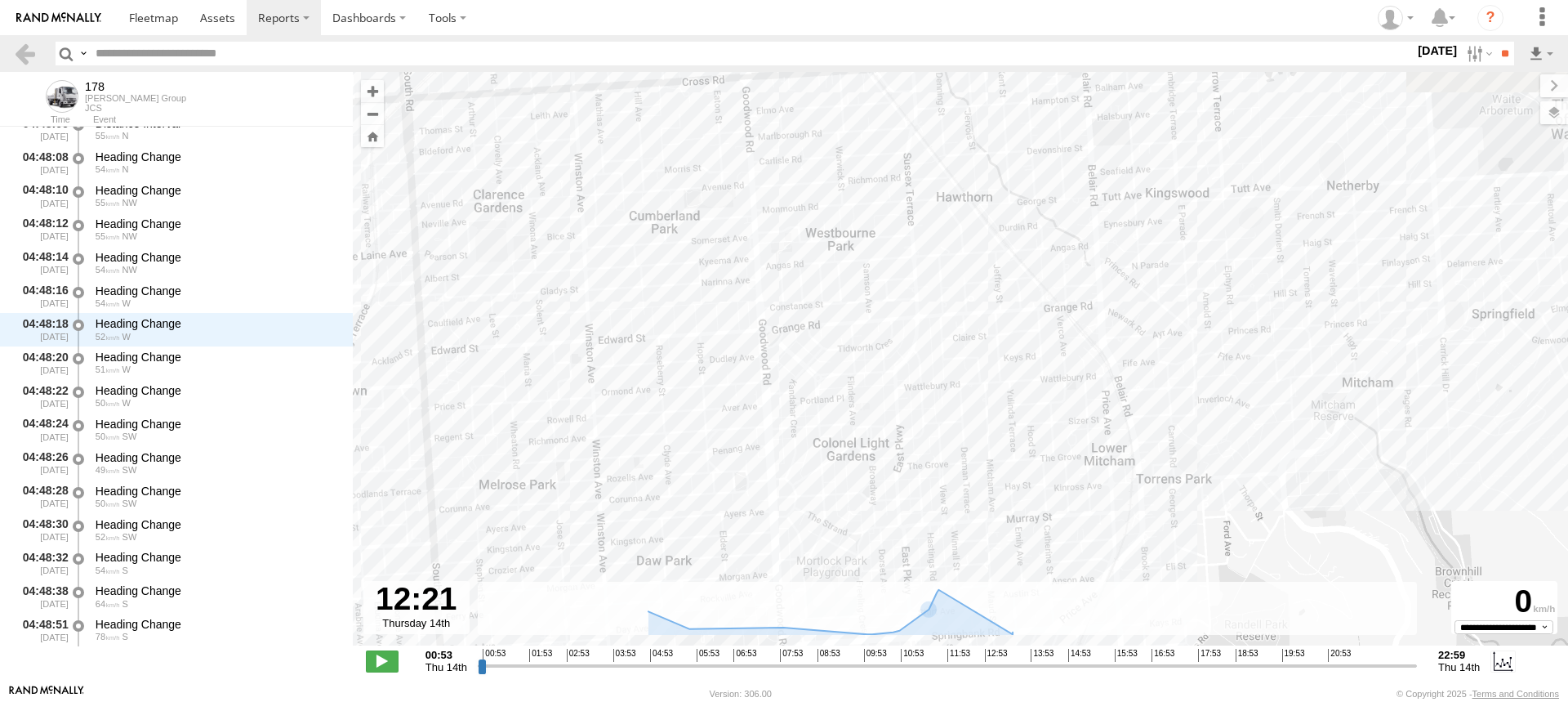
drag, startPoint x: 924, startPoint y: 402, endPoint x: 659, endPoint y: 466, distance: 272.6
click at [661, 479] on div "178 13:33 Thu 13:33 Thu 16:40 Thu 16:40 Thu" at bounding box center [961, 367] width 1216 height 591
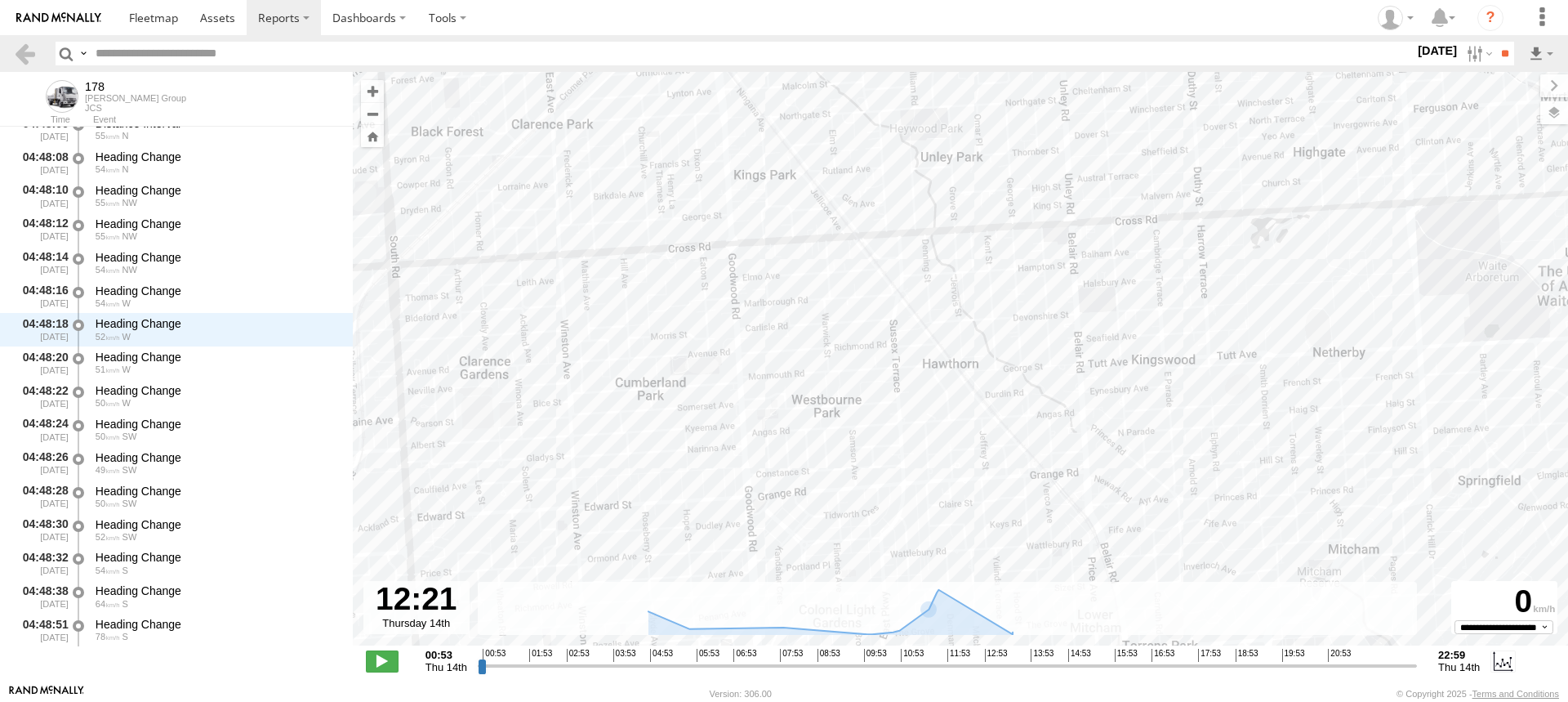
drag, startPoint x: 647, startPoint y: 305, endPoint x: 668, endPoint y: 383, distance: 80.8
click at [668, 383] on div "178 13:33 Thu 13:33 Thu 16:40 Thu 16:40 Thu" at bounding box center [961, 367] width 1216 height 591
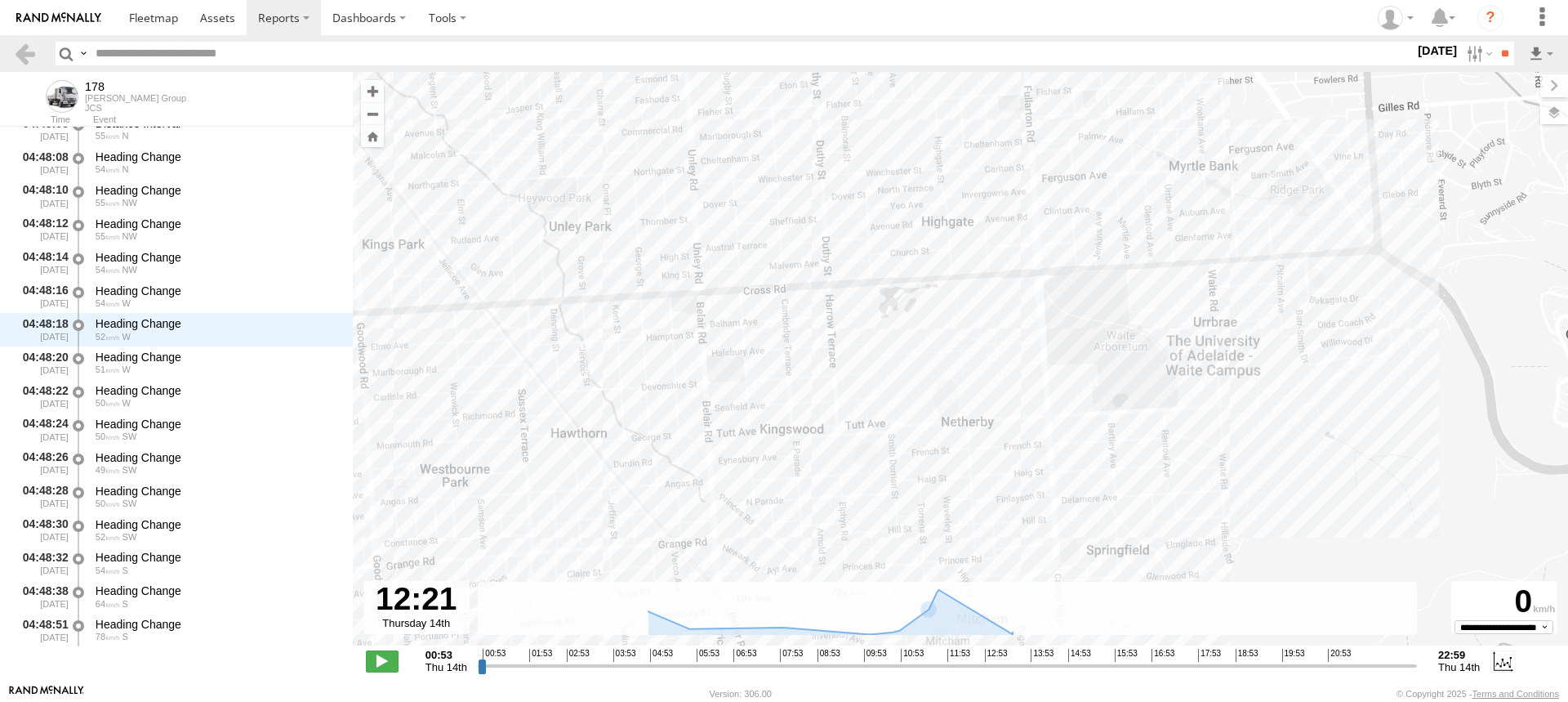
drag, startPoint x: 730, startPoint y: 322, endPoint x: 581, endPoint y: 322, distance: 149.0
click at [581, 322] on div "178 13:33 Thu 13:33 Thu 16:40 Thu 16:40 Thu" at bounding box center [961, 367] width 1216 height 591
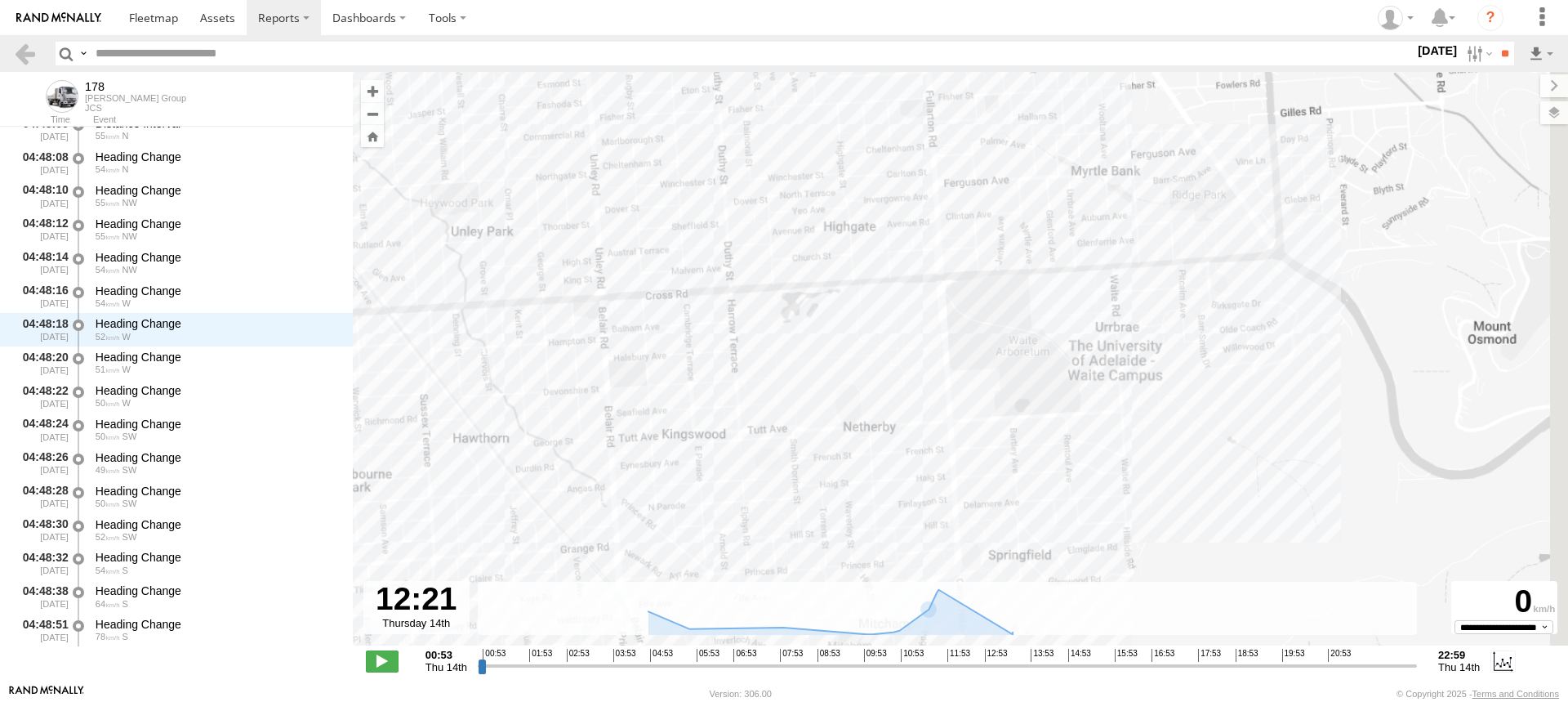
drag, startPoint x: 747, startPoint y: 349, endPoint x: 445, endPoint y: 342, distance: 302.1
click at [445, 342] on div "178 13:33 Thu 13:33 Thu 16:40 Thu 16:40 Thu" at bounding box center [961, 367] width 1216 height 591
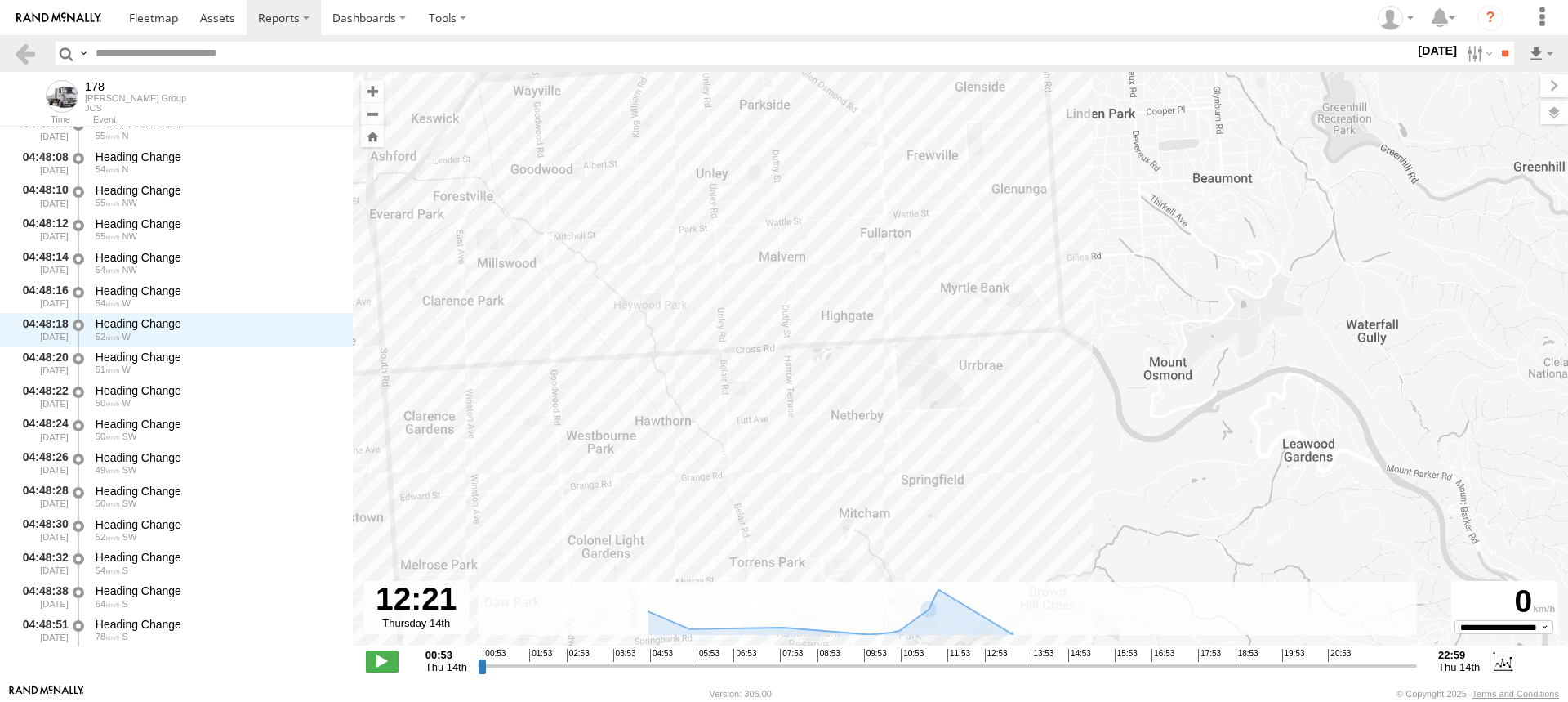
drag, startPoint x: 674, startPoint y: 368, endPoint x: 814, endPoint y: 383, distance: 140.8
click at [814, 383] on div "178 13:33 Thu 13:33 Thu 16:40 Thu 16:40 Thu" at bounding box center [961, 367] width 1216 height 591
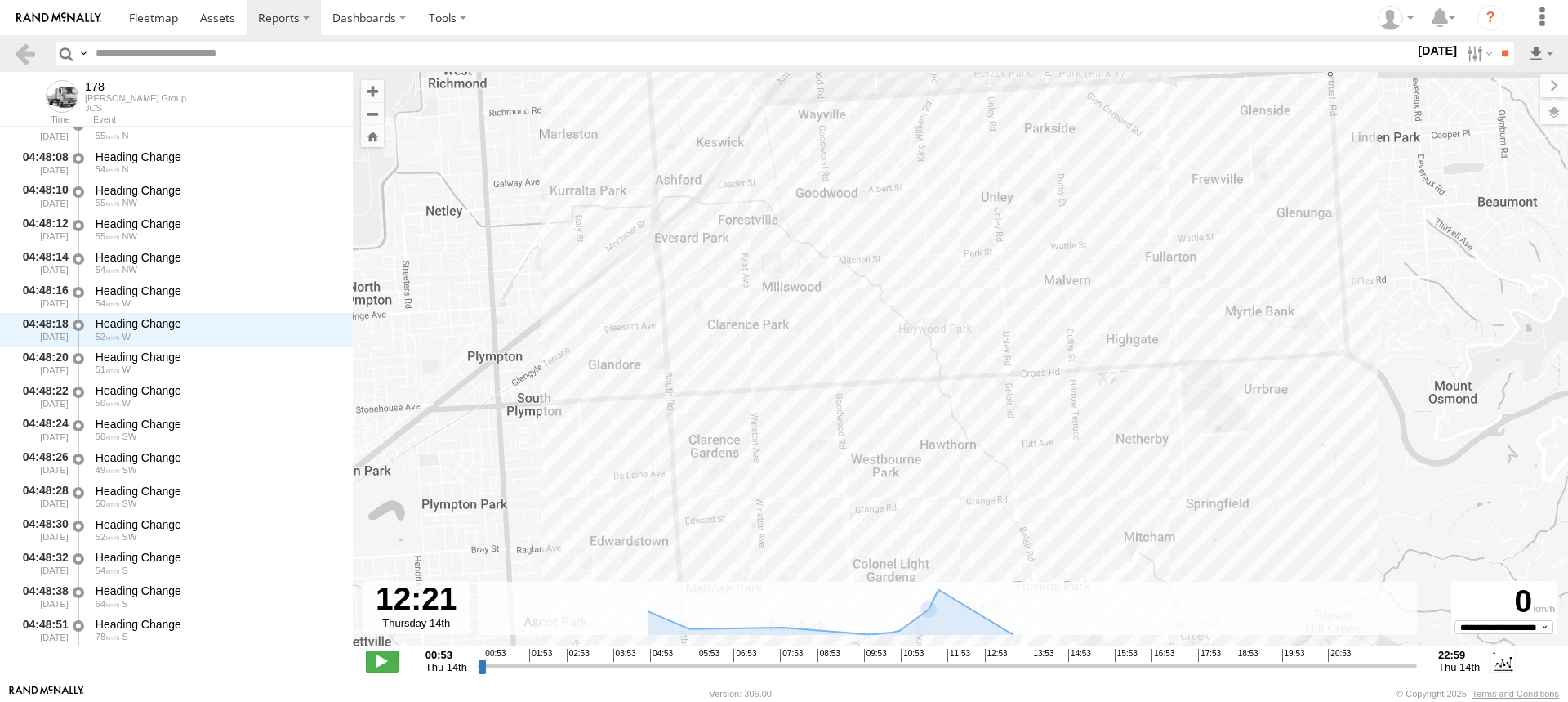
drag, startPoint x: 628, startPoint y: 378, endPoint x: 757, endPoint y: 392, distance: 129.8
click at [769, 390] on div "178 13:33 Thu 13:33 Thu 16:40 Thu 16:40 Thu" at bounding box center [961, 367] width 1216 height 591
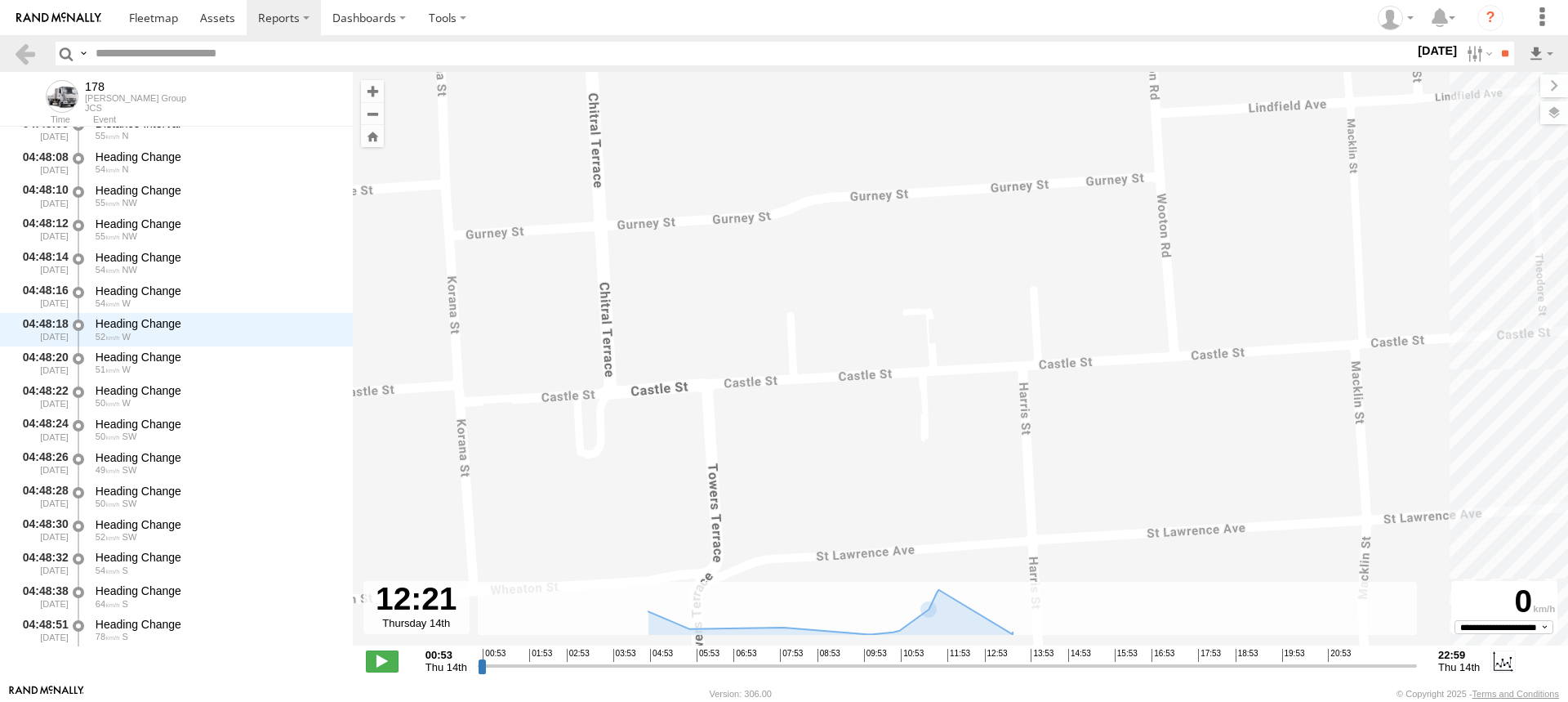
drag, startPoint x: 732, startPoint y: 299, endPoint x: 748, endPoint y: 408, distance: 110.2
click at [748, 408] on div "178 13:33 Thu 13:33 Thu 16:40 Thu 16:40 Thu" at bounding box center [961, 367] width 1216 height 591
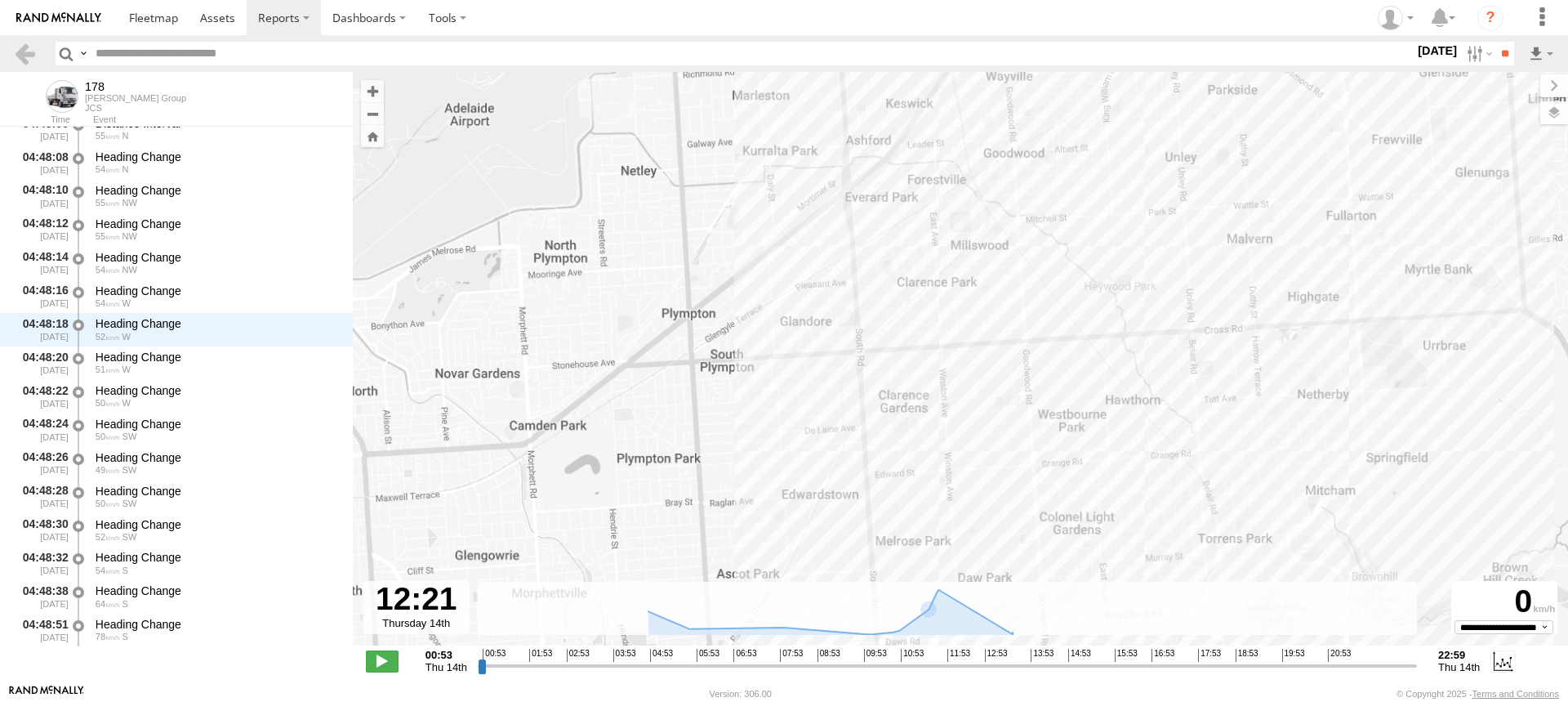
drag, startPoint x: 1079, startPoint y: 432, endPoint x: 1034, endPoint y: 201, distance: 235.3
click at [1034, 204] on div "178 13:33 Thu 13:33 Thu 16:40 Thu 16:40 Thu" at bounding box center [961, 367] width 1216 height 591
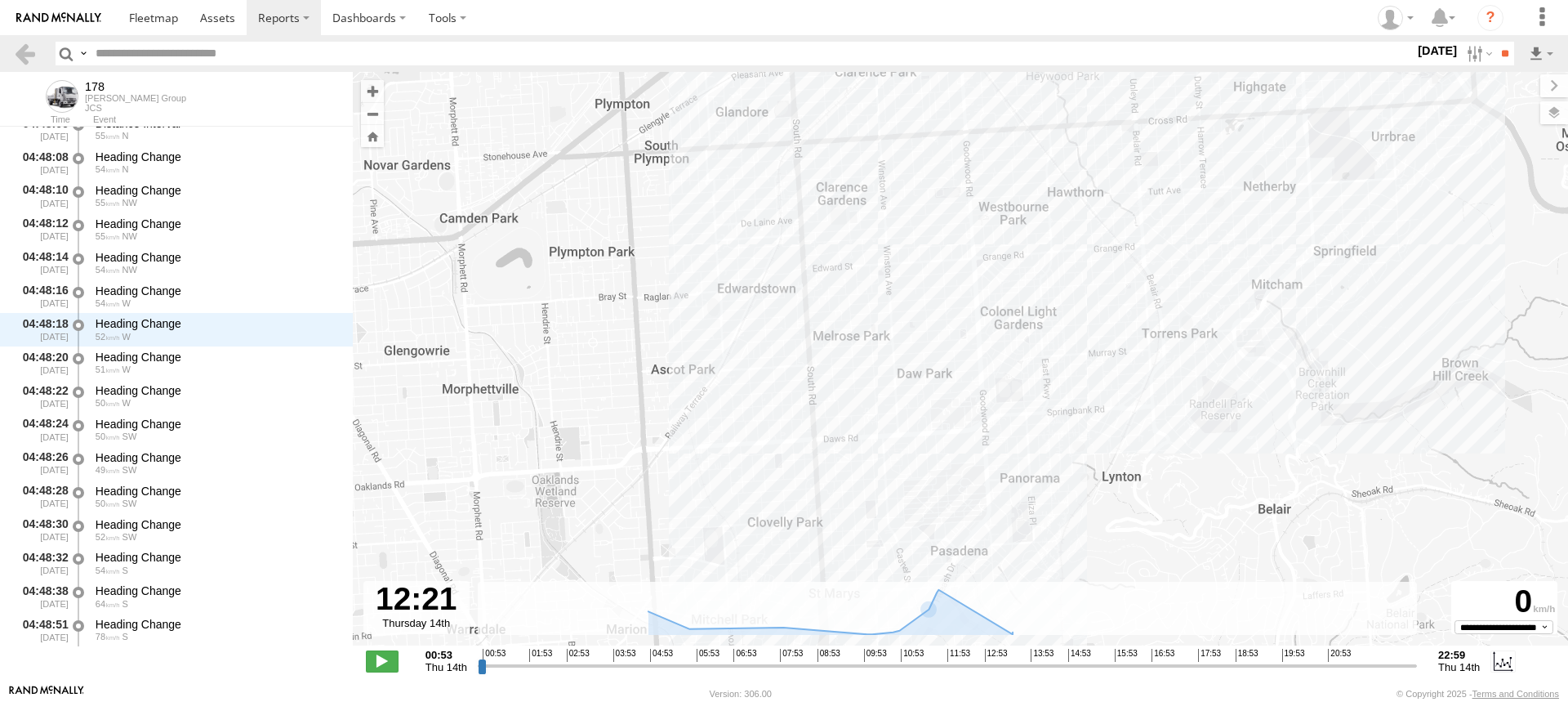
drag, startPoint x: 935, startPoint y: 407, endPoint x: 910, endPoint y: 213, distance: 195.6
click at [910, 213] on div "178 13:33 Thu 13:33 Thu 16:40 Thu 16:40 Thu" at bounding box center [961, 367] width 1216 height 591
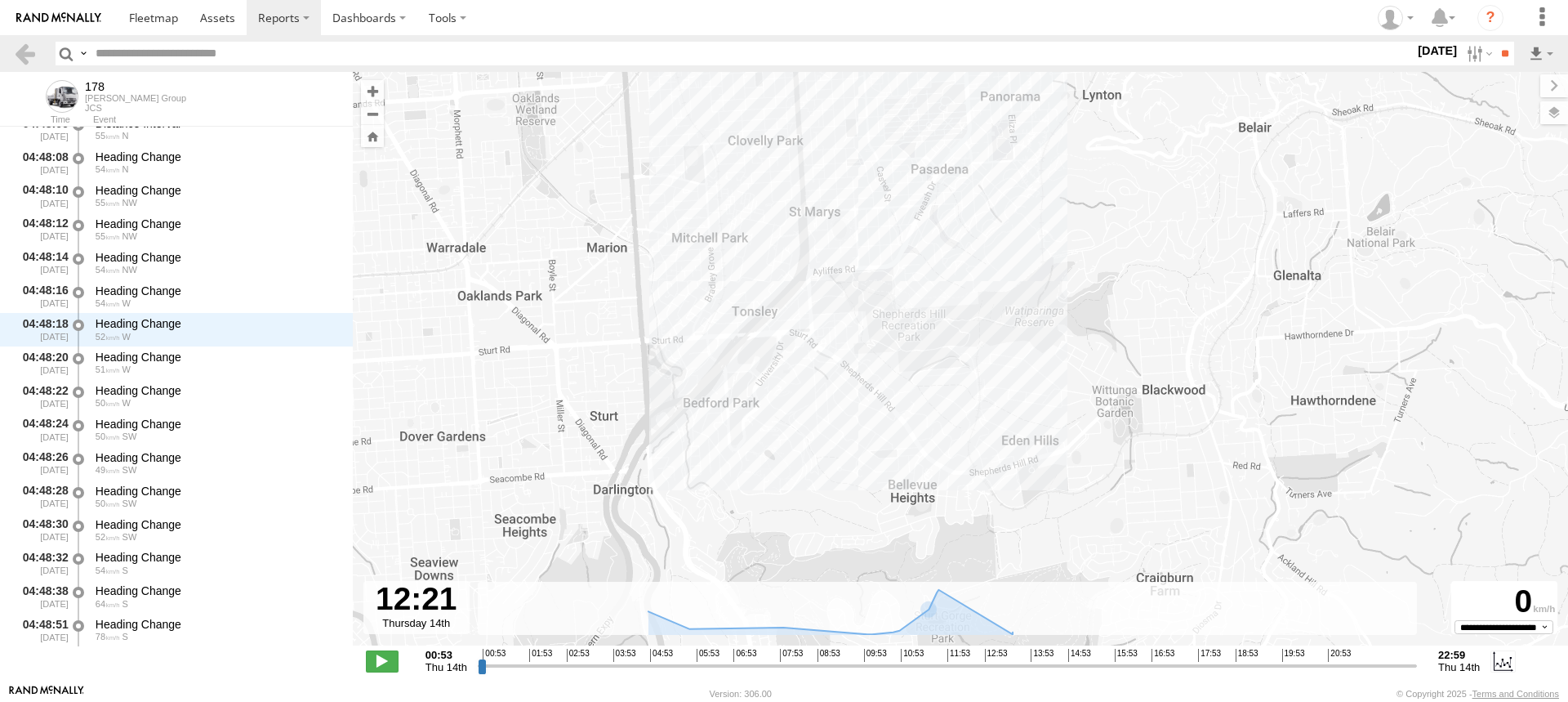
drag, startPoint x: 833, startPoint y: 227, endPoint x: 891, endPoint y: 364, distance: 148.8
click at [891, 364] on div "178 13:33 Thu 13:33 Thu 16:40 Thu 16:40 Thu" at bounding box center [961, 367] width 1216 height 591
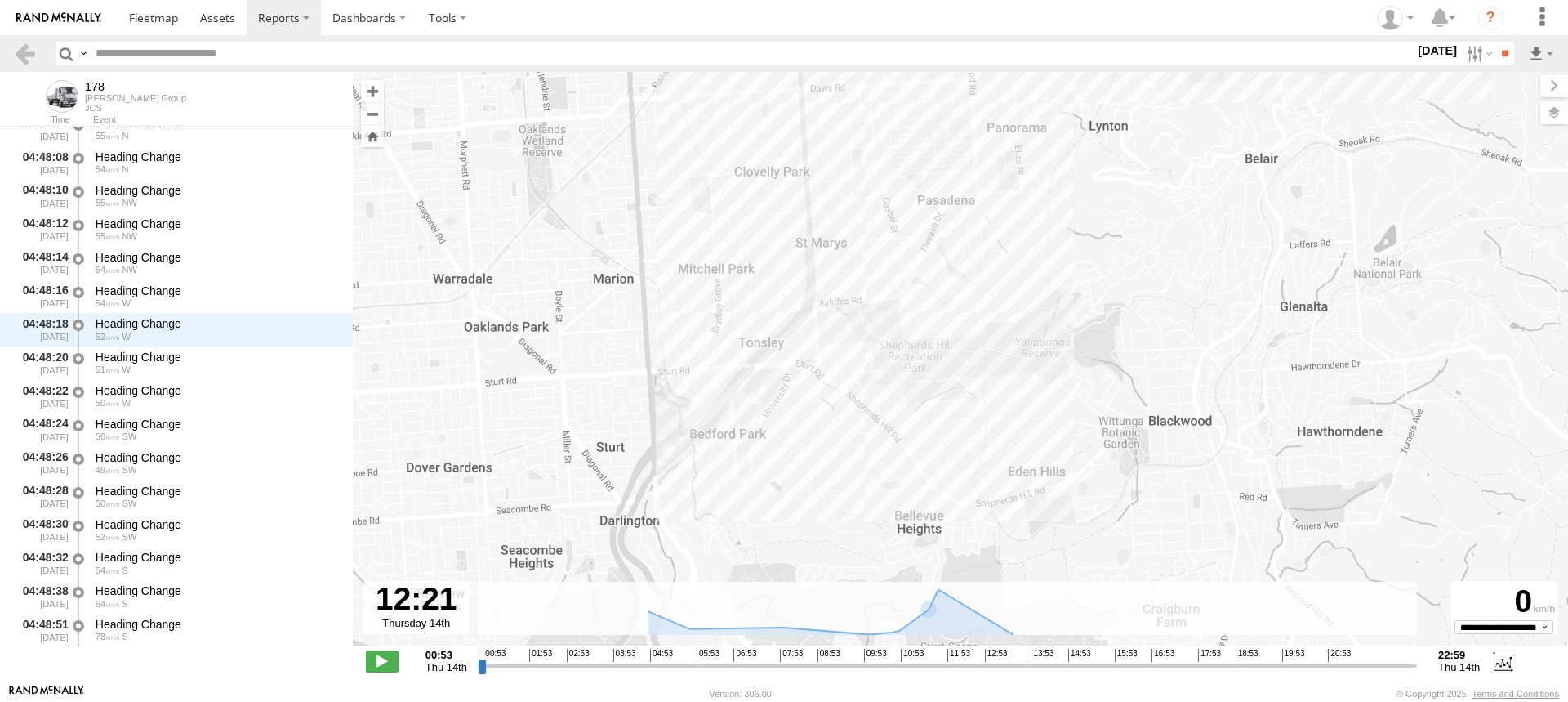
drag, startPoint x: 776, startPoint y: 291, endPoint x: 808, endPoint y: 433, distance: 145.6
click at [808, 433] on div "178 13:33 Thu 13:33 Thu 16:40 Thu 16:40 Thu" at bounding box center [961, 367] width 1216 height 591
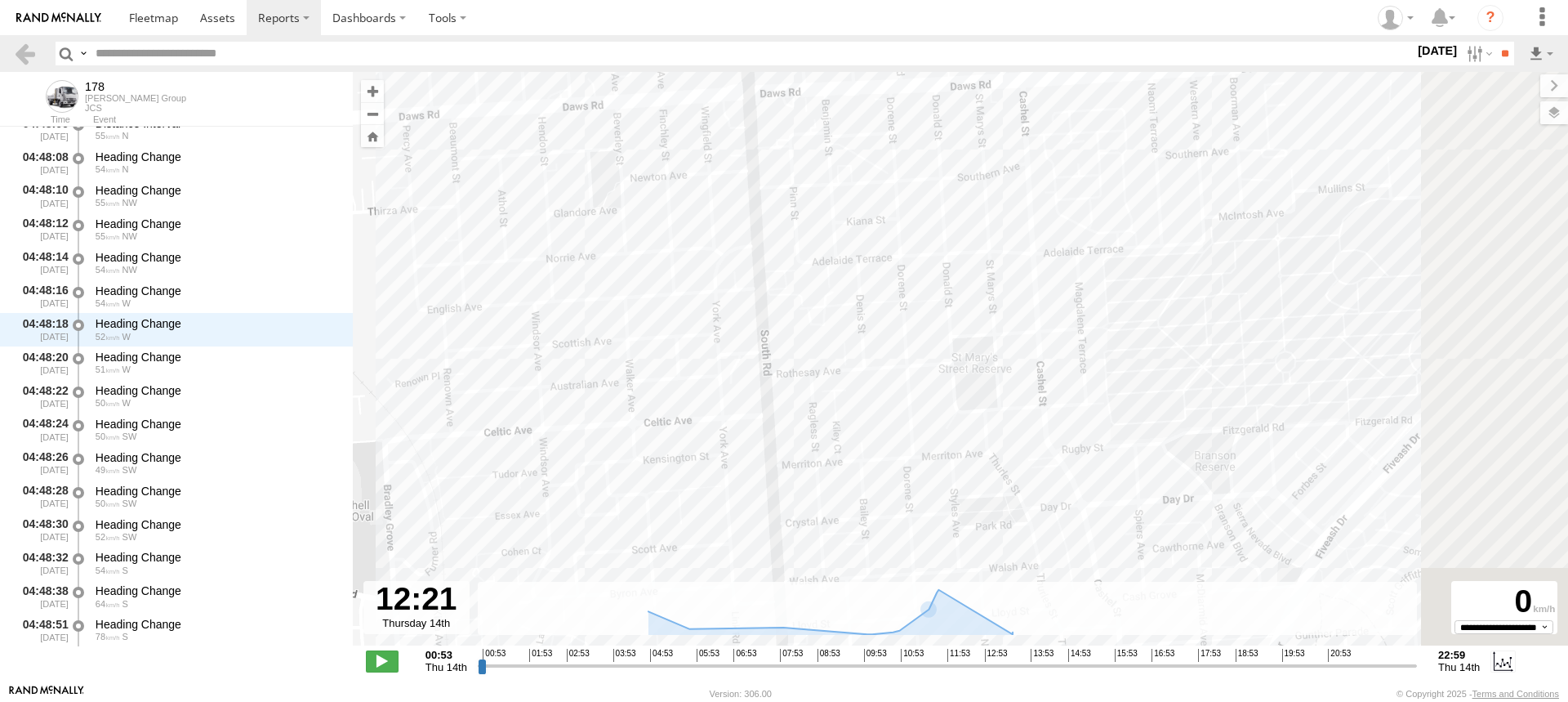
drag, startPoint x: 1147, startPoint y: 386, endPoint x: 850, endPoint y: 225, distance: 337.8
click at [887, 278] on div "178 13:33 Thu 13:33 Thu 16:40 Thu 16:40 Thu" at bounding box center [961, 367] width 1216 height 591
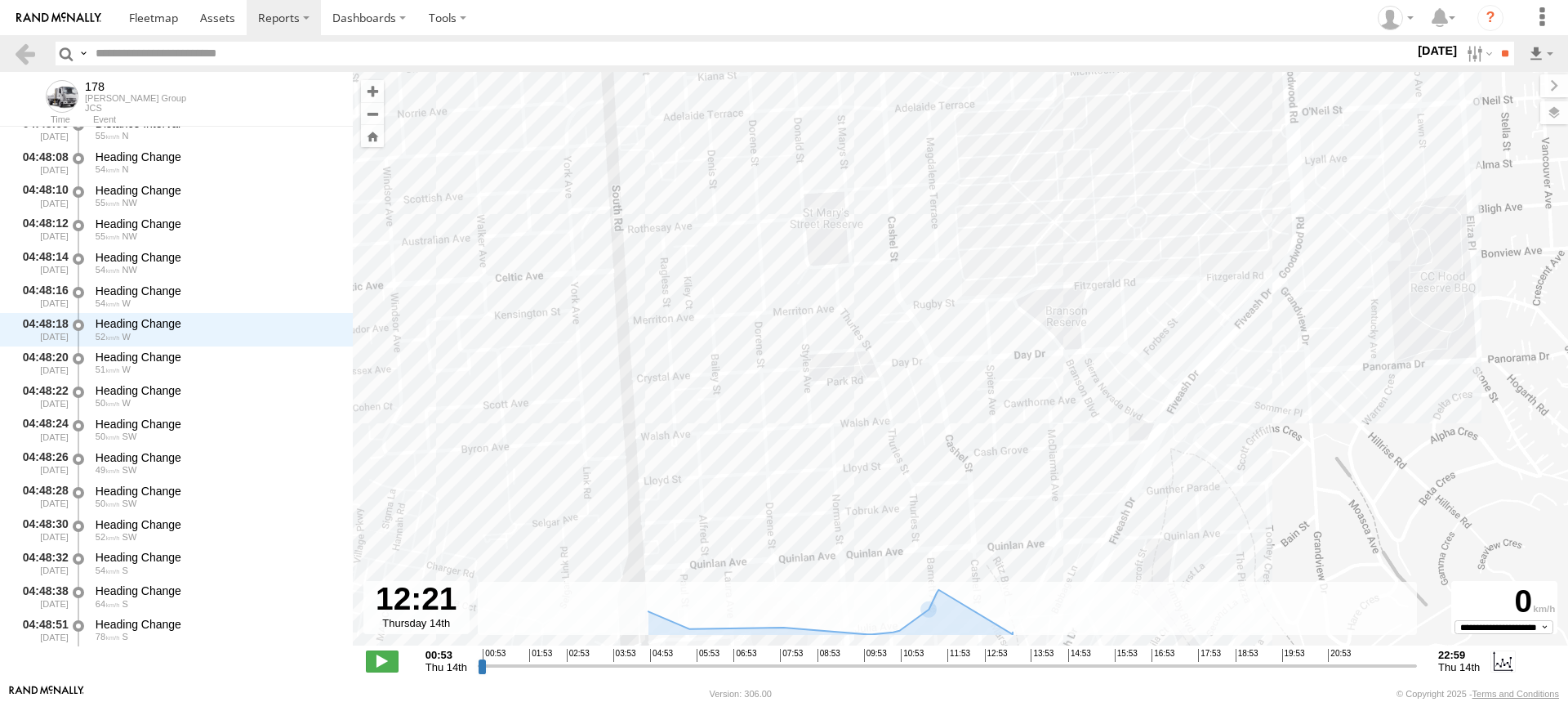
drag, startPoint x: 769, startPoint y: 325, endPoint x: 729, endPoint y: 84, distance: 244.3
click at [734, 127] on div "178 13:33 Thu 13:33 Thu 16:40 Thu 16:40 Thu" at bounding box center [961, 367] width 1216 height 591
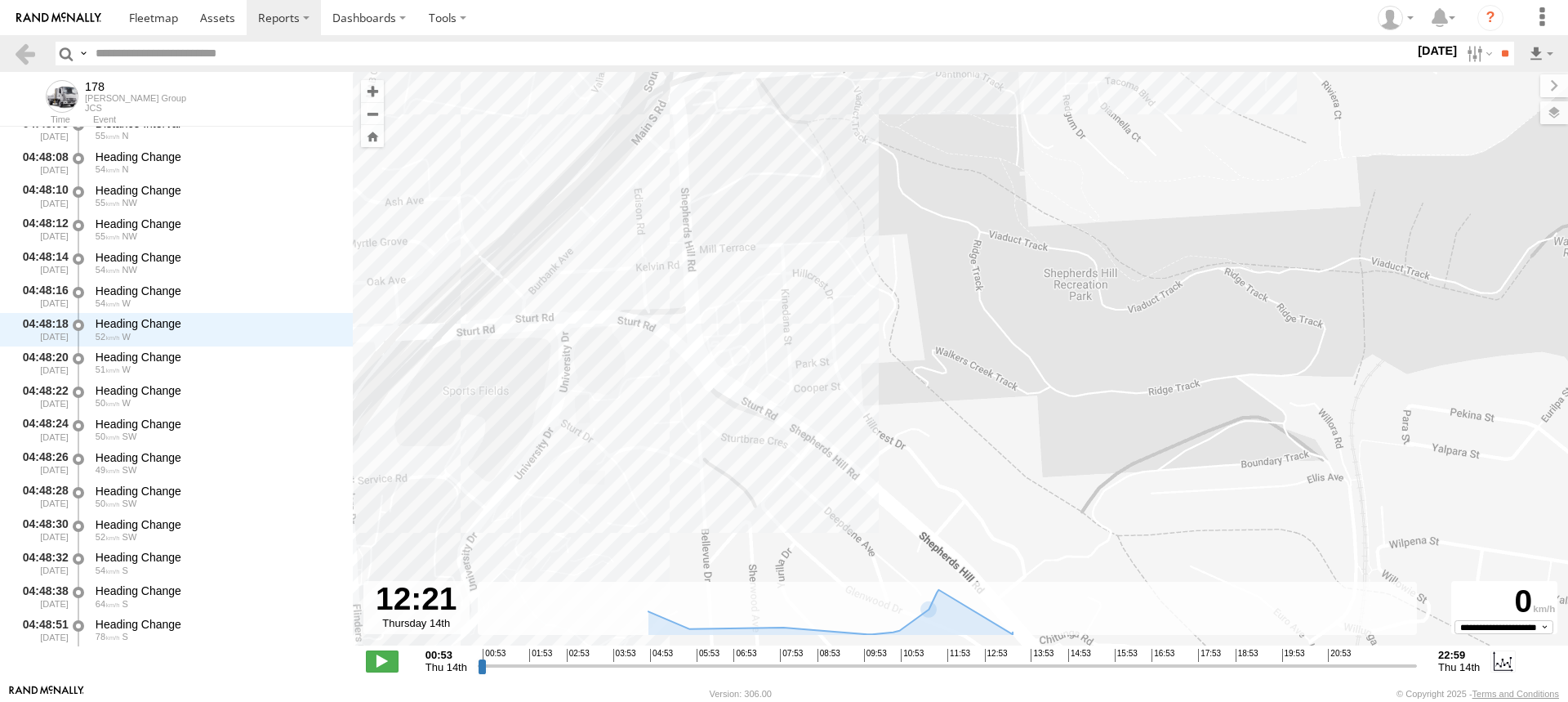
click at [813, 344] on div "178 13:33 Thu 13:33 Thu 16:40 Thu 16:40 Thu" at bounding box center [961, 367] width 1216 height 591
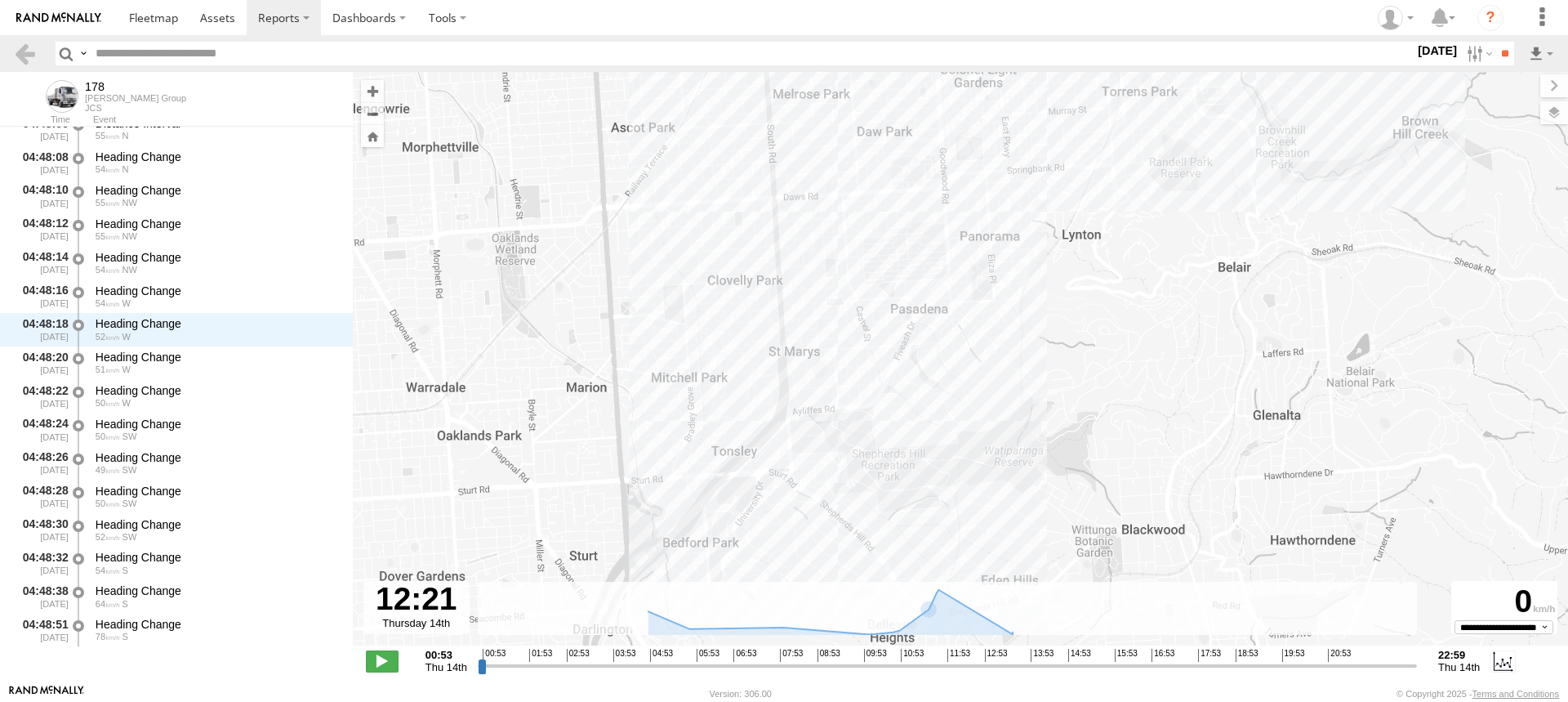
drag, startPoint x: 813, startPoint y: 218, endPoint x: 857, endPoint y: 389, distance: 176.6
click at [857, 389] on div "178 13:33 Thu 13:33 Thu 16:40 Thu 16:40 Thu" at bounding box center [961, 367] width 1216 height 591
click at [860, 372] on div "178 13:33 Thu 13:33 Thu 16:40 Thu 16:40 Thu" at bounding box center [961, 367] width 1216 height 591
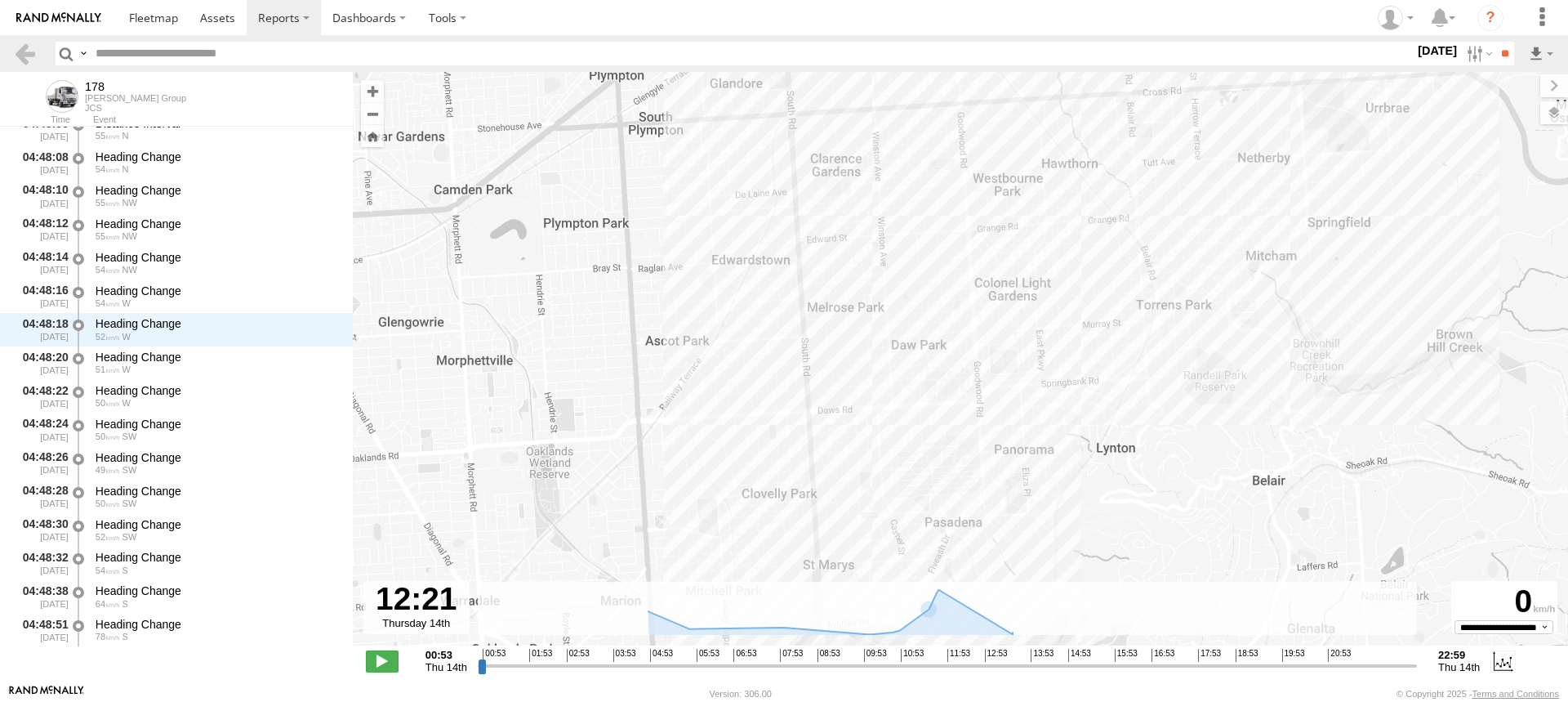
click at [865, 352] on div "178 13:33 Thu 13:33 Thu 16:40 Thu 16:40 Thu" at bounding box center [961, 367] width 1216 height 591
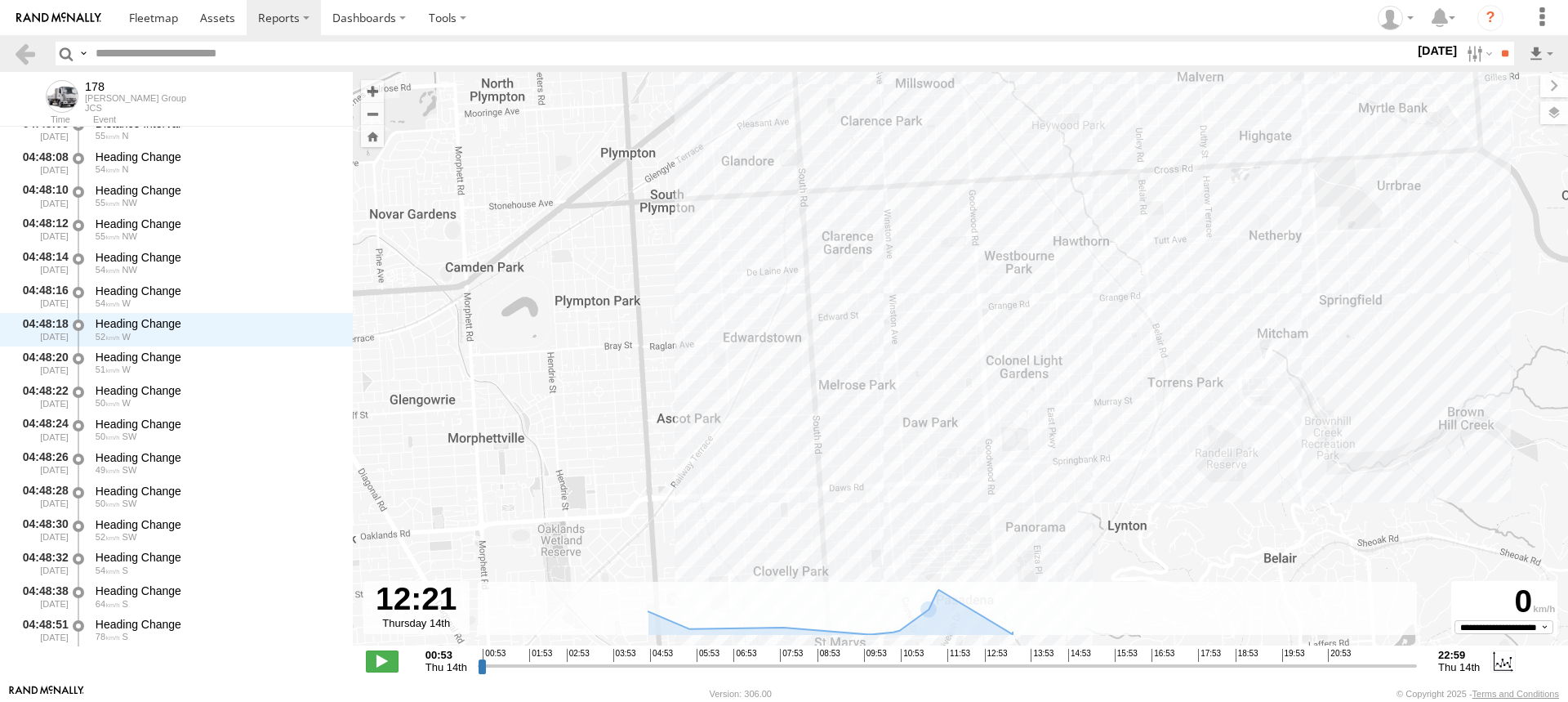
drag, startPoint x: 875, startPoint y: 297, endPoint x: 880, endPoint y: 370, distance: 73.2
click at [880, 370] on div "178 13:33 Thu 13:33 Thu 16:40 Thu 16:40 Thu" at bounding box center [961, 367] width 1216 height 591
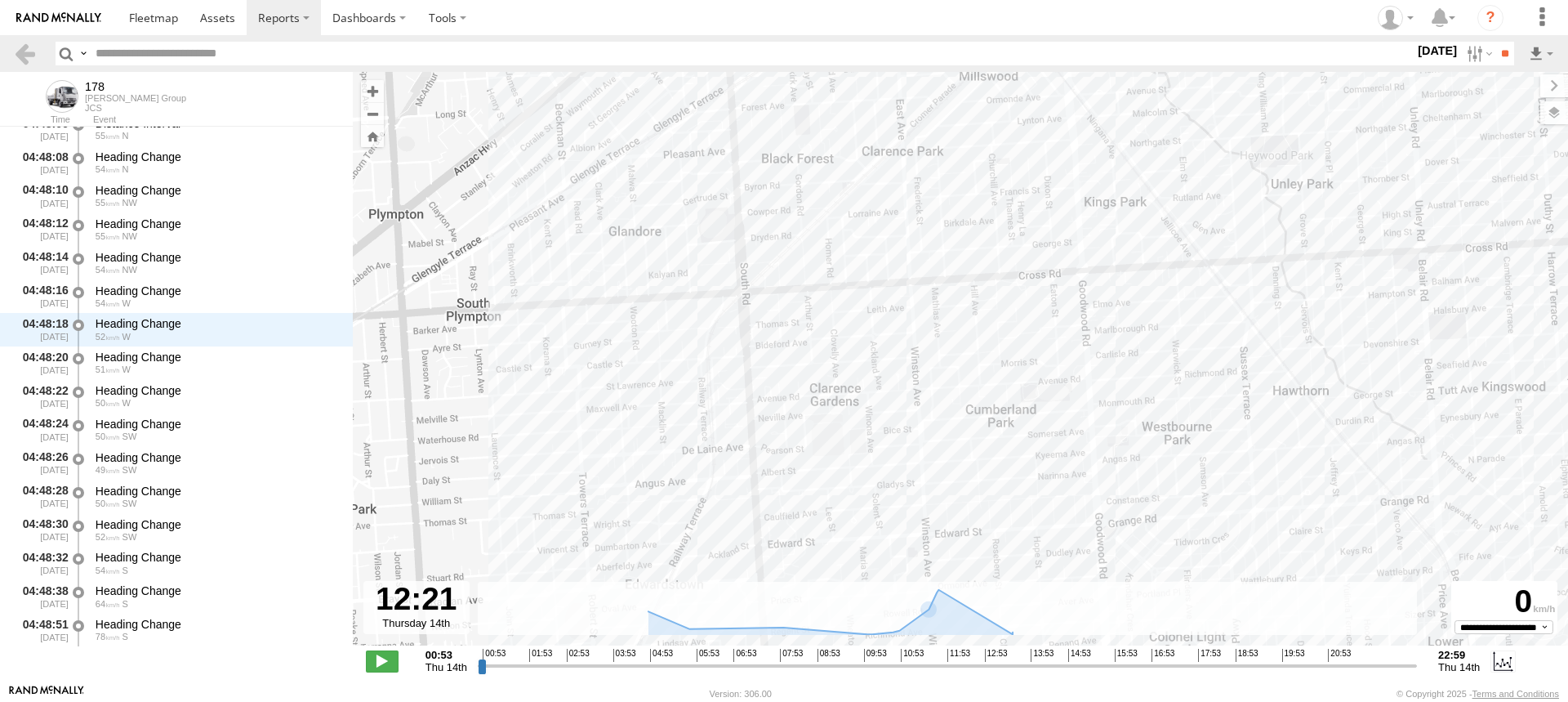
drag, startPoint x: 995, startPoint y: 293, endPoint x: 975, endPoint y: 383, distance: 92.2
click at [976, 373] on div "178 13:33 Thu 13:33 Thu 16:40 Thu 16:40 Thu" at bounding box center [961, 367] width 1216 height 591
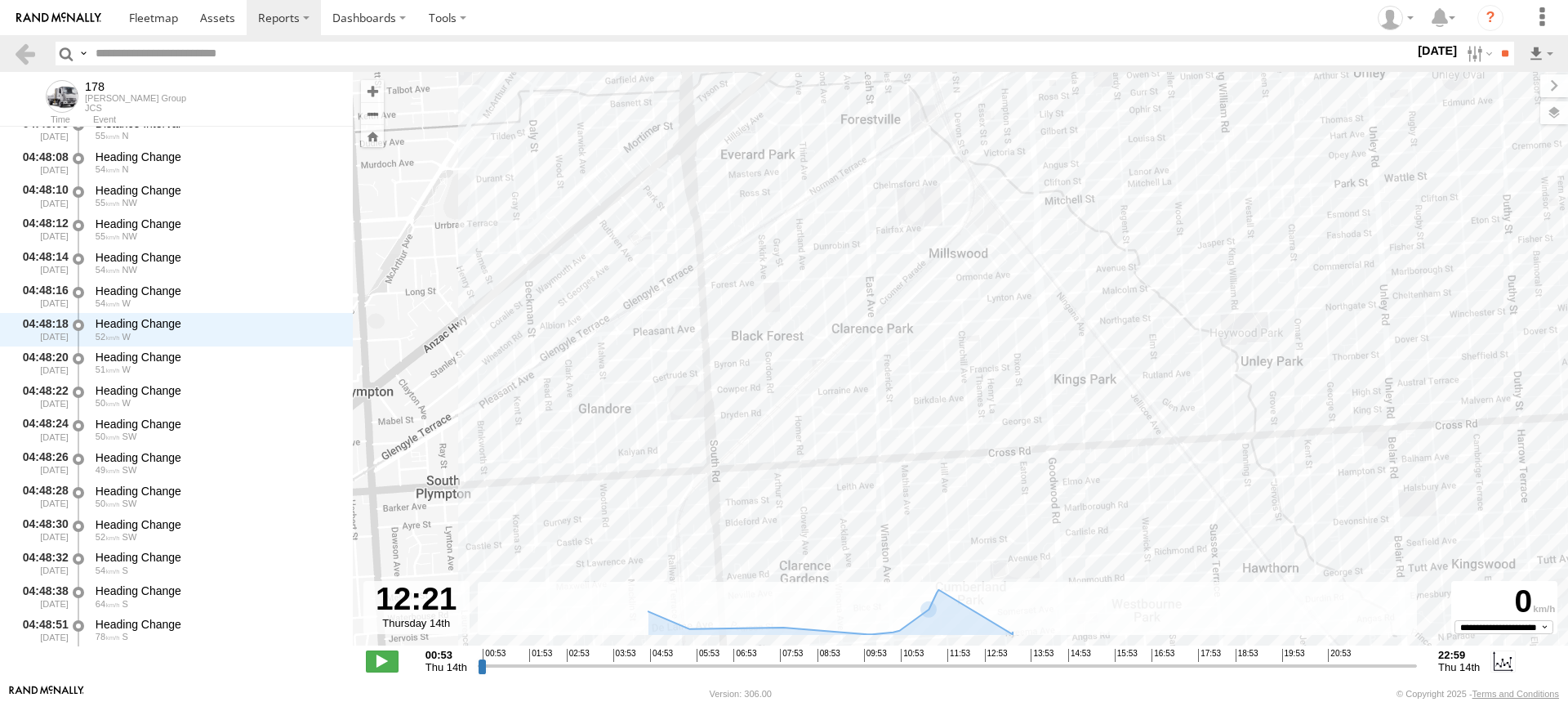
drag, startPoint x: 999, startPoint y: 353, endPoint x: 997, endPoint y: 411, distance: 58.0
click at [997, 411] on div "178 13:33 Thu 13:33 Thu 16:40 Thu 16:40 Thu" at bounding box center [961, 367] width 1216 height 591
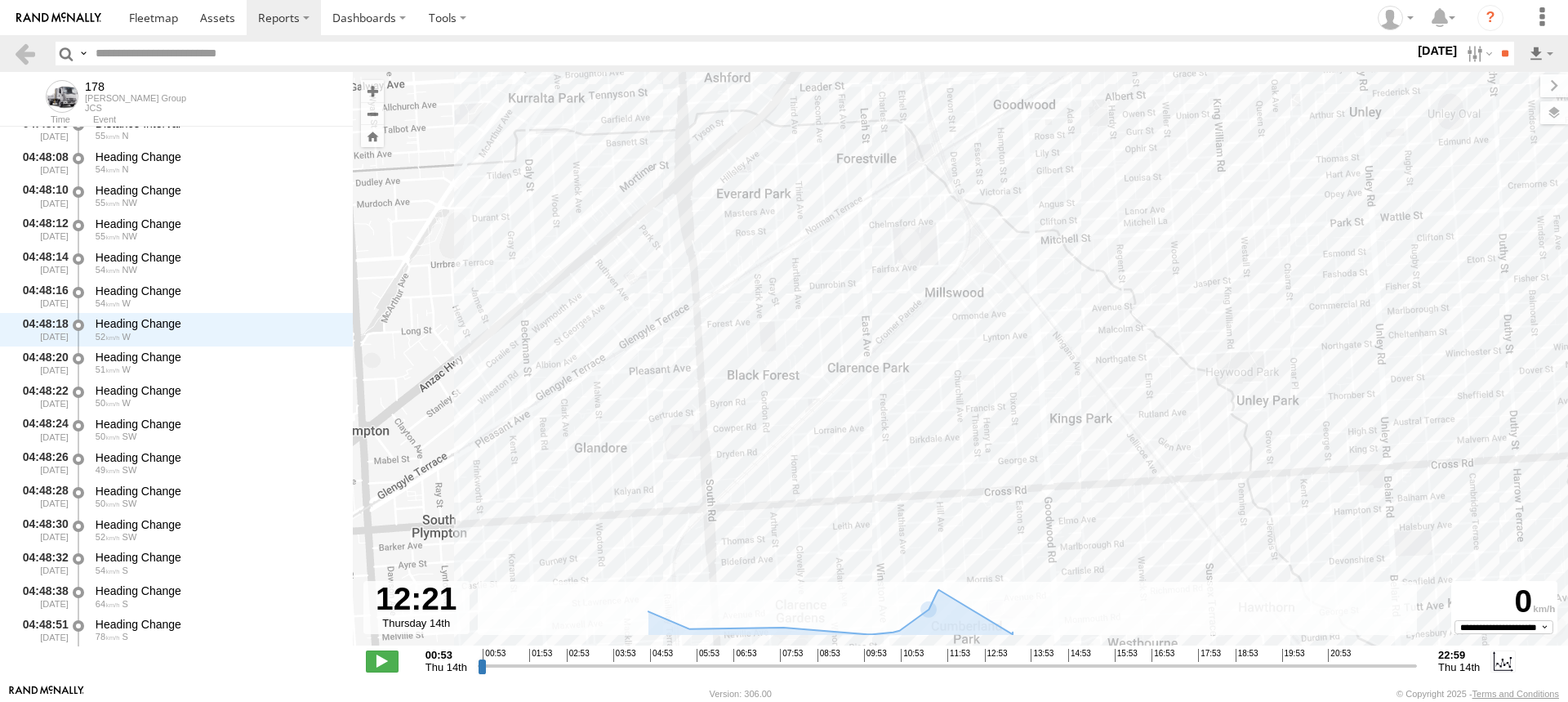
drag, startPoint x: 865, startPoint y: 366, endPoint x: 896, endPoint y: 466, distance: 104.7
click at [895, 452] on div "178 13:33 Thu 13:33 Thu 16:40 Thu 16:40 Thu" at bounding box center [961, 367] width 1216 height 591
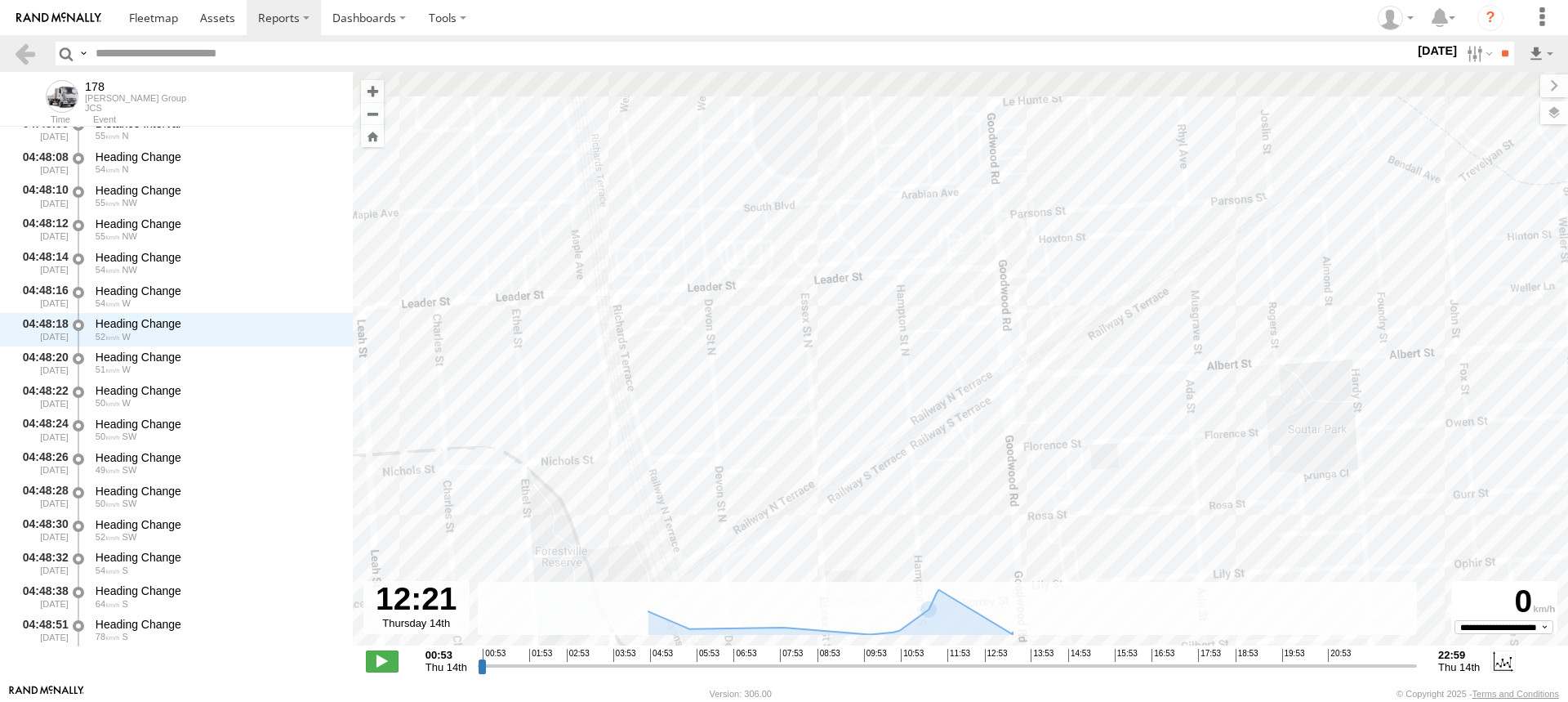
drag, startPoint x: 887, startPoint y: 253, endPoint x: 886, endPoint y: 415, distance: 162.0
click at [886, 415] on div "178 13:33 Thu 13:33 Thu 16:40 Thu 16:40 Thu" at bounding box center [961, 367] width 1216 height 591
drag, startPoint x: 915, startPoint y: 542, endPoint x: 839, endPoint y: 266, distance: 286.3
click at [839, 266] on div "178 13:33 Thu 13:33 Thu 16:40 Thu 16:40 Thu" at bounding box center [961, 367] width 1216 height 591
drag, startPoint x: 846, startPoint y: 310, endPoint x: 910, endPoint y: 331, distance: 67.4
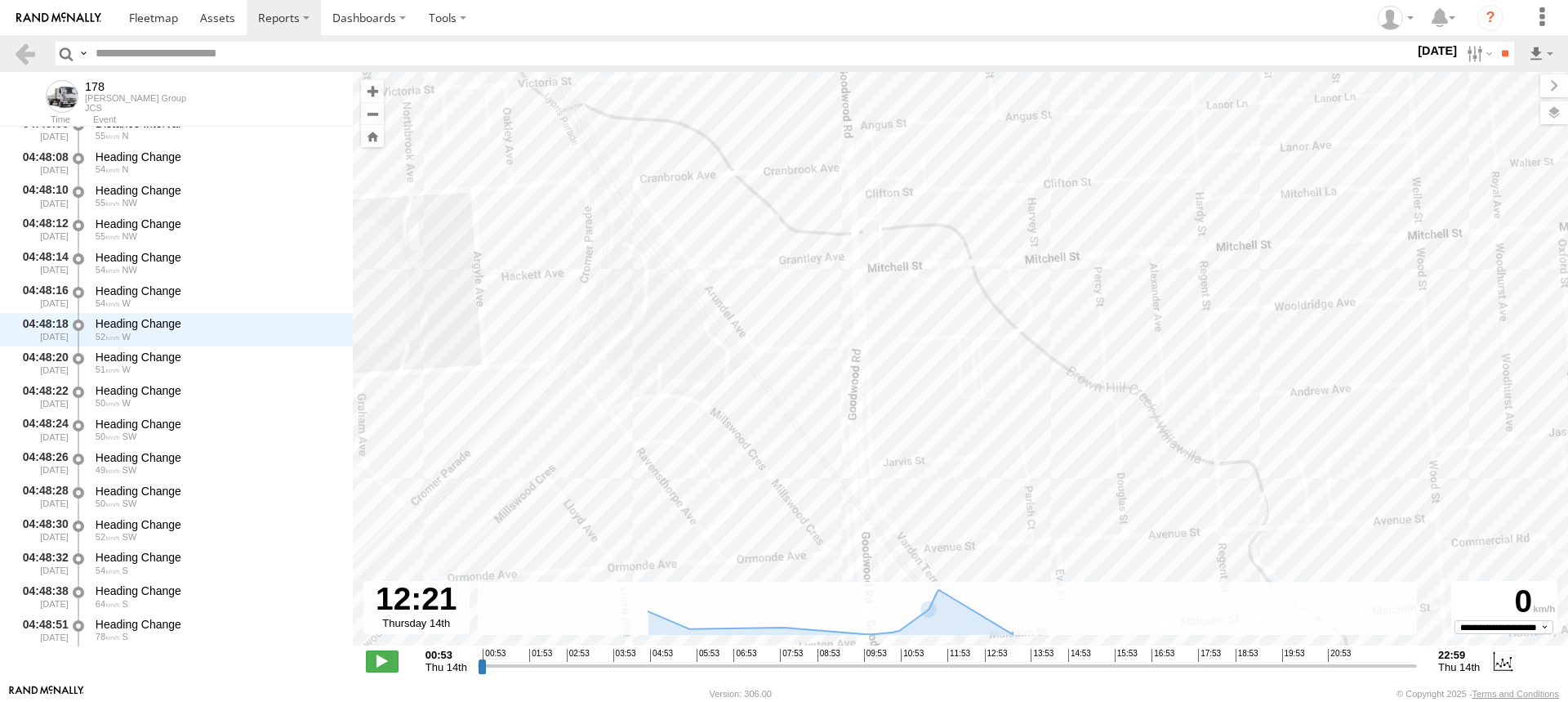
click at [908, 335] on div "178 13:33 Thu 13:33 Thu 16:40 Thu 16:40 Thu" at bounding box center [961, 367] width 1216 height 591
drag, startPoint x: 880, startPoint y: 448, endPoint x: 862, endPoint y: 317, distance: 132.2
click at [862, 317] on div "178 13:33 Thu 13:33 Thu 16:40 Thu 16:40 Thu" at bounding box center [961, 367] width 1216 height 591
drag, startPoint x: 823, startPoint y: 509, endPoint x: 810, endPoint y: 405, distance: 104.8
click at [811, 413] on div "178 13:33 Thu 13:33 Thu 16:40 Thu 16:40 Thu" at bounding box center [961, 367] width 1216 height 591
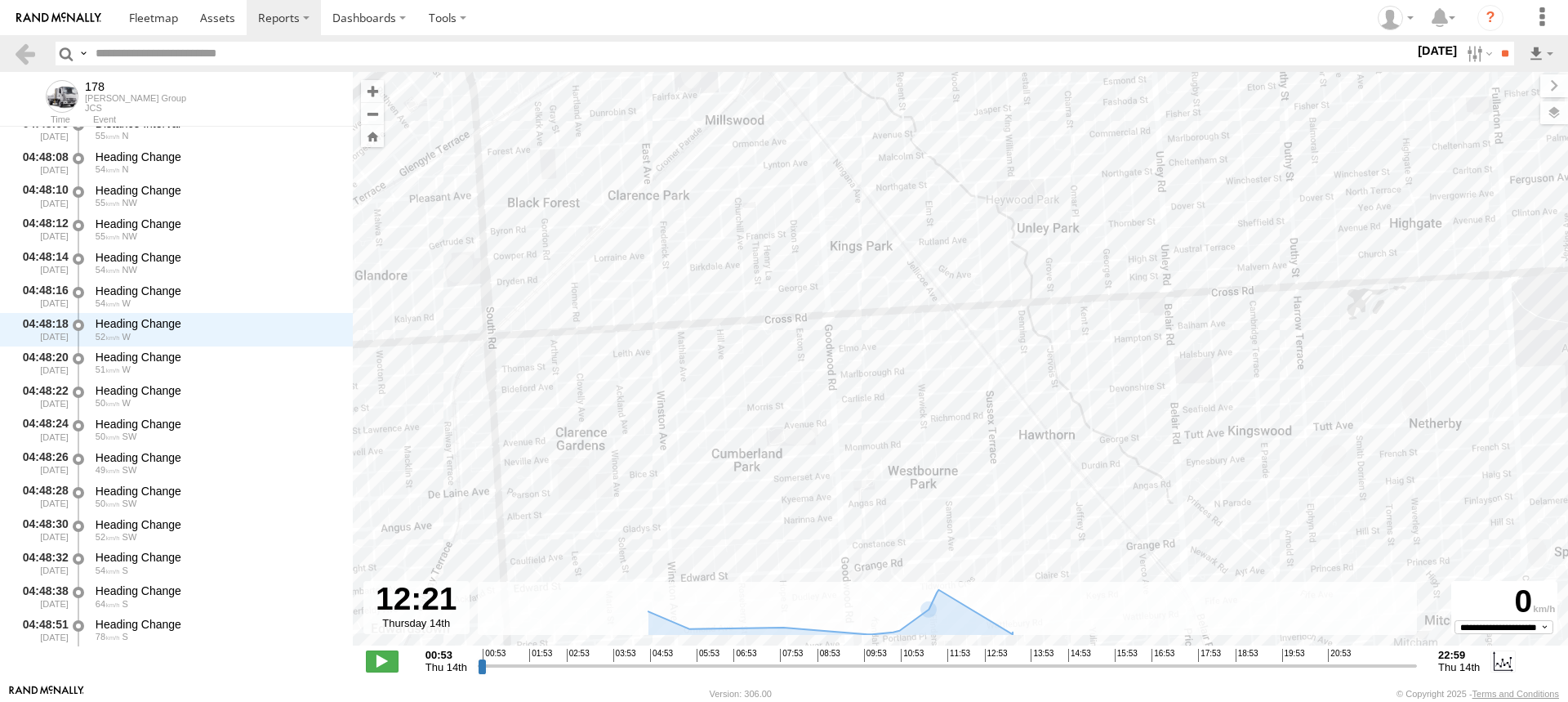
drag, startPoint x: 799, startPoint y: 458, endPoint x: 786, endPoint y: 455, distance: 13.3
click at [786, 455] on div "178 13:33 Thu 13:33 Thu 16:40 Thu 16:40 Thu" at bounding box center [961, 367] width 1216 height 591
click at [1469, 57] on label at bounding box center [1478, 53] width 35 height 24
click at [0, 0] on label at bounding box center [0, 0] width 0 height 0
click at [1497, 55] on input "**" at bounding box center [1505, 53] width 18 height 24
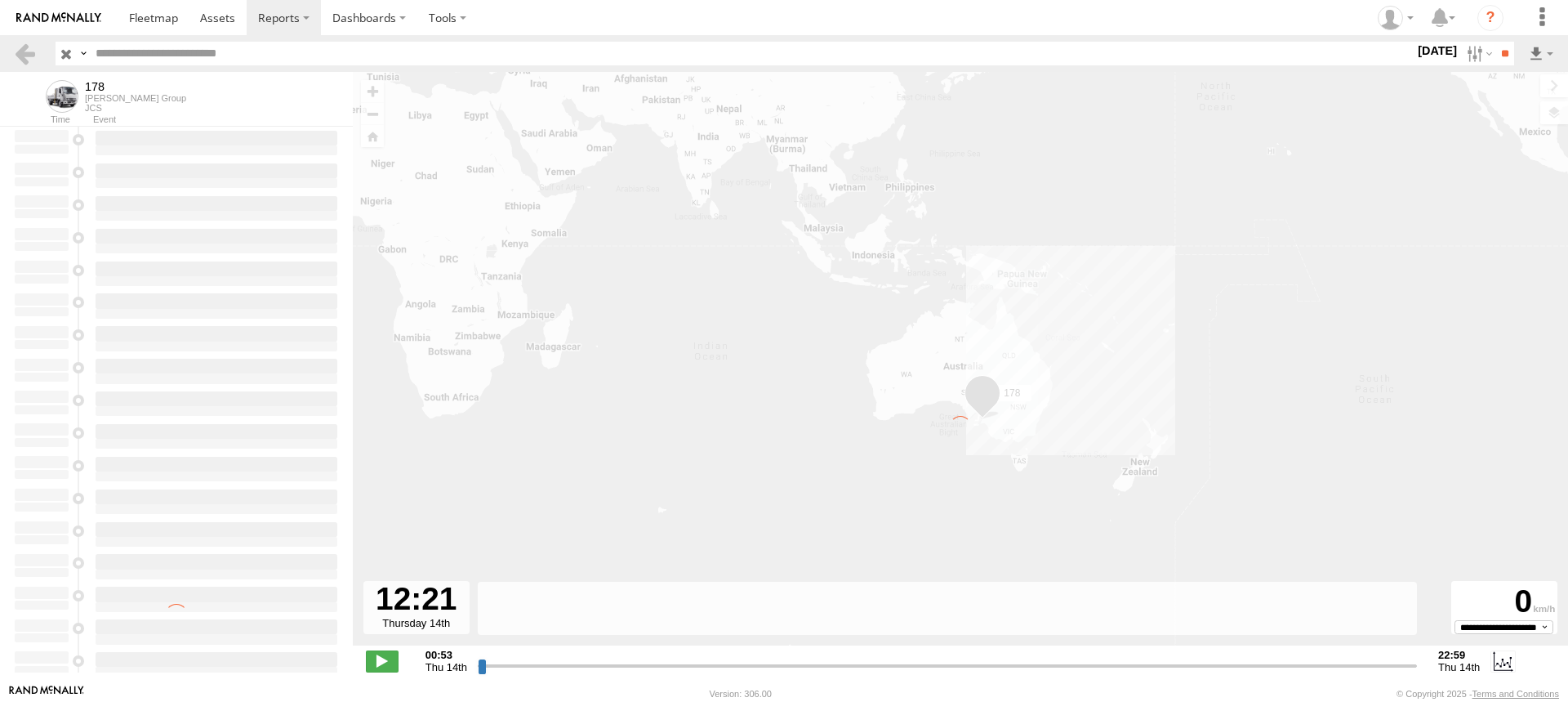
type input "**********"
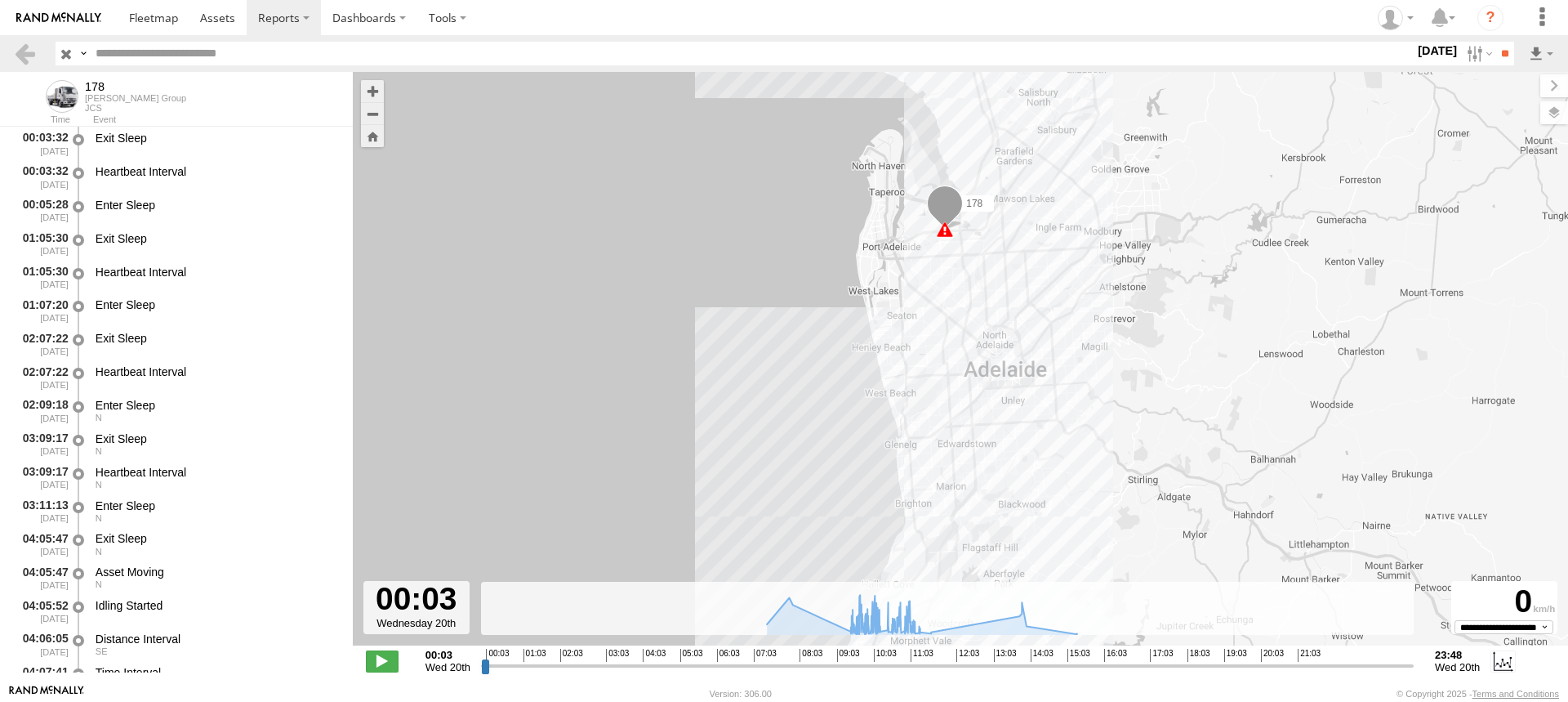
click at [61, 94] on span at bounding box center [62, 96] width 33 height 33
click at [27, 55] on link at bounding box center [25, 53] width 24 height 24
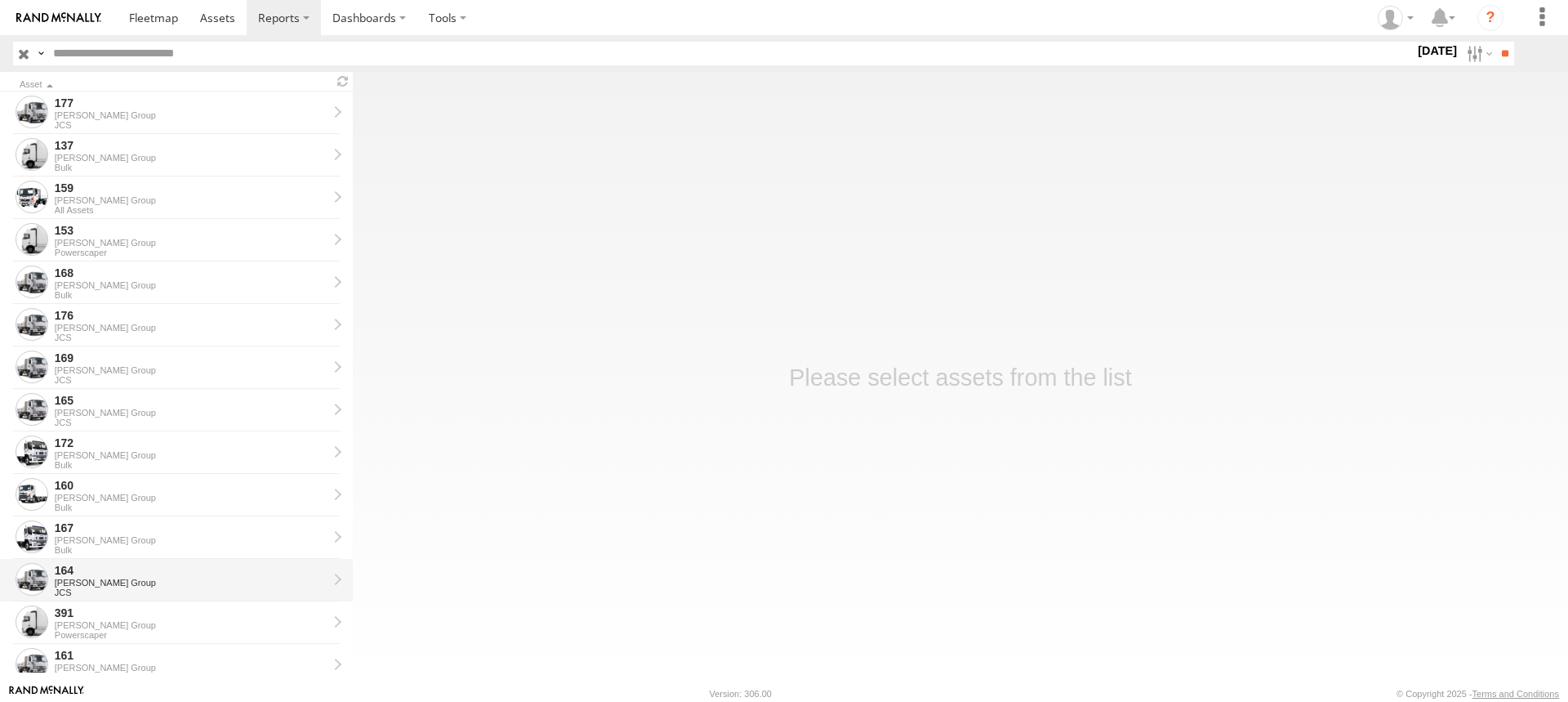
click at [86, 582] on div "[PERSON_NAME] Group" at bounding box center [191, 582] width 273 height 10
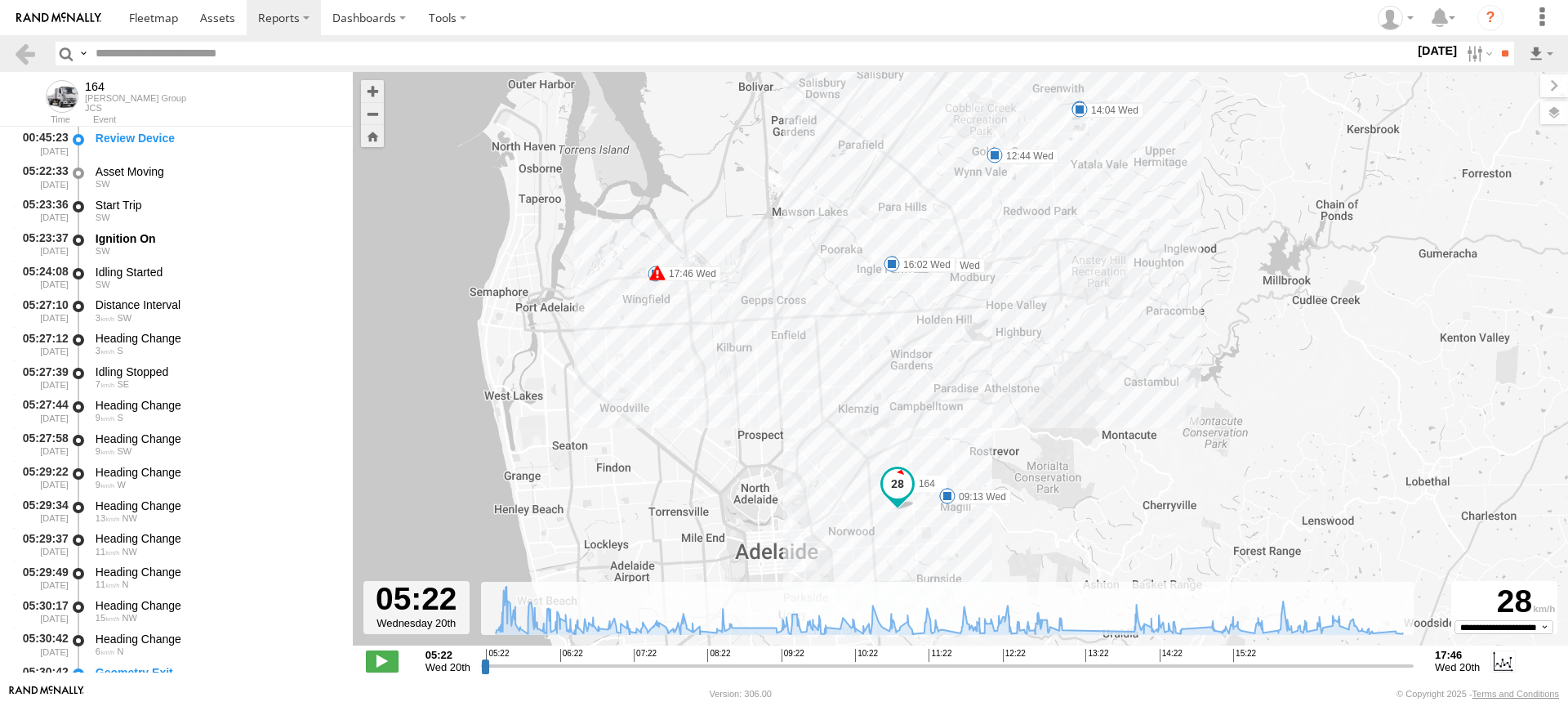
drag, startPoint x: 1034, startPoint y: 458, endPoint x: 931, endPoint y: 462, distance: 103.1
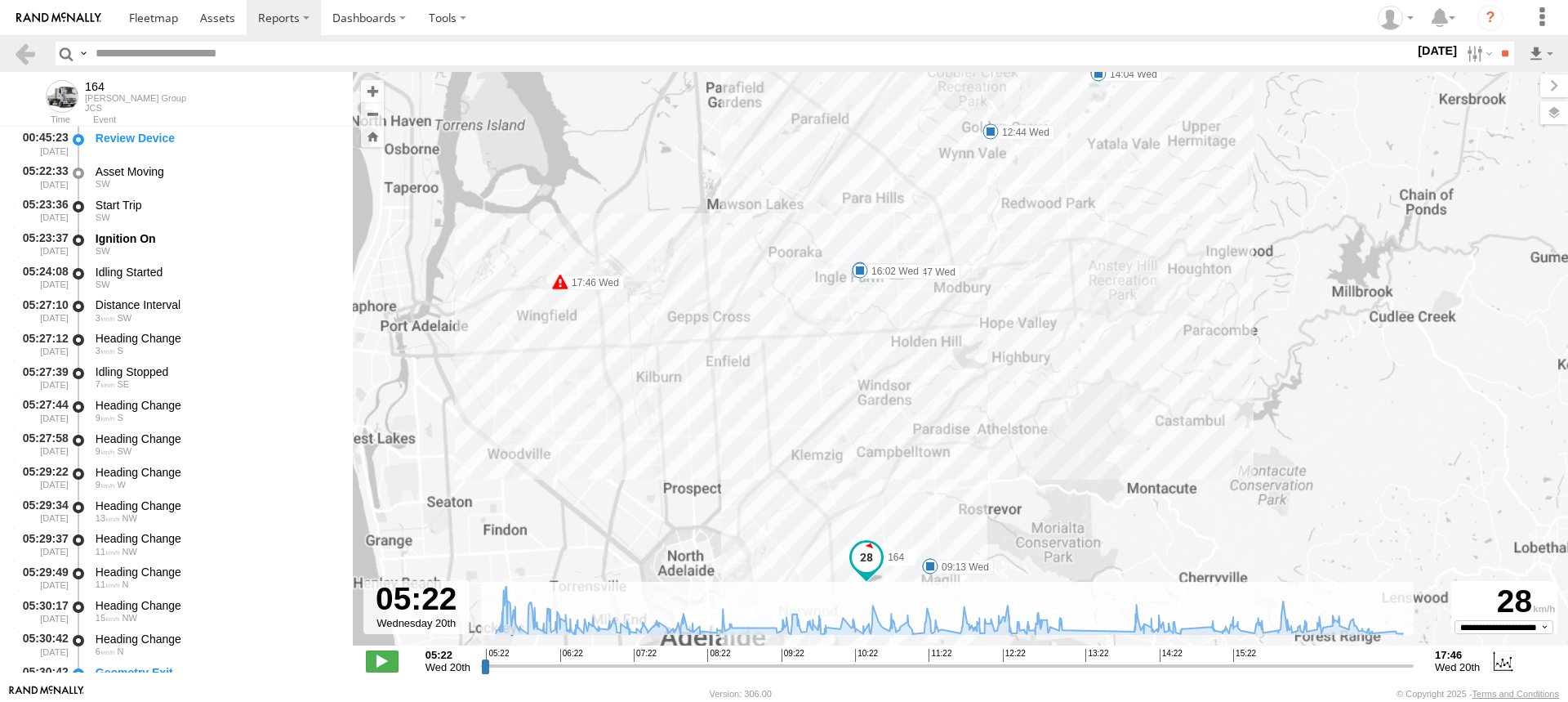
drag, startPoint x: 1057, startPoint y: 321, endPoint x: 988, endPoint y: 344, distance: 72.7
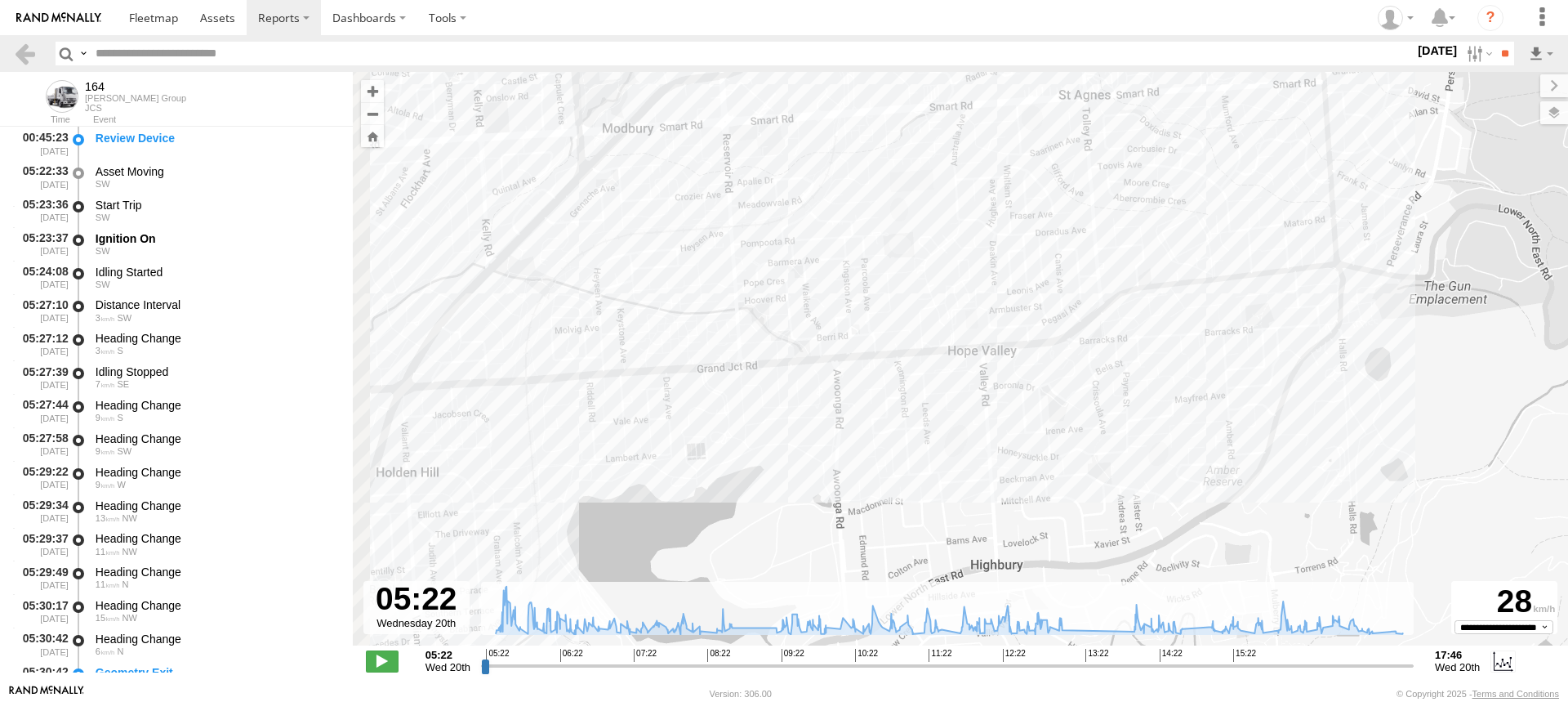
drag, startPoint x: 844, startPoint y: 399, endPoint x: 894, endPoint y: 399, distance: 50.0
click at [894, 399] on div "164 08:45 Wed 09:13 Wed 12:44 Wed 13:11 Wed 14:04 Wed 15:47 Wed 15:54 Wed 16:02…" at bounding box center [961, 367] width 1216 height 591
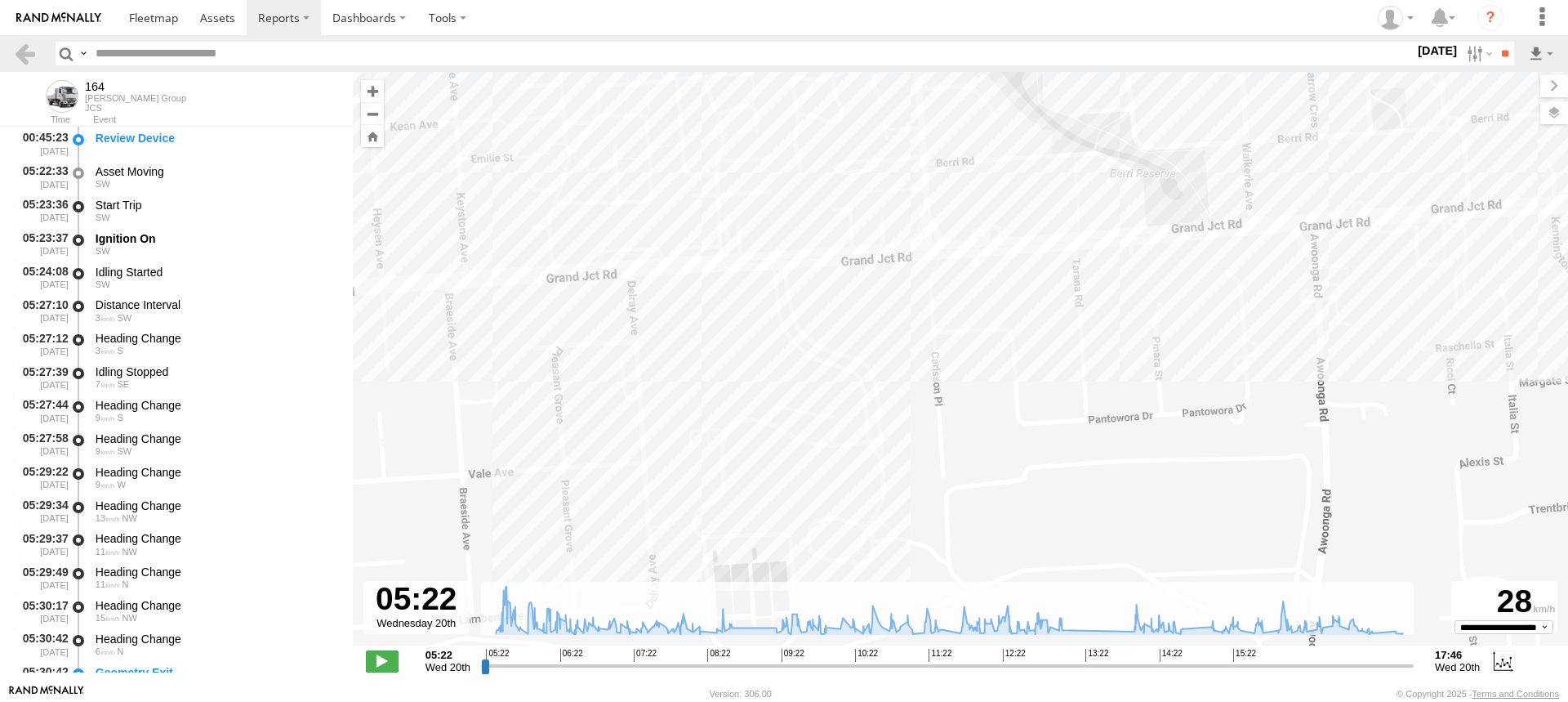
drag, startPoint x: 761, startPoint y: 371, endPoint x: 861, endPoint y: 348, distance: 102.6
click at [861, 348] on div "164 08:45 Wed 09:13 Wed 12:44 Wed 13:11 Wed 14:04 Wed 15:47 Wed 15:54 Wed 16:02…" at bounding box center [961, 367] width 1216 height 591
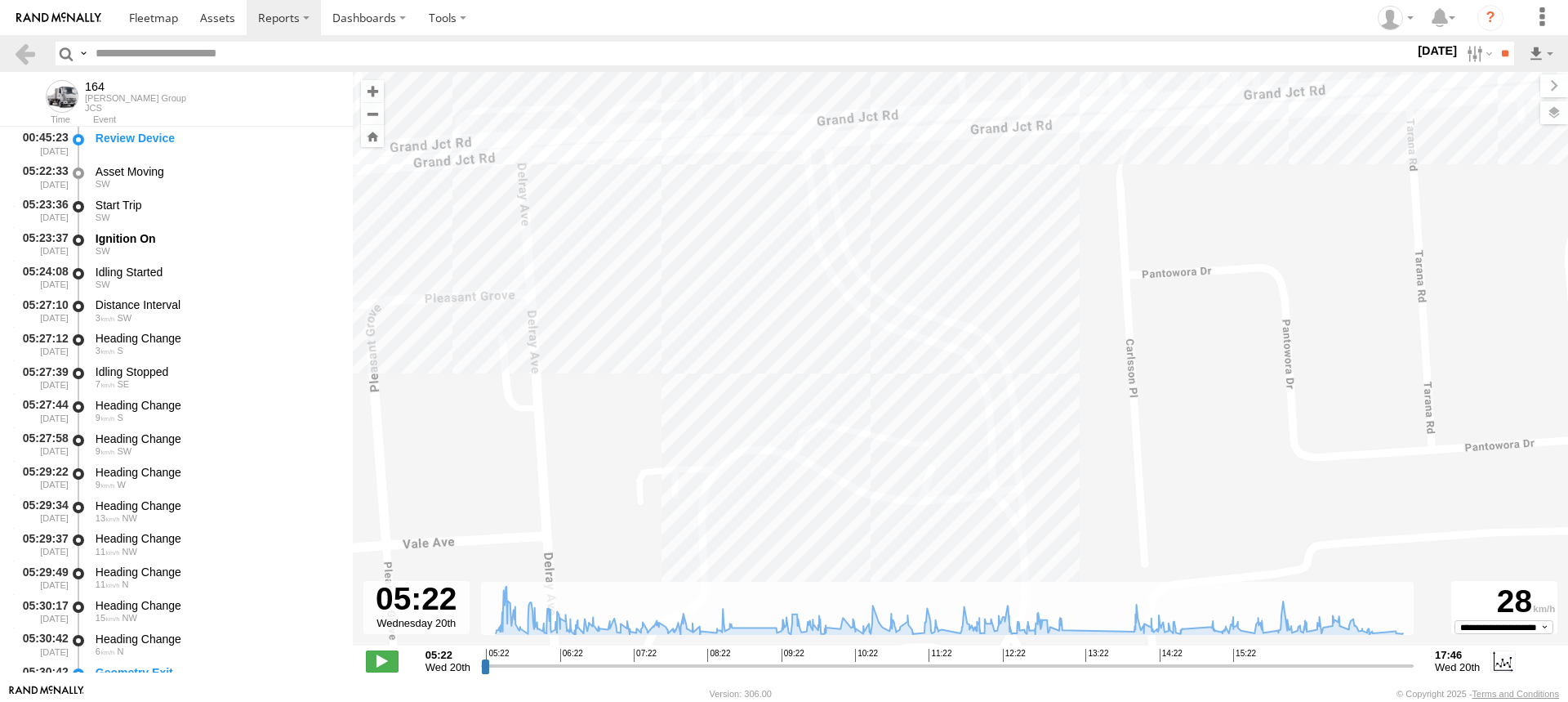
drag, startPoint x: 797, startPoint y: 403, endPoint x: 841, endPoint y: 284, distance: 126.9
click at [841, 285] on div "164 08:45 Wed 09:13 Wed 12:44 Wed 13:11 Wed 14:04 Wed 15:47 Wed 15:54 Wed 16:02…" at bounding box center [961, 367] width 1216 height 591
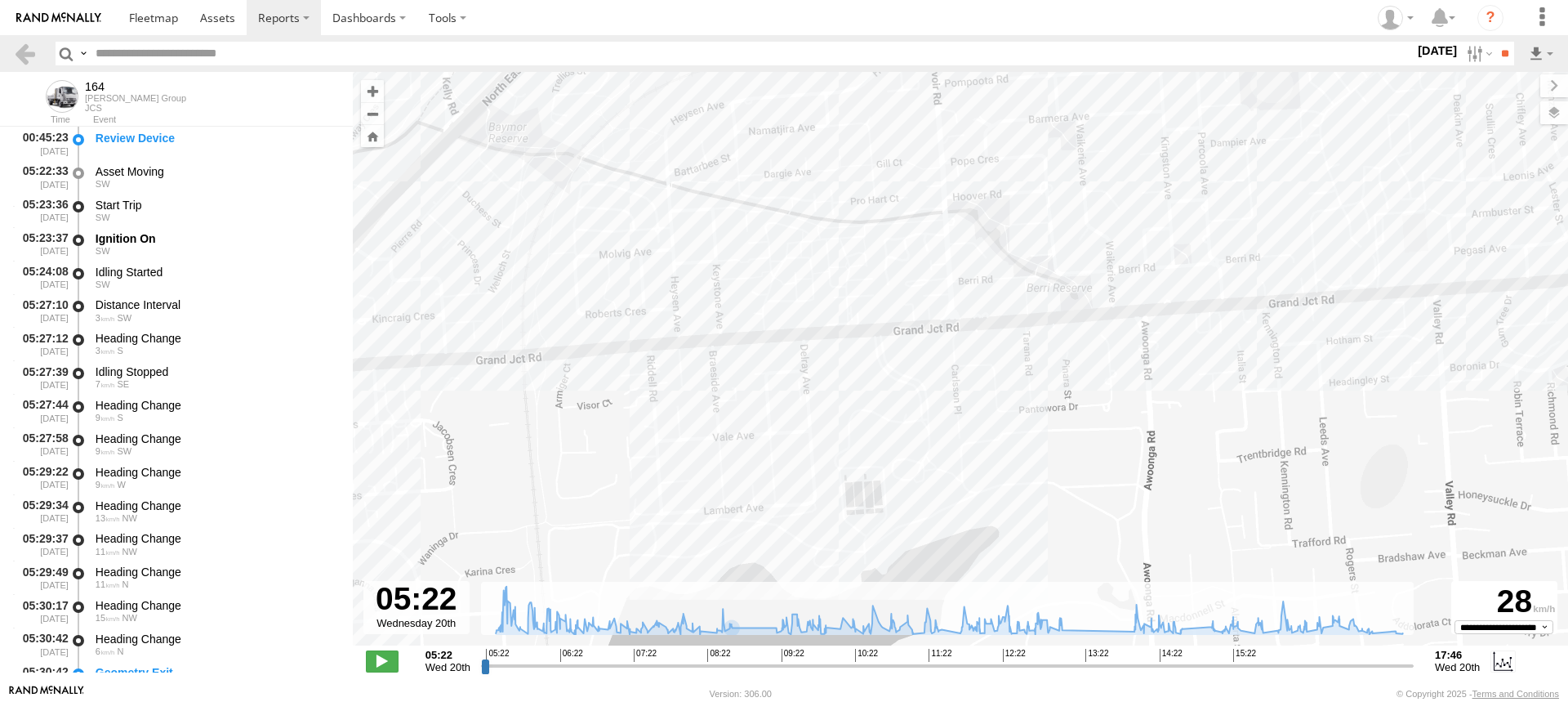
click at [883, 454] on div "164 08:45 Wed 09:13 Wed 12:44 Wed 13:11 Wed 14:04 Wed 15:47 Wed 15:54 Wed 16:02…" at bounding box center [961, 367] width 1216 height 591
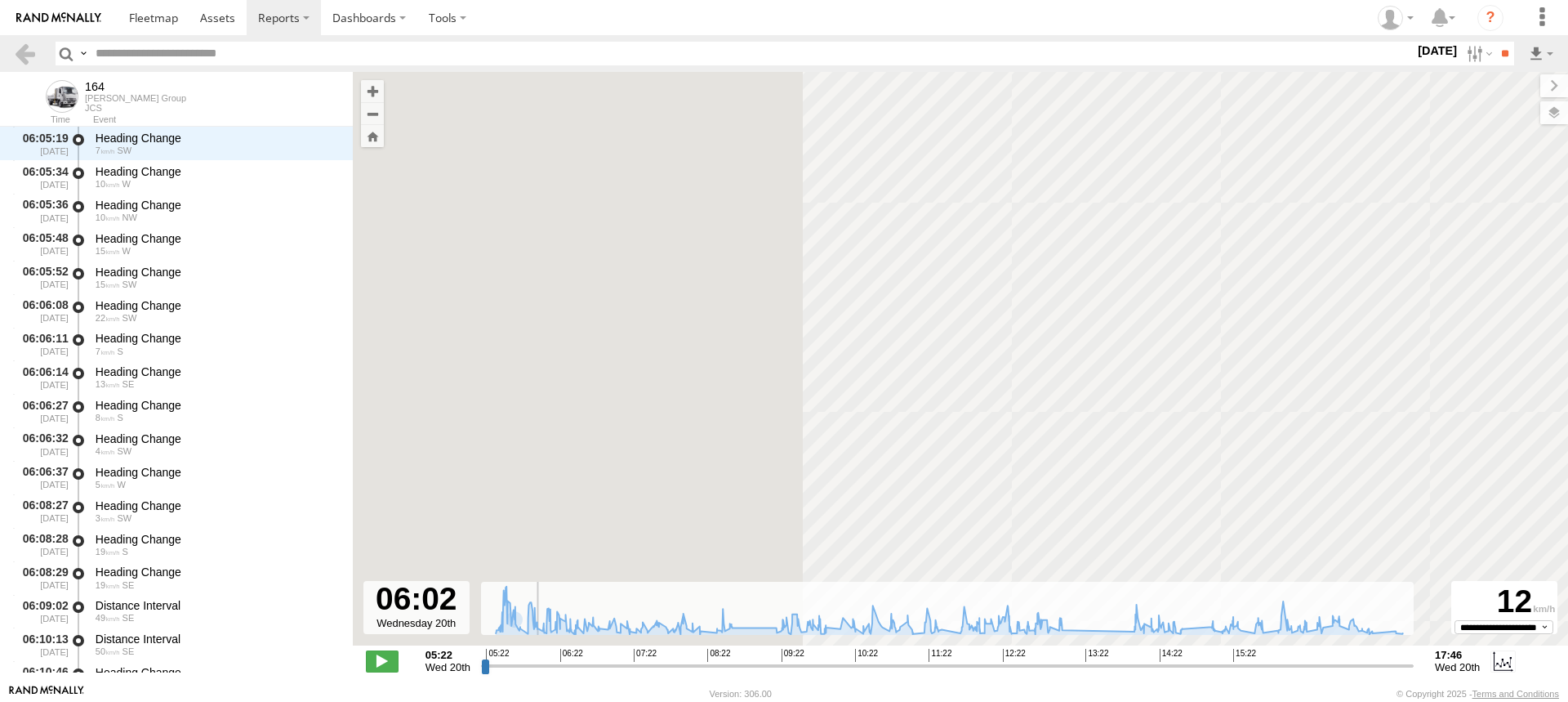
drag, startPoint x: 484, startPoint y: 671, endPoint x: 534, endPoint y: 678, distance: 50.5
click at [534, 673] on input "range" at bounding box center [947, 666] width 933 height 16
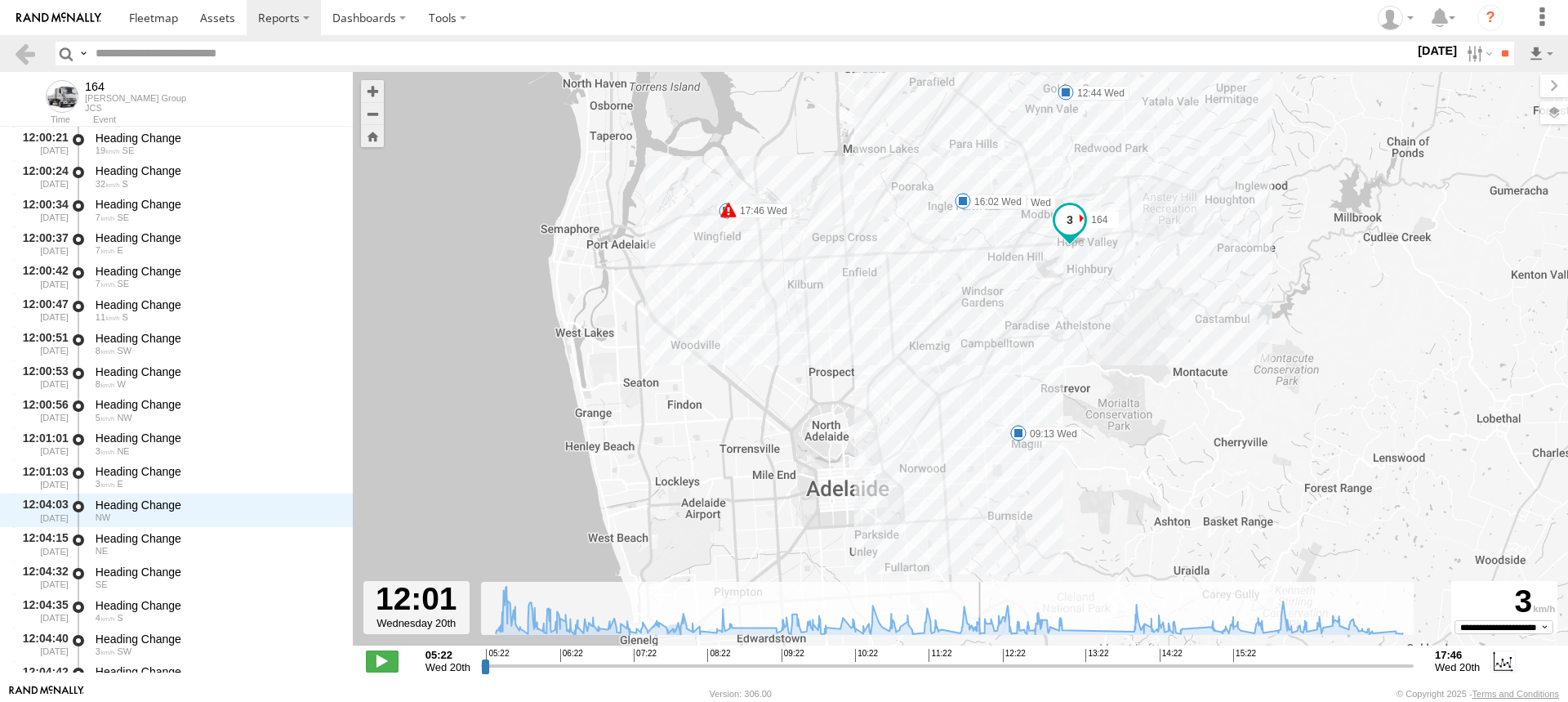
scroll to position [18365, 0]
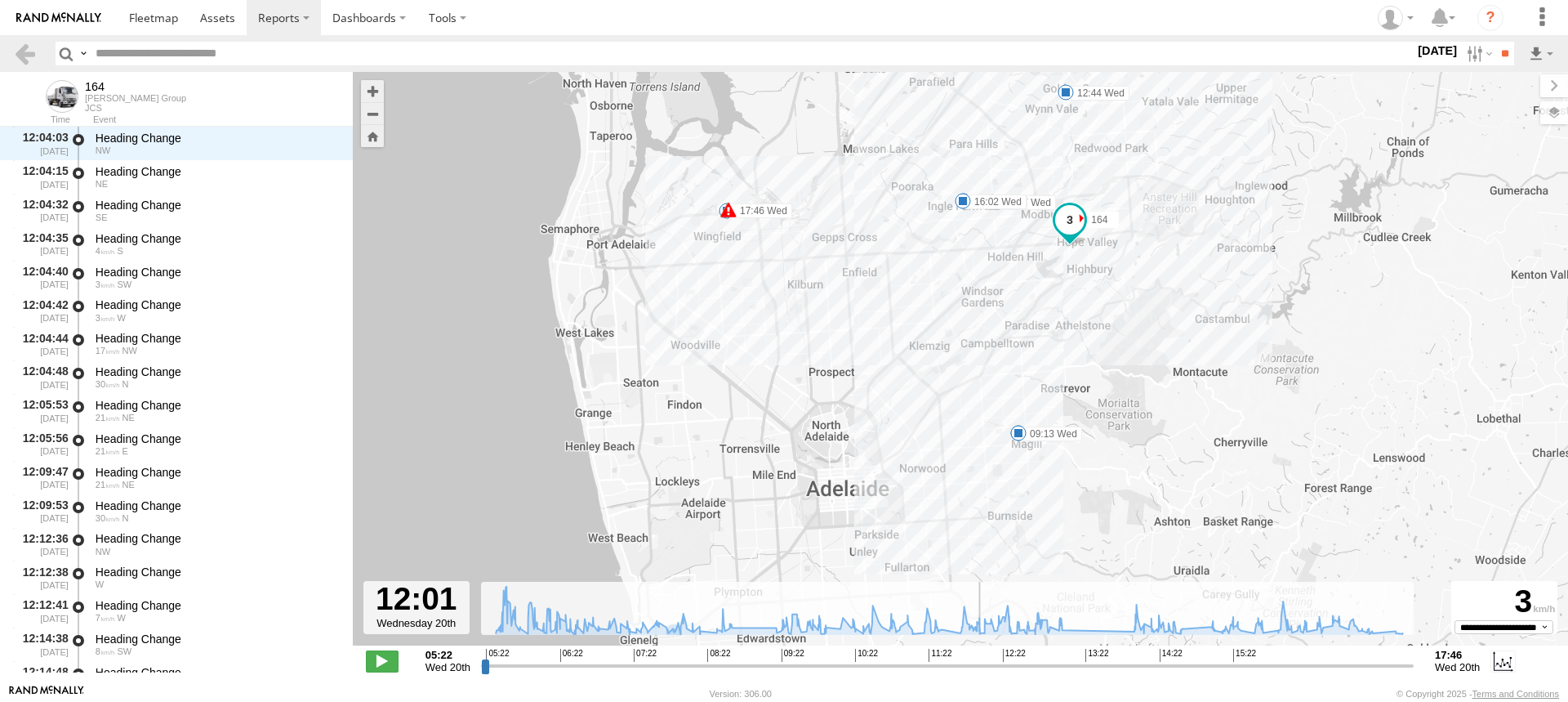
drag, startPoint x: 538, startPoint y: 668, endPoint x: 980, endPoint y: 665, distance: 442.0
click at [980, 665] on input "range" at bounding box center [947, 666] width 933 height 16
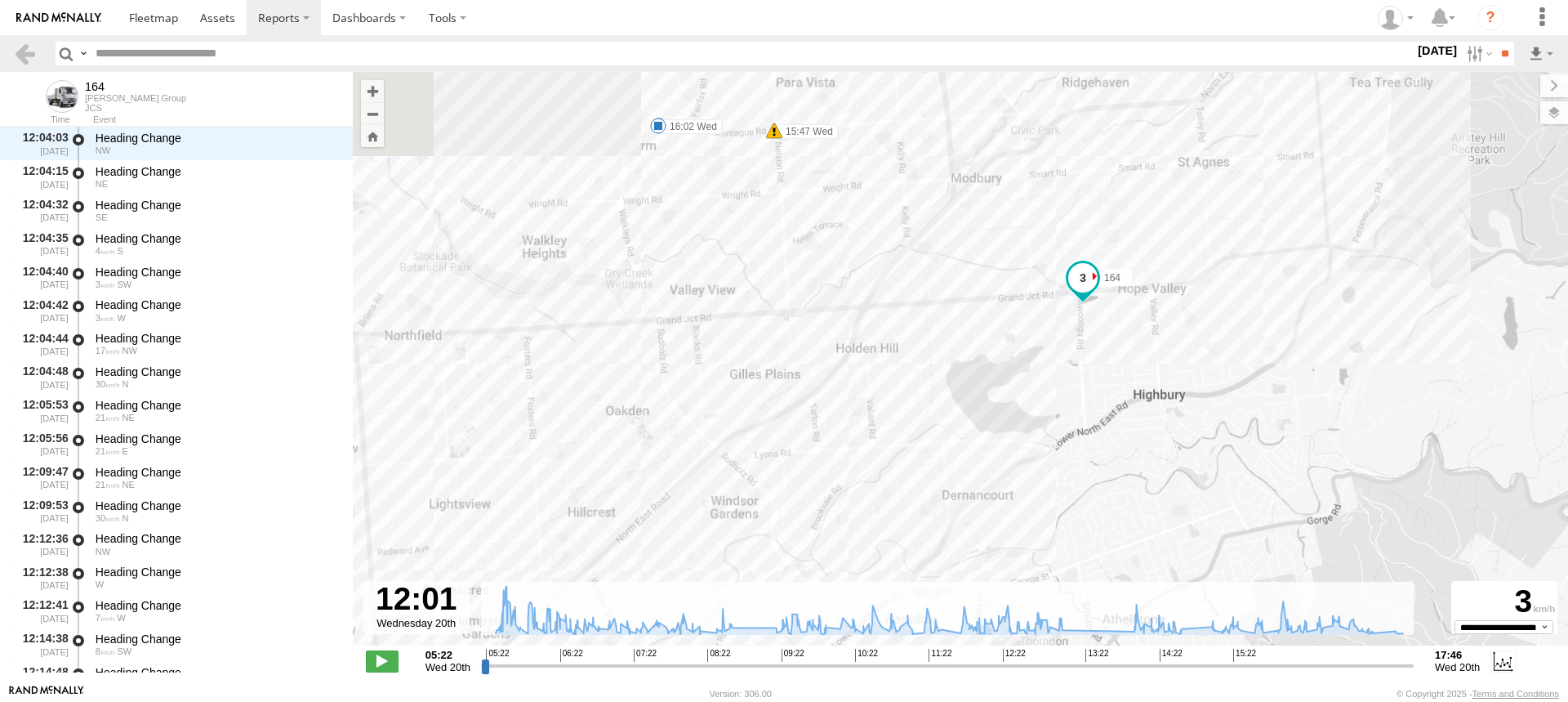
drag, startPoint x: 1091, startPoint y: 279, endPoint x: 1070, endPoint y: 460, distance: 182.2
click at [1064, 410] on div "164 08:45 Wed 09:13 Wed 12:44 Wed 13:11 Wed 14:04 Wed 15:47 Wed 15:54 Wed 16:02…" at bounding box center [961, 367] width 1216 height 591
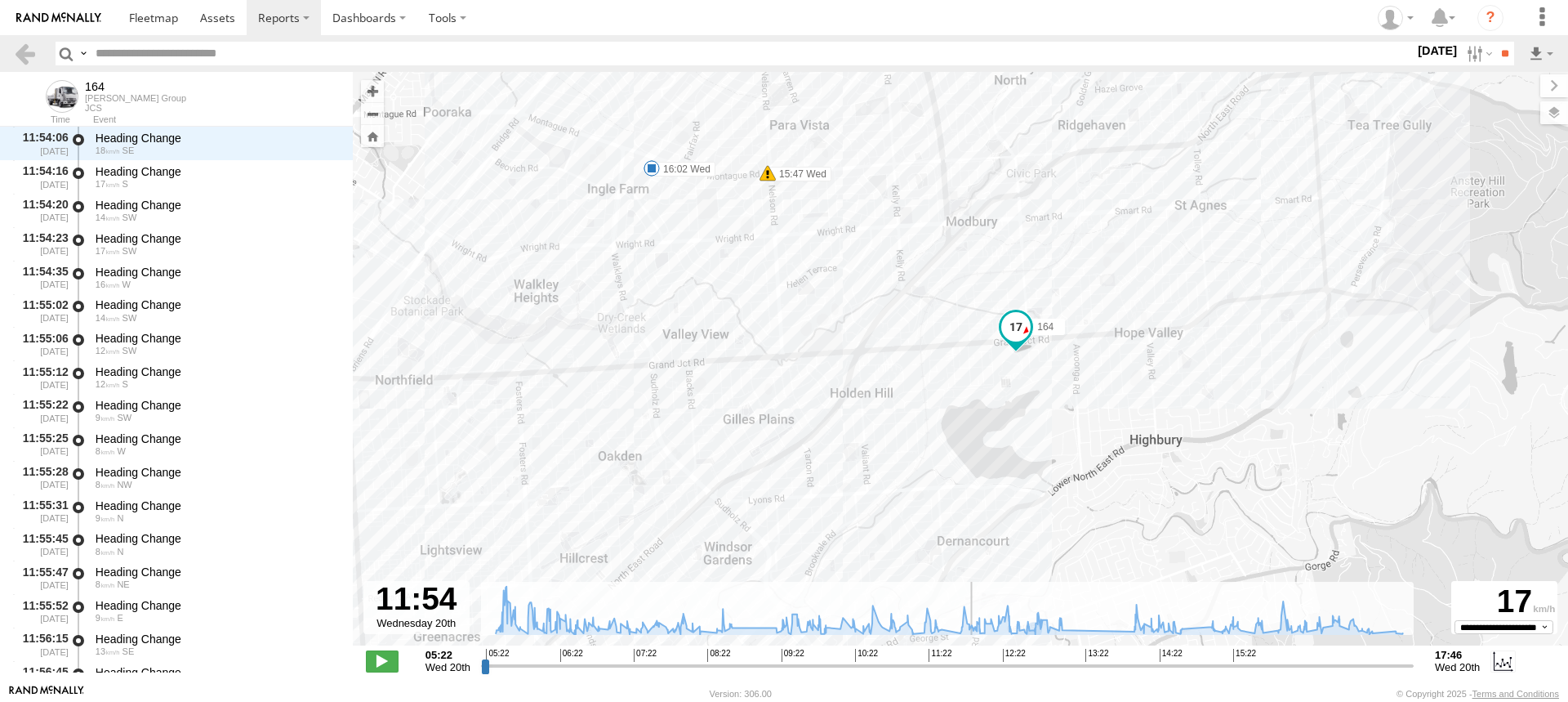
drag, startPoint x: 982, startPoint y: 669, endPoint x: 971, endPoint y: 668, distance: 11.0
click at [971, 668] on input "range" at bounding box center [947, 666] width 933 height 16
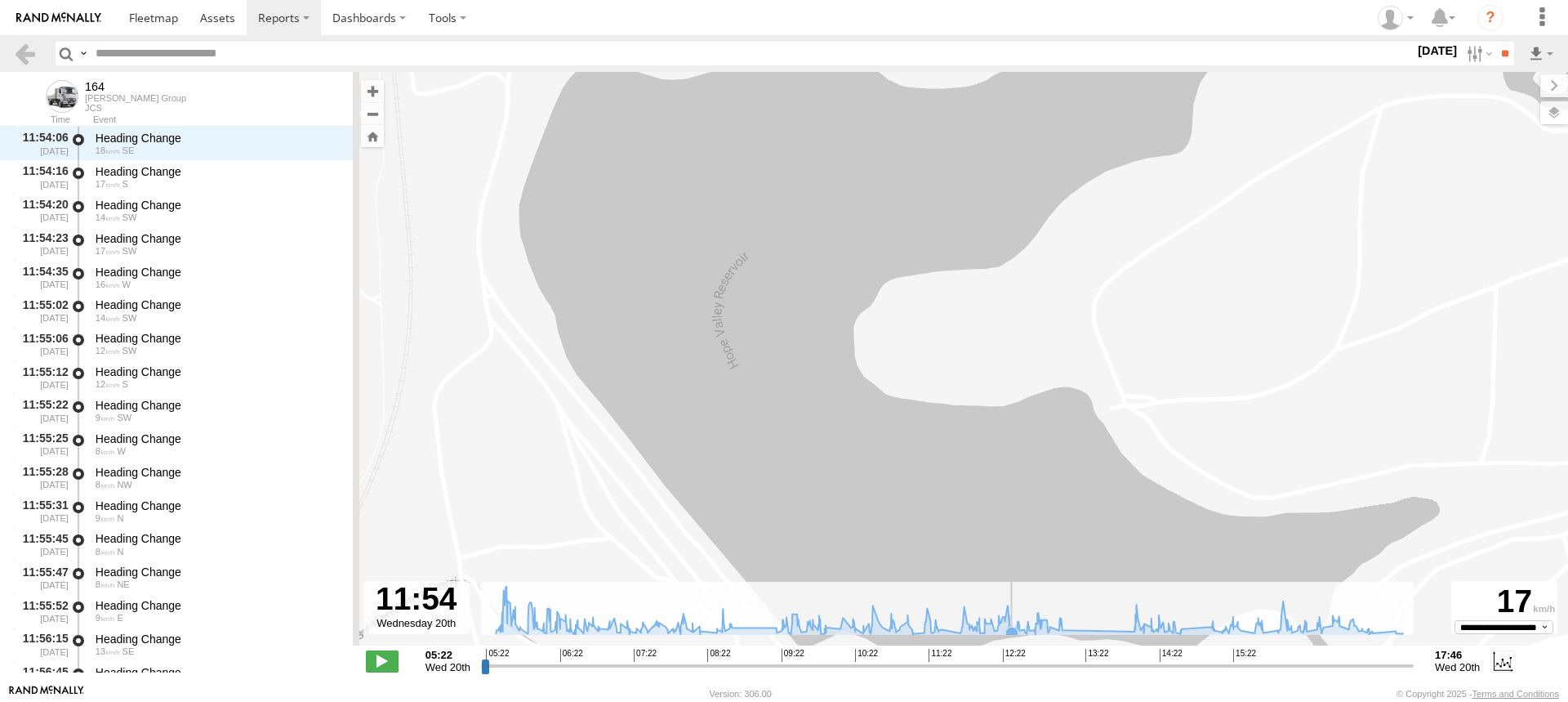
drag, startPoint x: 1002, startPoint y: 270, endPoint x: 1014, endPoint y: 604, distance: 334.2
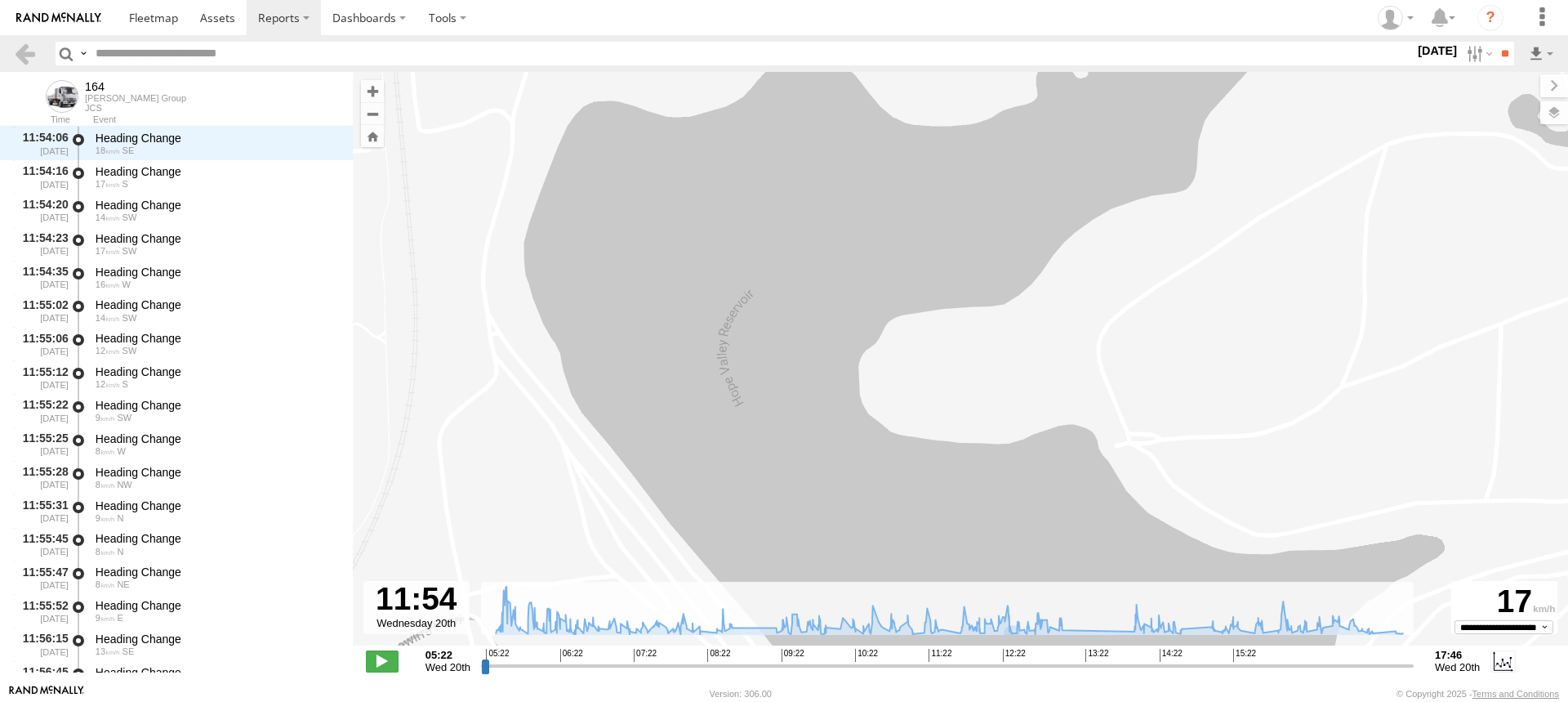
drag, startPoint x: 1014, startPoint y: 604, endPoint x: 901, endPoint y: 603, distance: 113.0
click at [901, 603] on div "← Move left → Move right ↑ Move up ↓ Move down + Zoom in - Zoom out Home Jump l…" at bounding box center [961, 378] width 1216 height 612
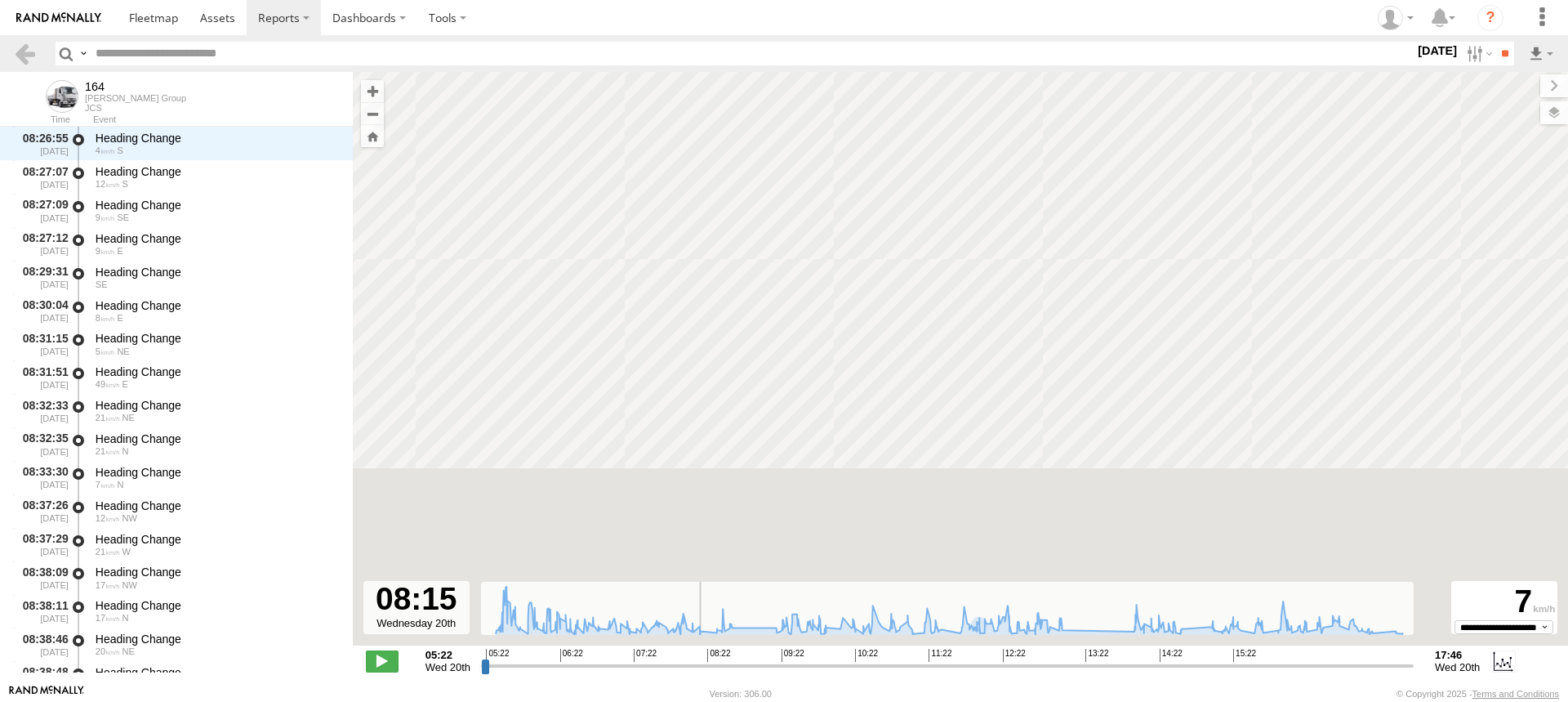
drag, startPoint x: 939, startPoint y: 670, endPoint x: 699, endPoint y: 660, distance: 240.2
click at [699, 660] on input "range" at bounding box center [947, 666] width 933 height 16
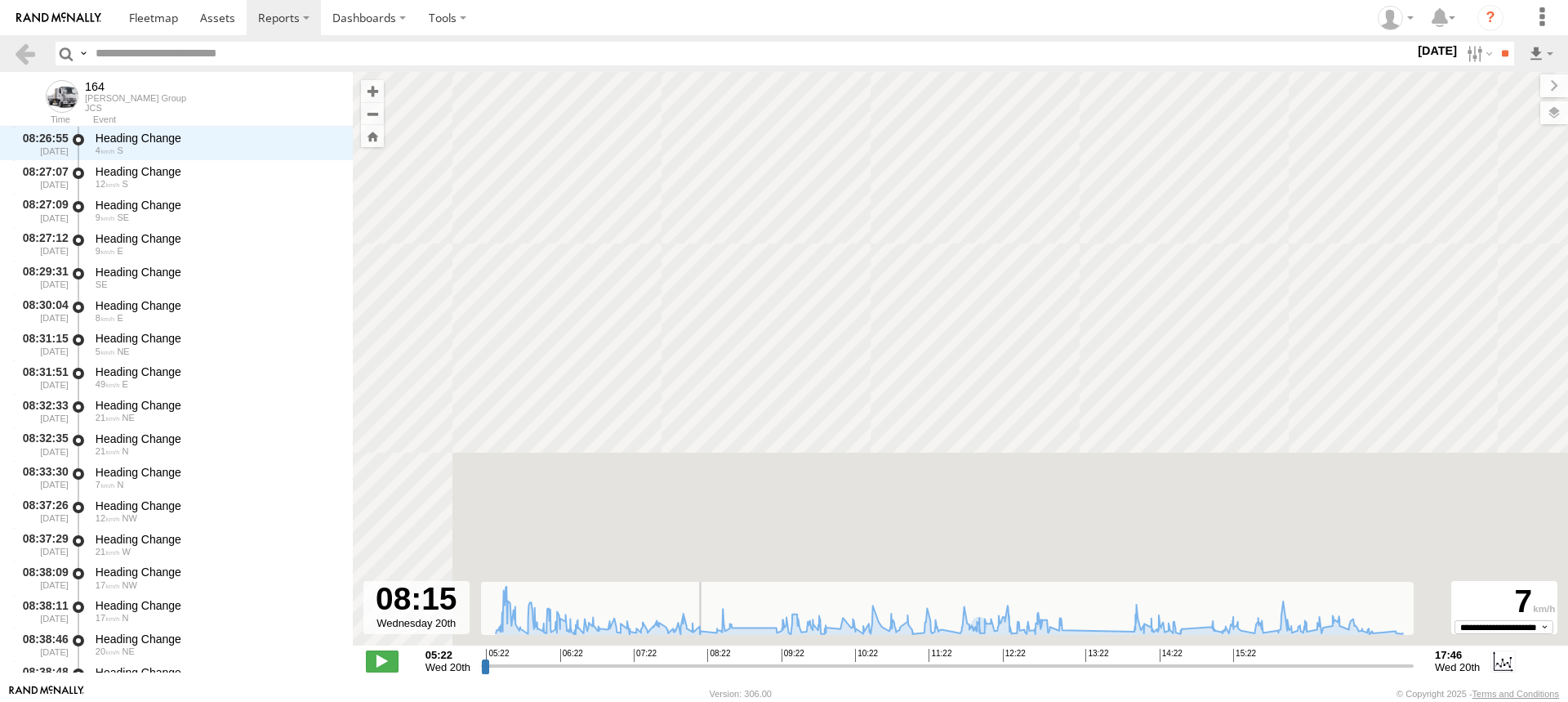
scroll to position [9248, 0]
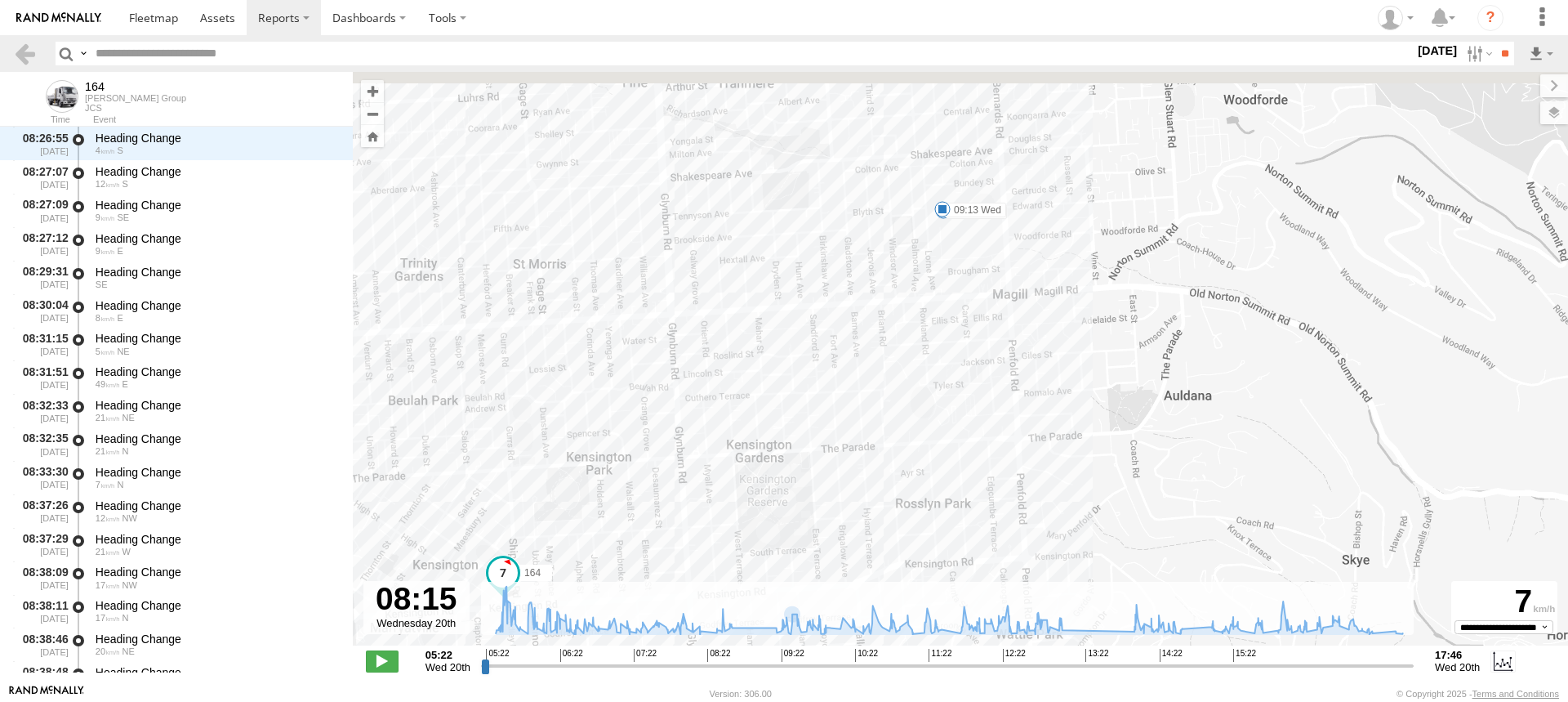
drag, startPoint x: 1225, startPoint y: 356, endPoint x: 649, endPoint y: 607, distance: 628.3
click at [649, 607] on div "← Move left → Move right ↑ Move up ↓ Move down + Zoom in - Zoom out Home Jump l…" at bounding box center [961, 378] width 1216 height 612
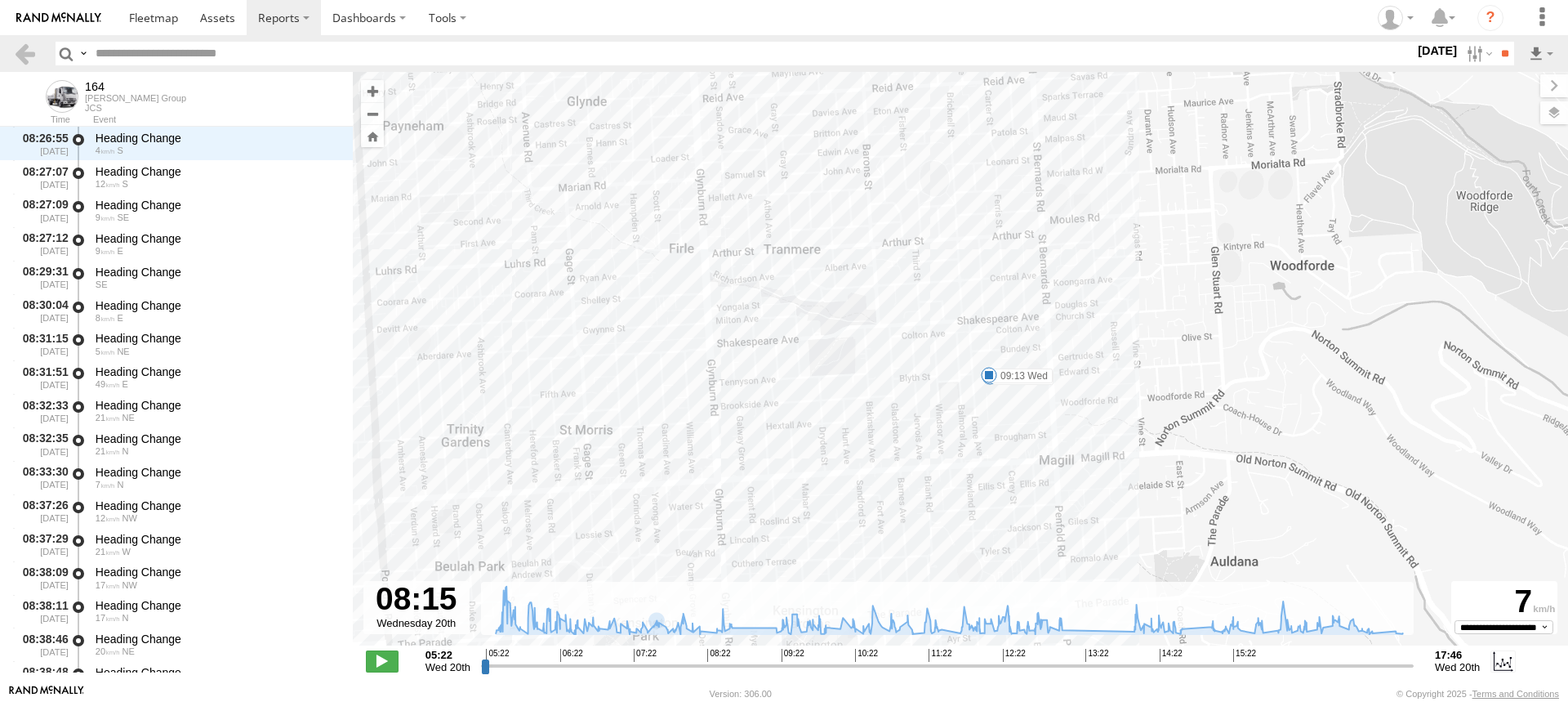
drag, startPoint x: 865, startPoint y: 394, endPoint x: 934, endPoint y: 457, distance: 93.4
click at [934, 457] on div "164 08:45 Wed 09:13 Wed 12:44 Wed 13:11 Wed 14:04 Wed 15:47 Wed 15:54 Wed 16:02…" at bounding box center [961, 367] width 1216 height 591
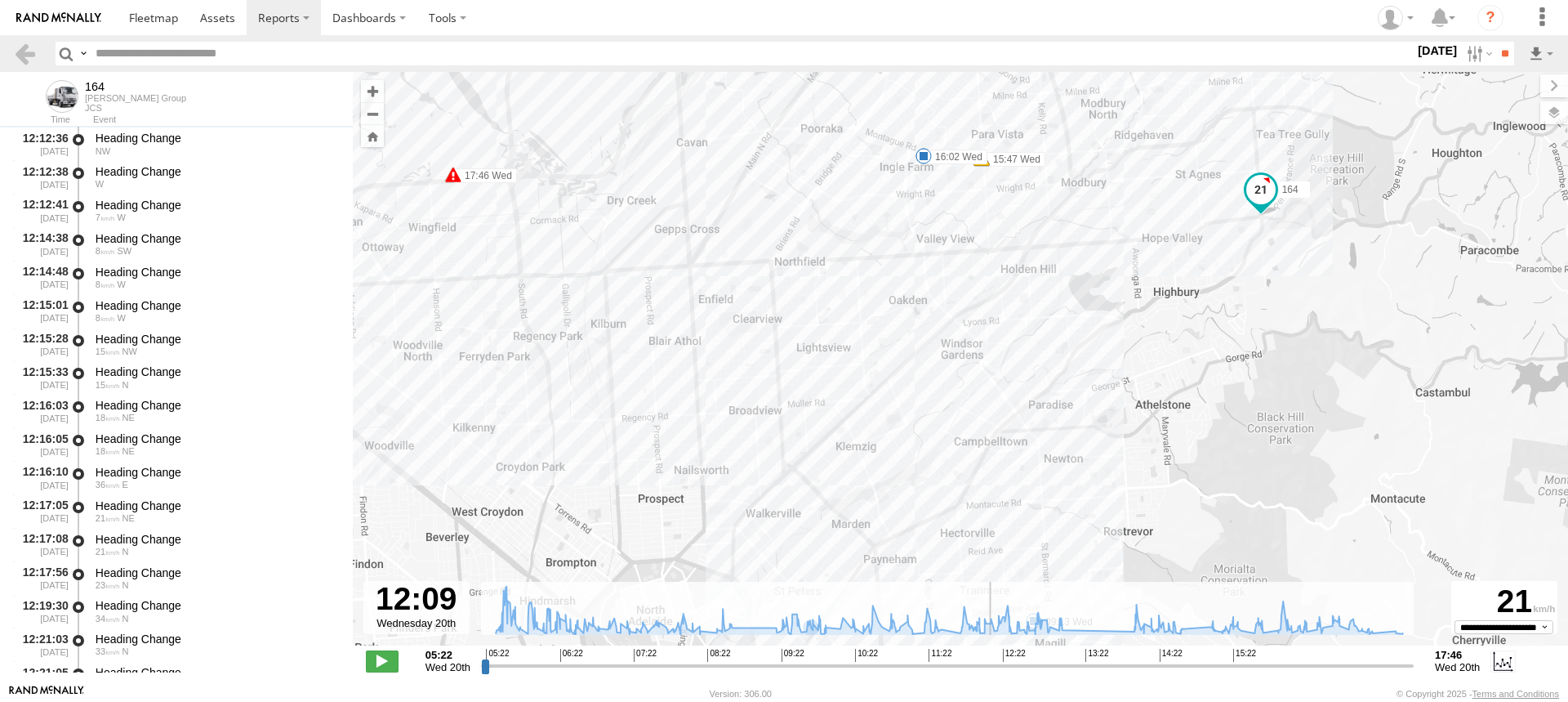
drag, startPoint x: 702, startPoint y: 664, endPoint x: 991, endPoint y: 624, distance: 291.8
click at [991, 658] on input "range" at bounding box center [947, 666] width 933 height 16
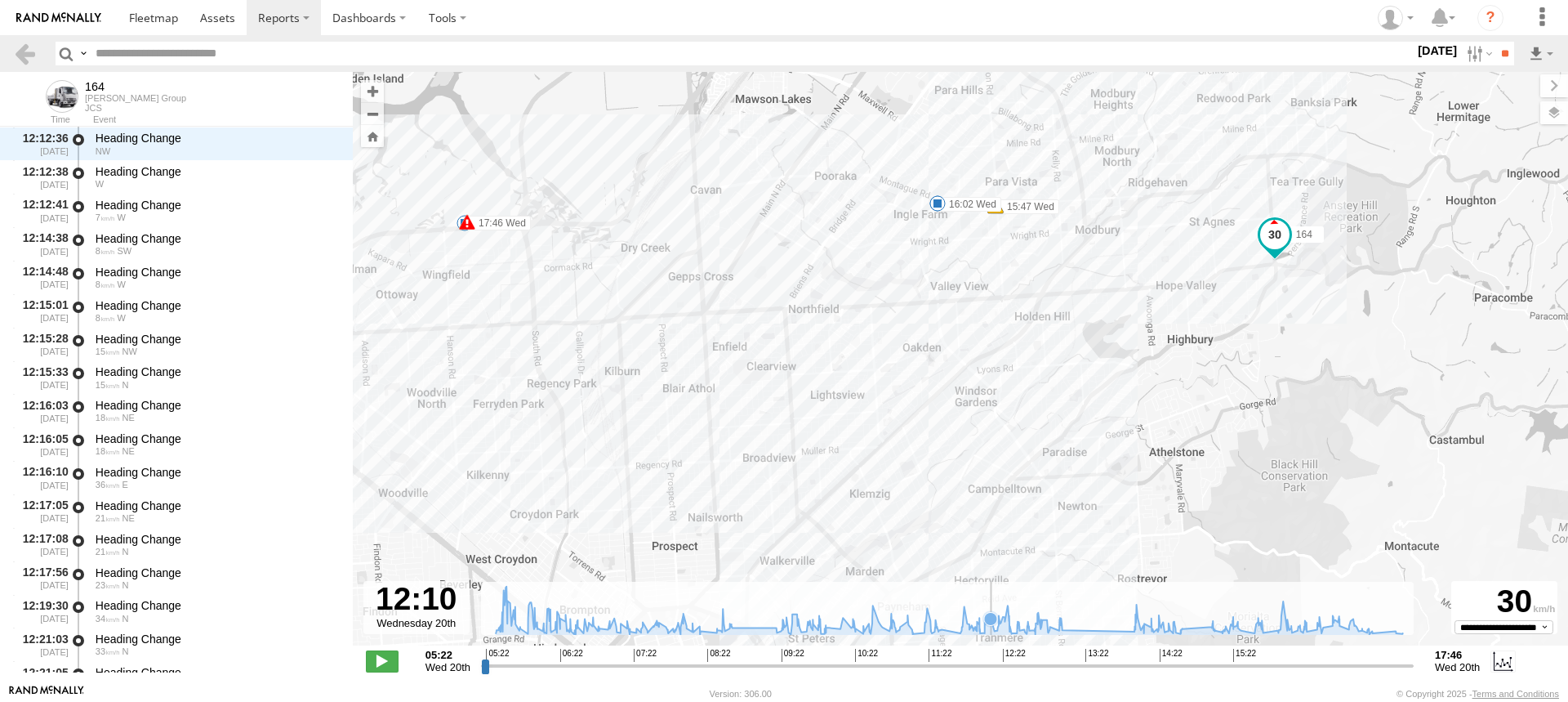
scroll to position [18765, 0]
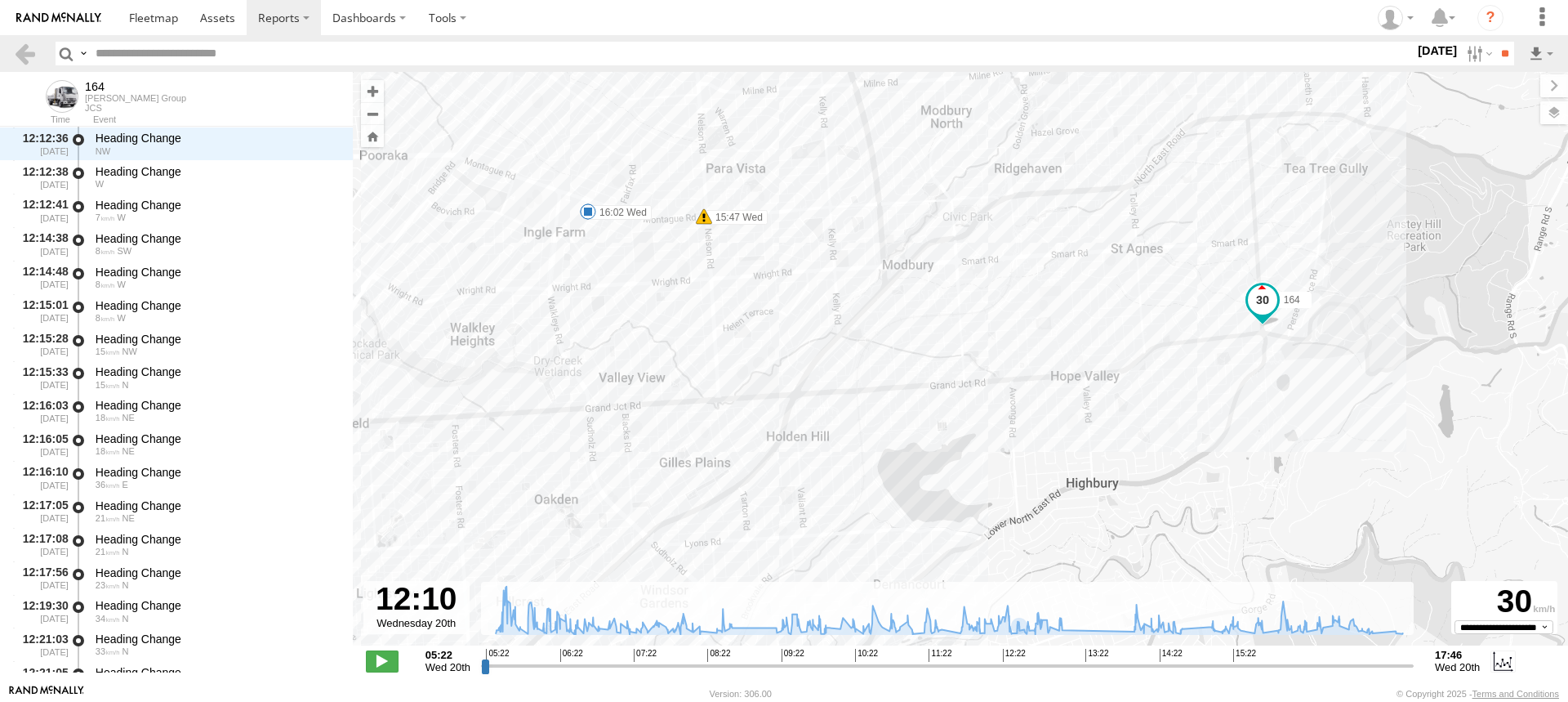
drag, startPoint x: 1167, startPoint y: 288, endPoint x: 923, endPoint y: 560, distance: 365.4
click at [922, 552] on div "164 08:45 Wed 09:13 Wed 12:44 Wed 13:11 Wed 14:04 Wed 15:47 Wed 15:54 Wed 16:02…" at bounding box center [961, 367] width 1216 height 591
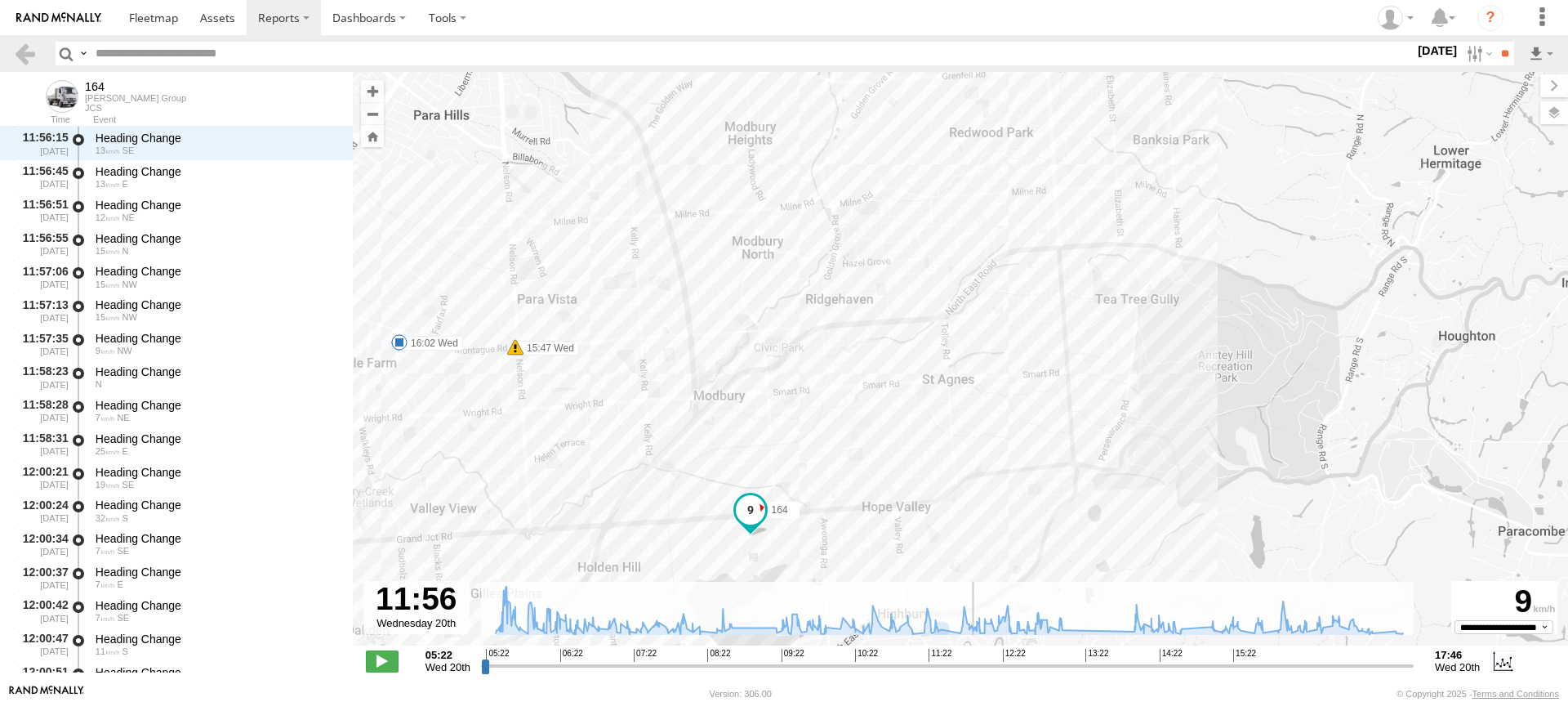
drag, startPoint x: 993, startPoint y: 670, endPoint x: 974, endPoint y: 683, distance: 23.0
type input "**********"
click at [974, 673] on input "range" at bounding box center [947, 666] width 933 height 16
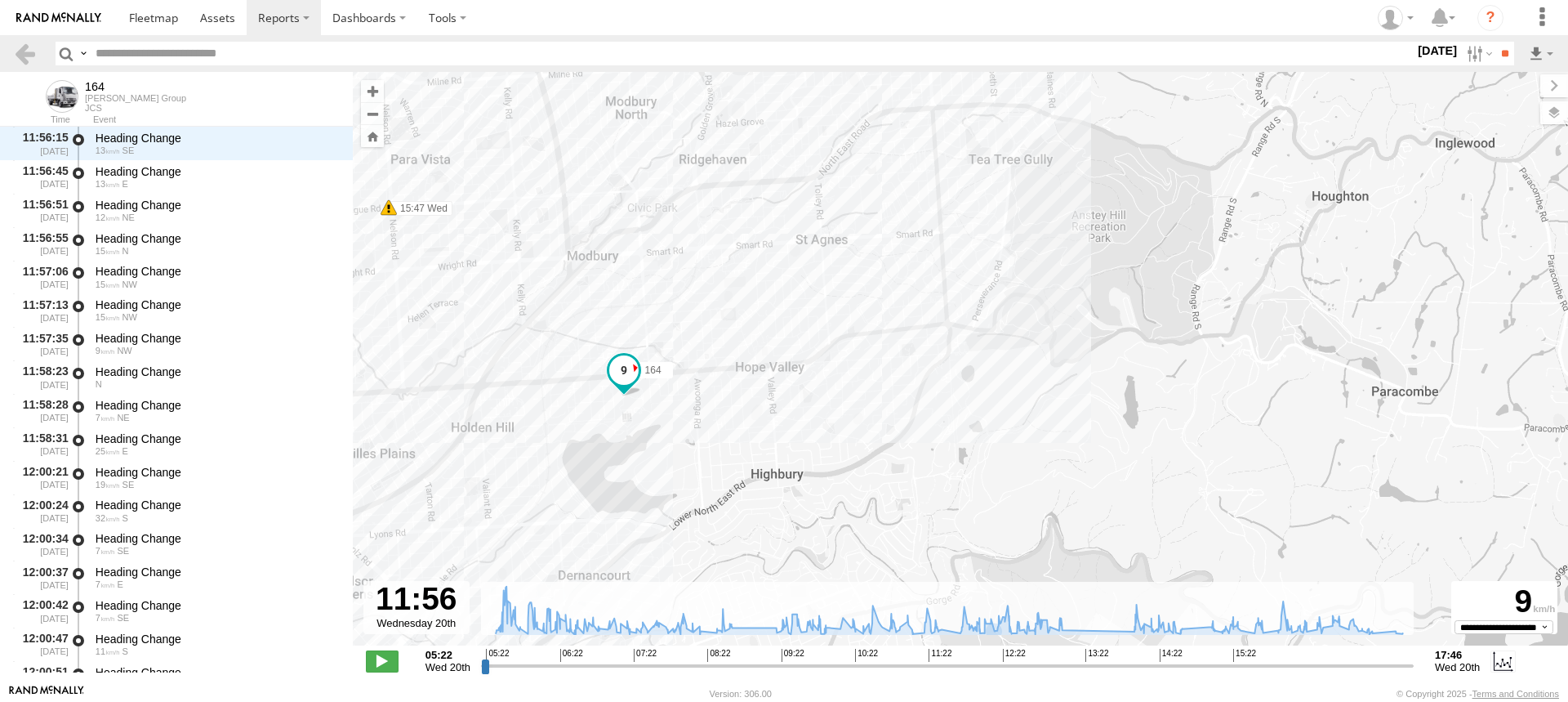
drag, startPoint x: 976, startPoint y: 427, endPoint x: 866, endPoint y: 304, distance: 165.0
click at [866, 304] on div "164 08:45 Wed 09:13 Wed 12:44 Wed 13:11 Wed 14:04 Wed 15:47 Wed 15:54 Wed 16:02…" at bounding box center [961, 367] width 1216 height 591
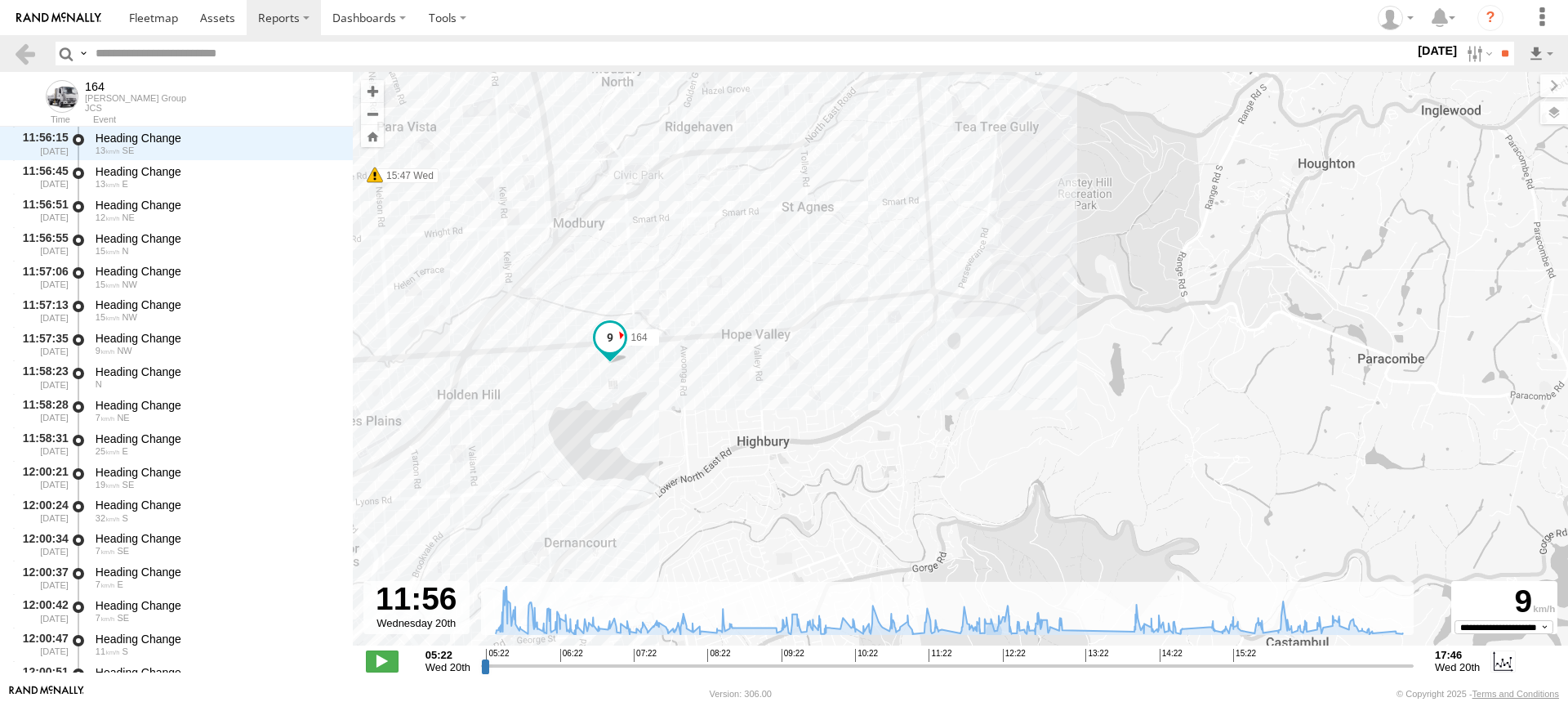
drag, startPoint x: 827, startPoint y: 374, endPoint x: 810, endPoint y: 338, distance: 39.8
click at [810, 338] on div "164 08:45 Wed 09:13 Wed 12:44 Wed 13:11 Wed 14:04 Wed 15:47 Wed 15:54 Wed 16:02…" at bounding box center [961, 367] width 1216 height 591
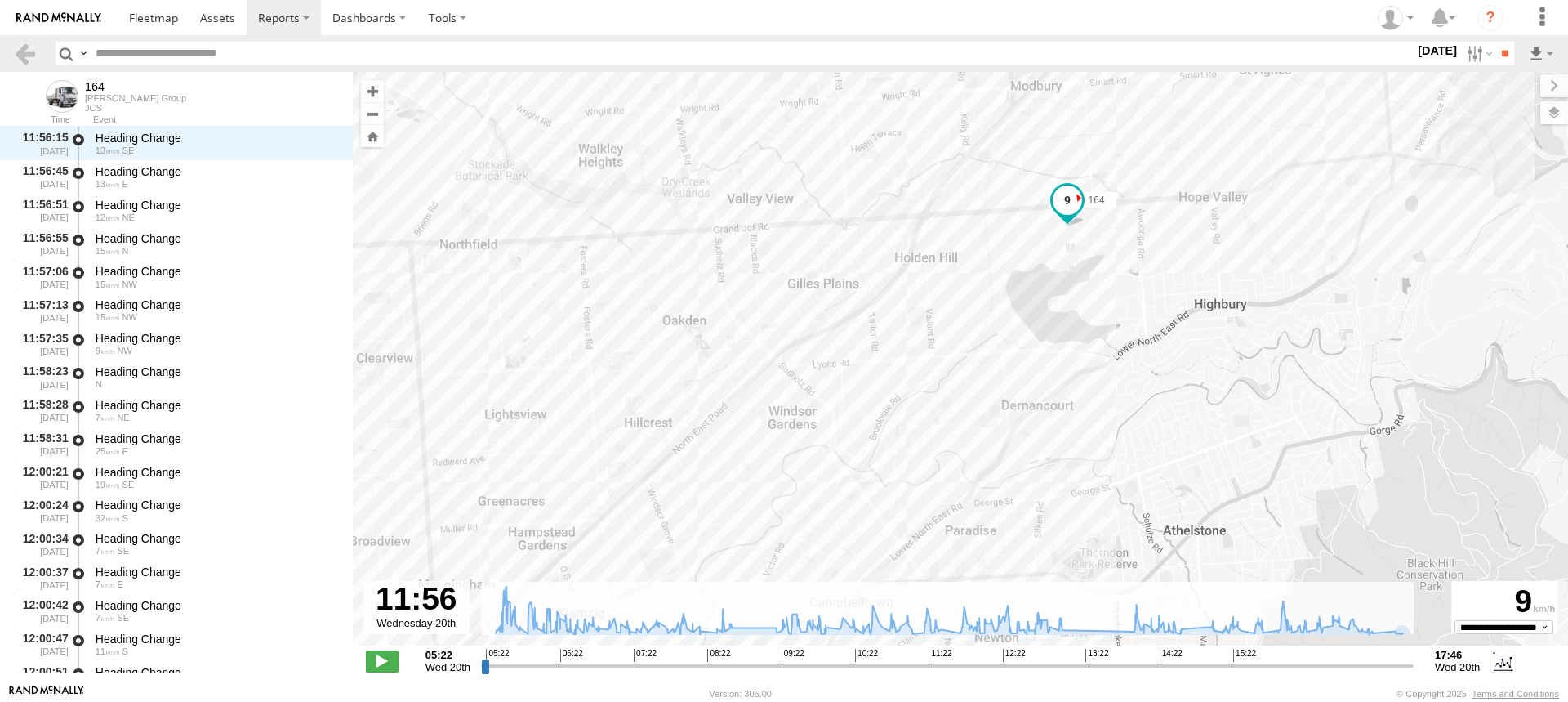
drag, startPoint x: 1136, startPoint y: 514, endPoint x: 1567, endPoint y: 362, distance: 457.0
click at [1567, 362] on div "164 08:45 Wed 09:13 Wed 12:44 Wed 13:11 Wed 14:04 Wed 15:47 Wed 15:54 Wed 16:02…" at bounding box center [961, 367] width 1216 height 591
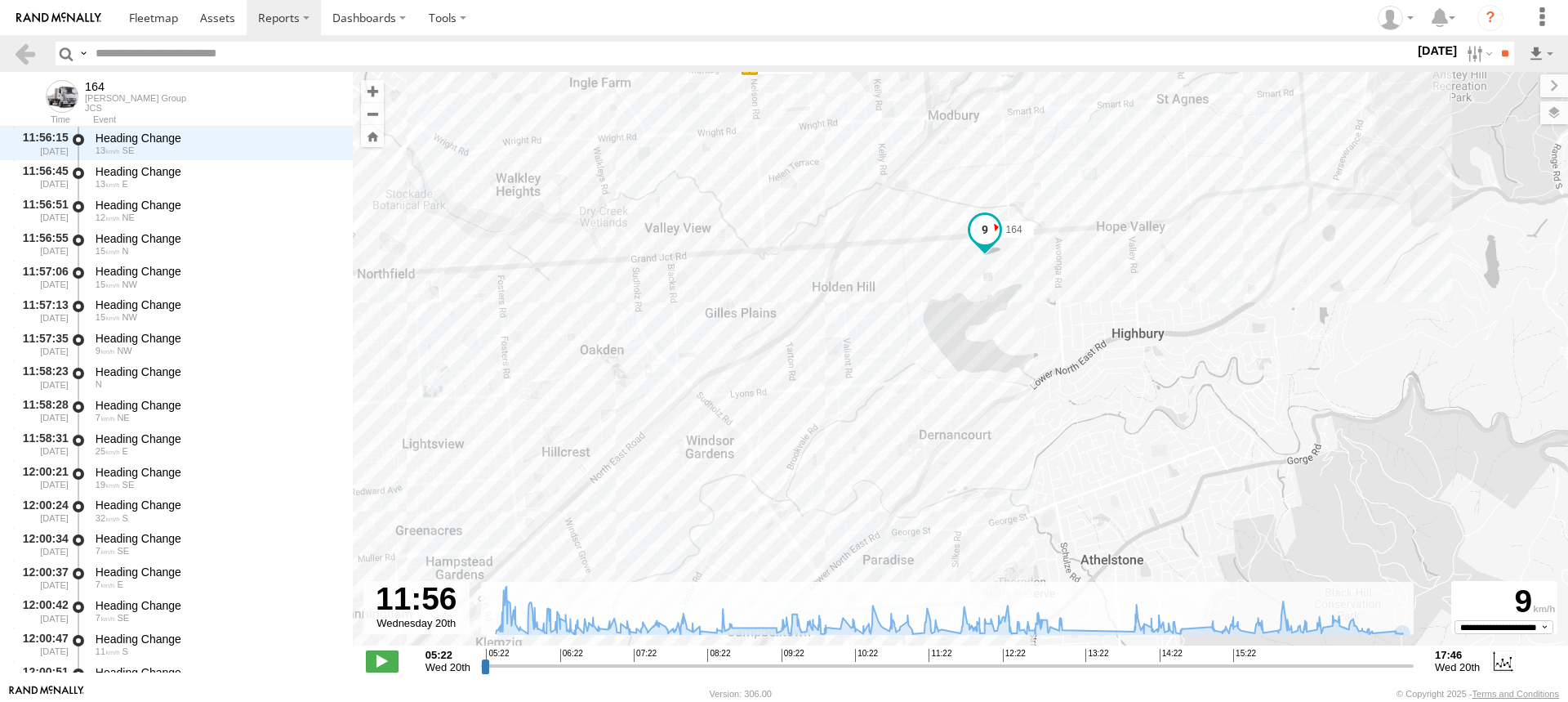
drag, startPoint x: 1219, startPoint y: 243, endPoint x: 1135, endPoint y: 272, distance: 88.9
click at [1135, 272] on div "164 08:45 Wed 09:13 Wed 12:44 Wed 13:11 Wed 14:04 Wed 15:47 Wed 15:54 Wed 16:02…" at bounding box center [961, 367] width 1216 height 591
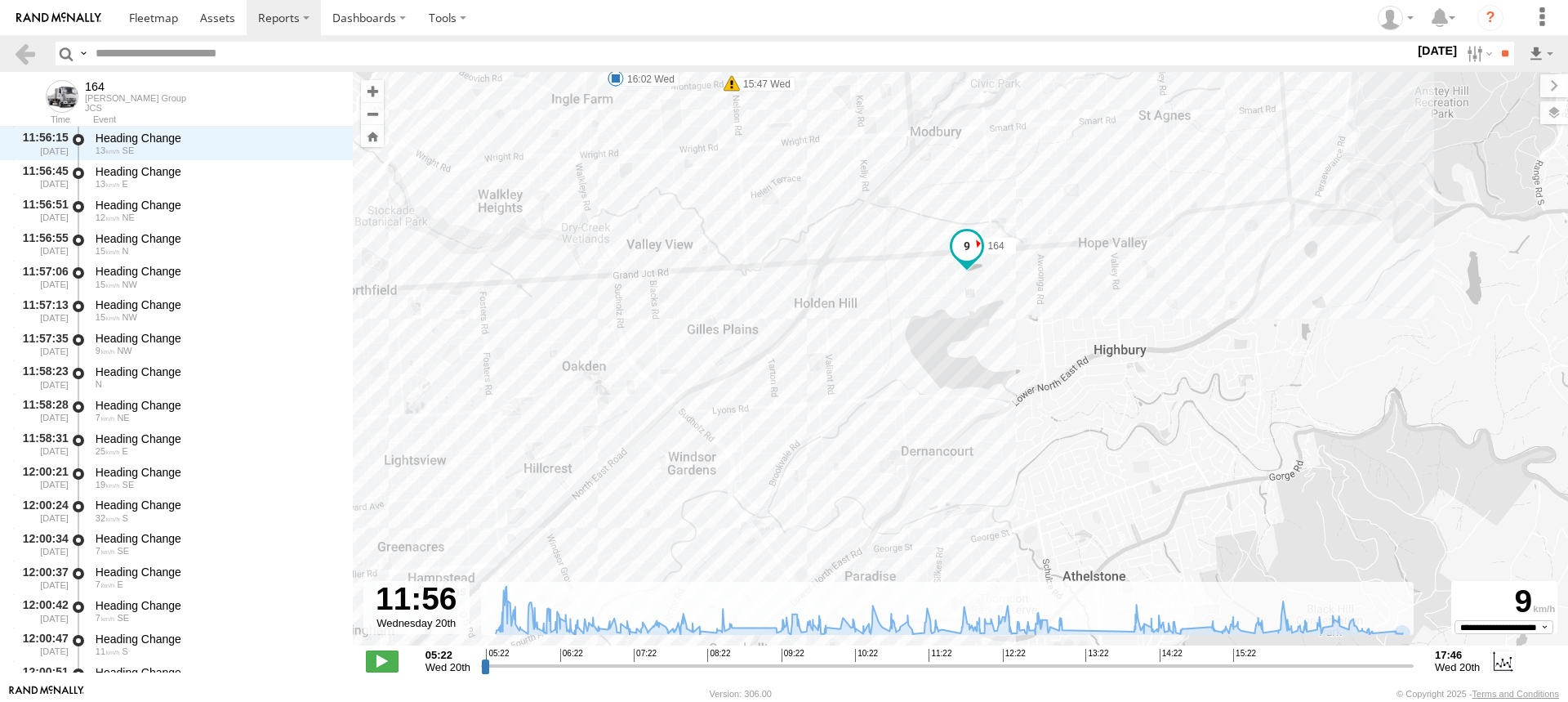
drag, startPoint x: 1167, startPoint y: 243, endPoint x: 1146, endPoint y: 262, distance: 28.3
click at [1146, 262] on div "164 08:45 Wed 09:13 Wed 12:44 Wed 13:11 Wed 14:04 Wed 15:47 Wed 15:54 Wed 16:02…" at bounding box center [961, 367] width 1216 height 591
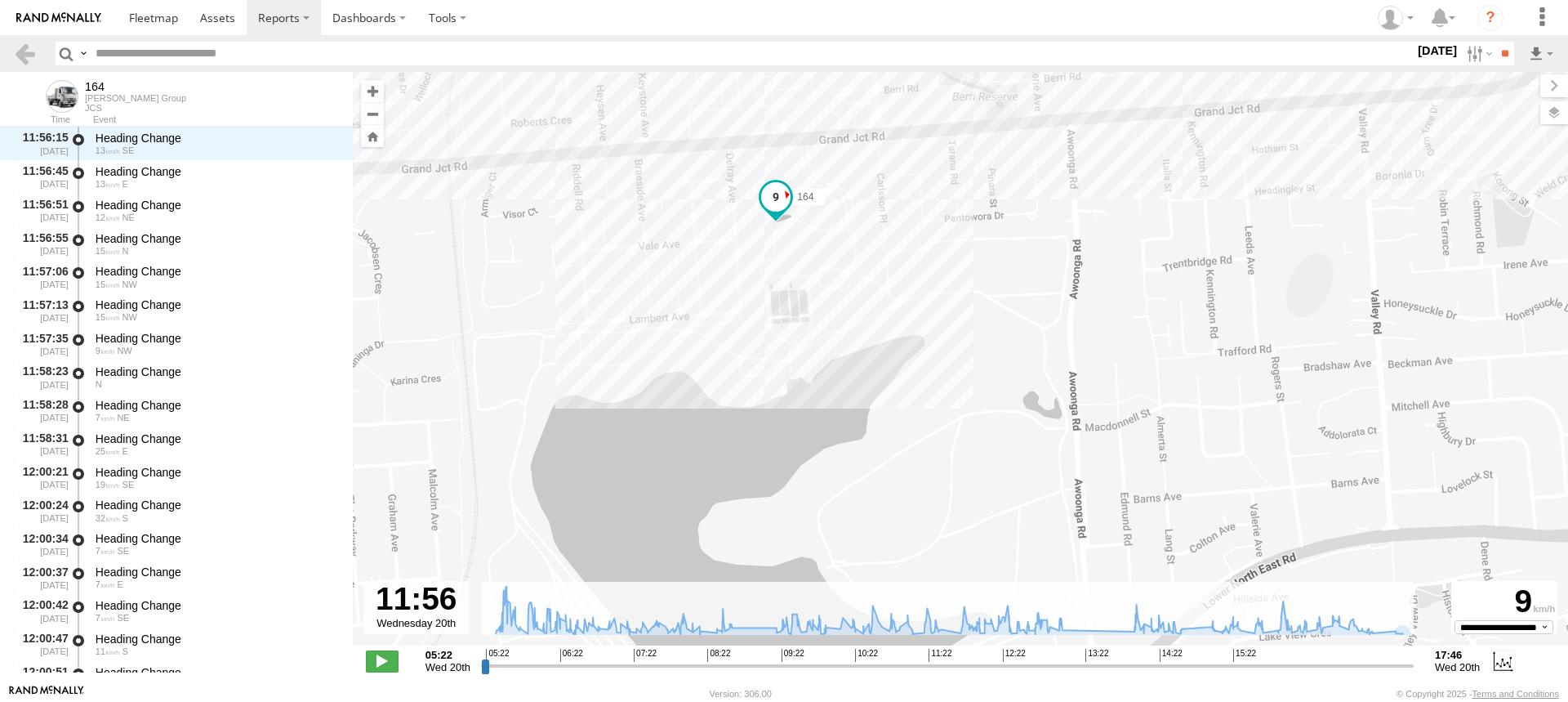
drag, startPoint x: 967, startPoint y: 298, endPoint x: 1297, endPoint y: 223, distance: 338.4
click at [1297, 223] on div "164 08:45 Wed 09:13 Wed 12:44 Wed 13:11 Wed 14:04 Wed 15:47 Wed 15:54 Wed 16:02…" at bounding box center [961, 367] width 1216 height 591
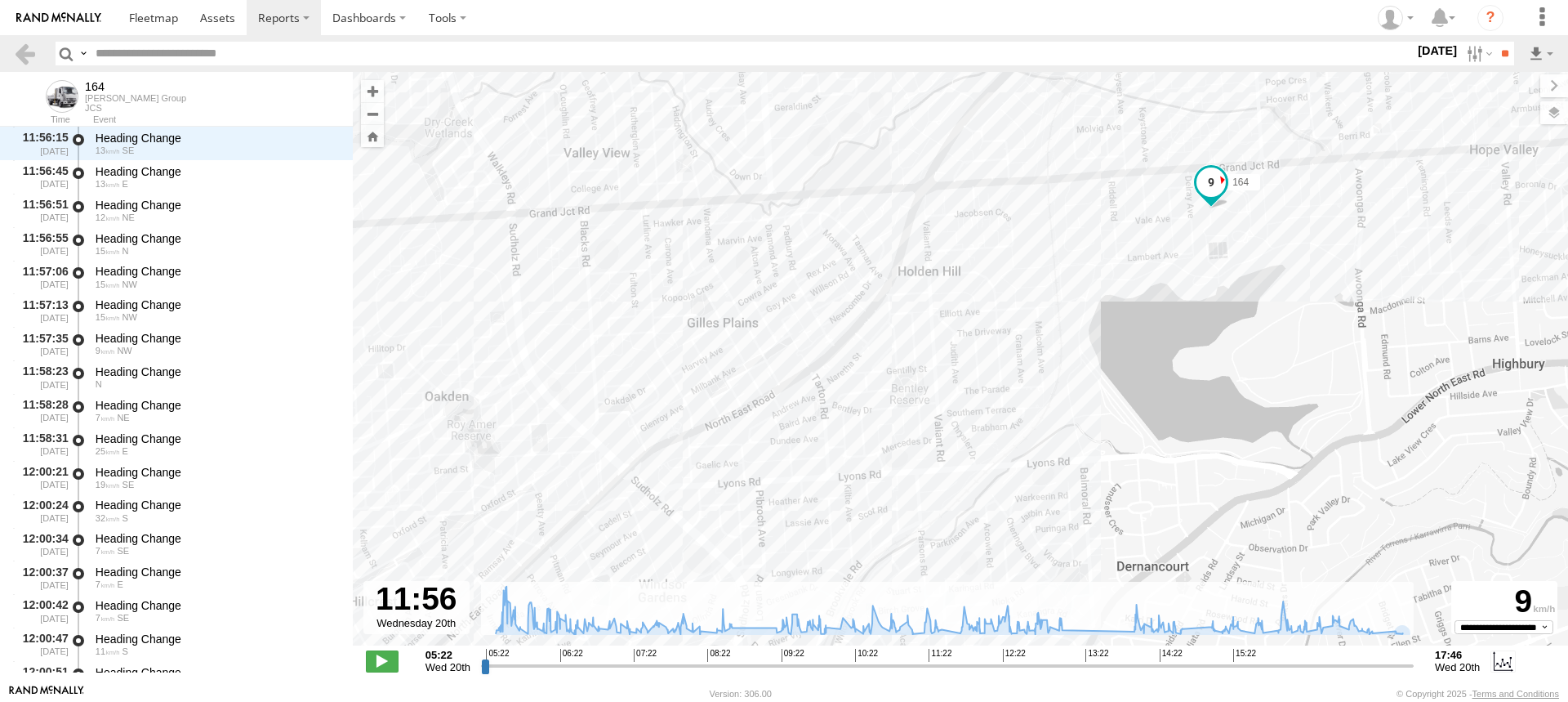
drag, startPoint x: 1235, startPoint y: 244, endPoint x: 1442, endPoint y: 220, distance: 208.4
click at [1442, 220] on div "164 08:45 Wed 09:13 Wed 12:44 Wed 13:11 Wed 14:04 Wed 15:47 Wed 15:54 Wed 16:02…" at bounding box center [961, 367] width 1216 height 591
